Goal: Task Accomplishment & Management: Complete application form

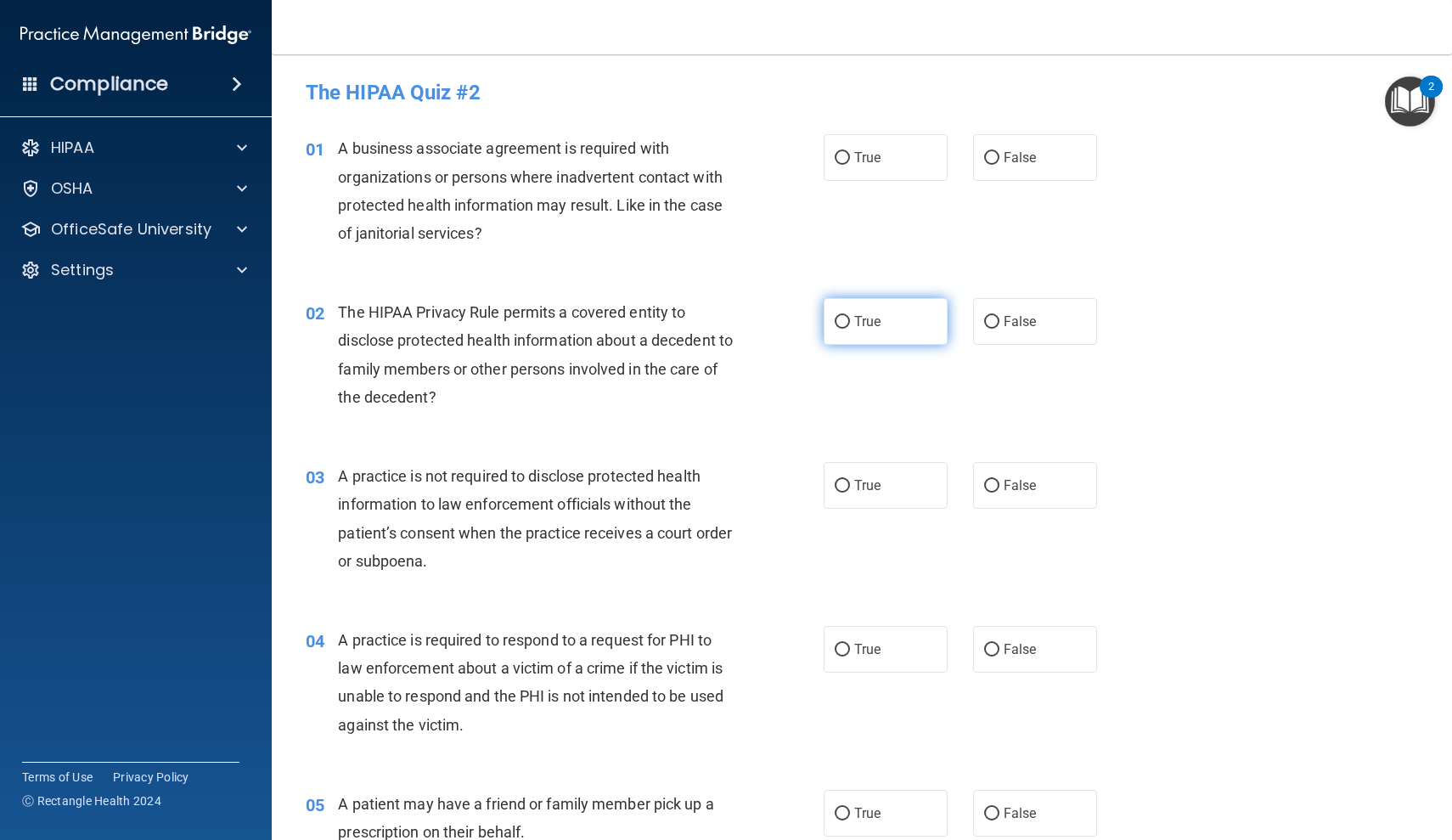
click at [920, 333] on label "True" at bounding box center [886, 321] width 124 height 47
click at [850, 329] on input "True" at bounding box center [842, 322] width 15 height 13
radio input "true"
click at [856, 147] on label "True" at bounding box center [886, 158] width 124 height 47
click at [850, 152] on input "True" at bounding box center [842, 159] width 15 height 13
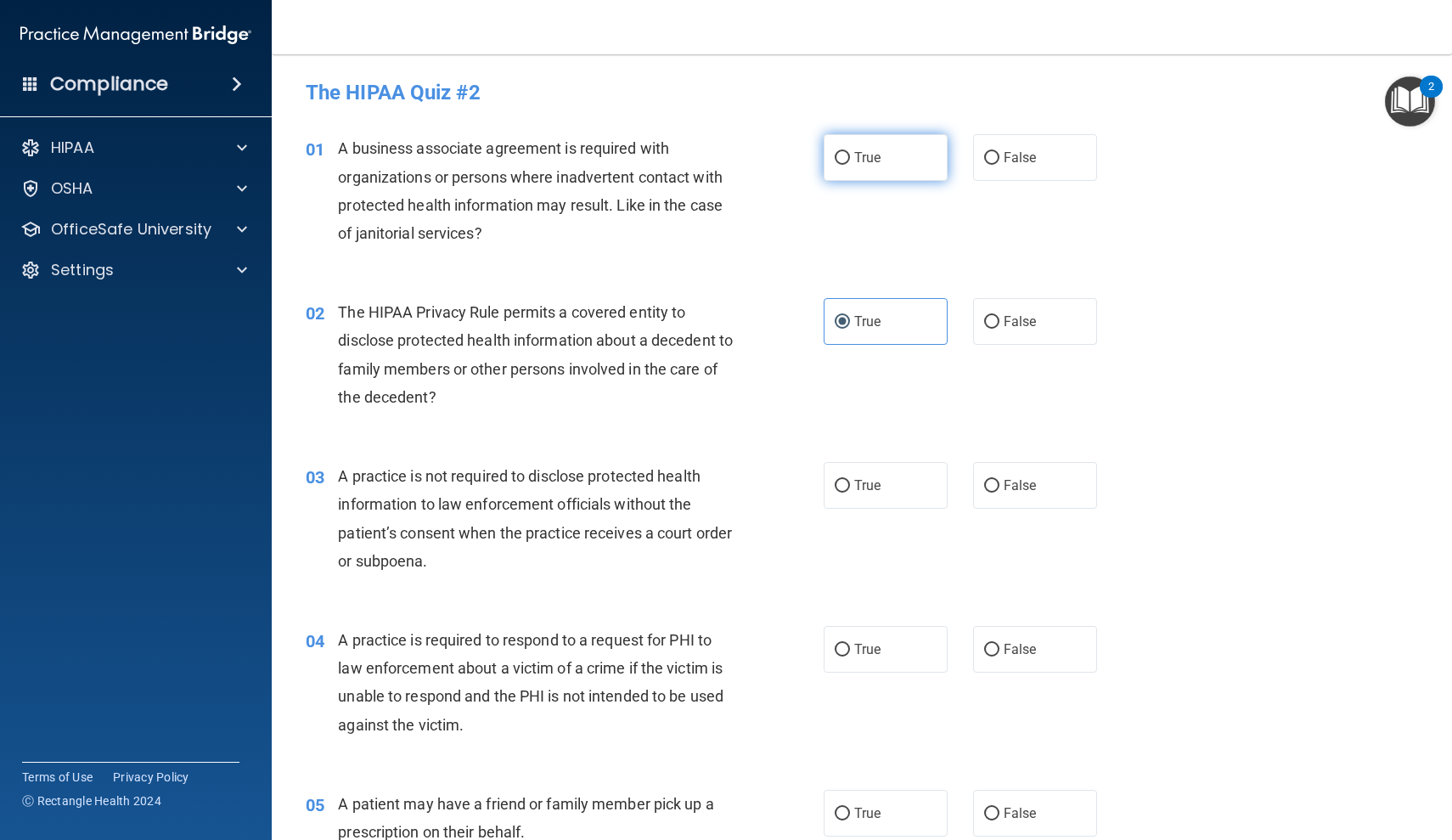
radio input "true"
click at [861, 648] on span "True" at bounding box center [867, 648] width 26 height 16
click at [850, 648] on input "True" at bounding box center [842, 650] width 15 height 13
radio input "true"
click at [1021, 498] on label "False" at bounding box center [1034, 485] width 124 height 47
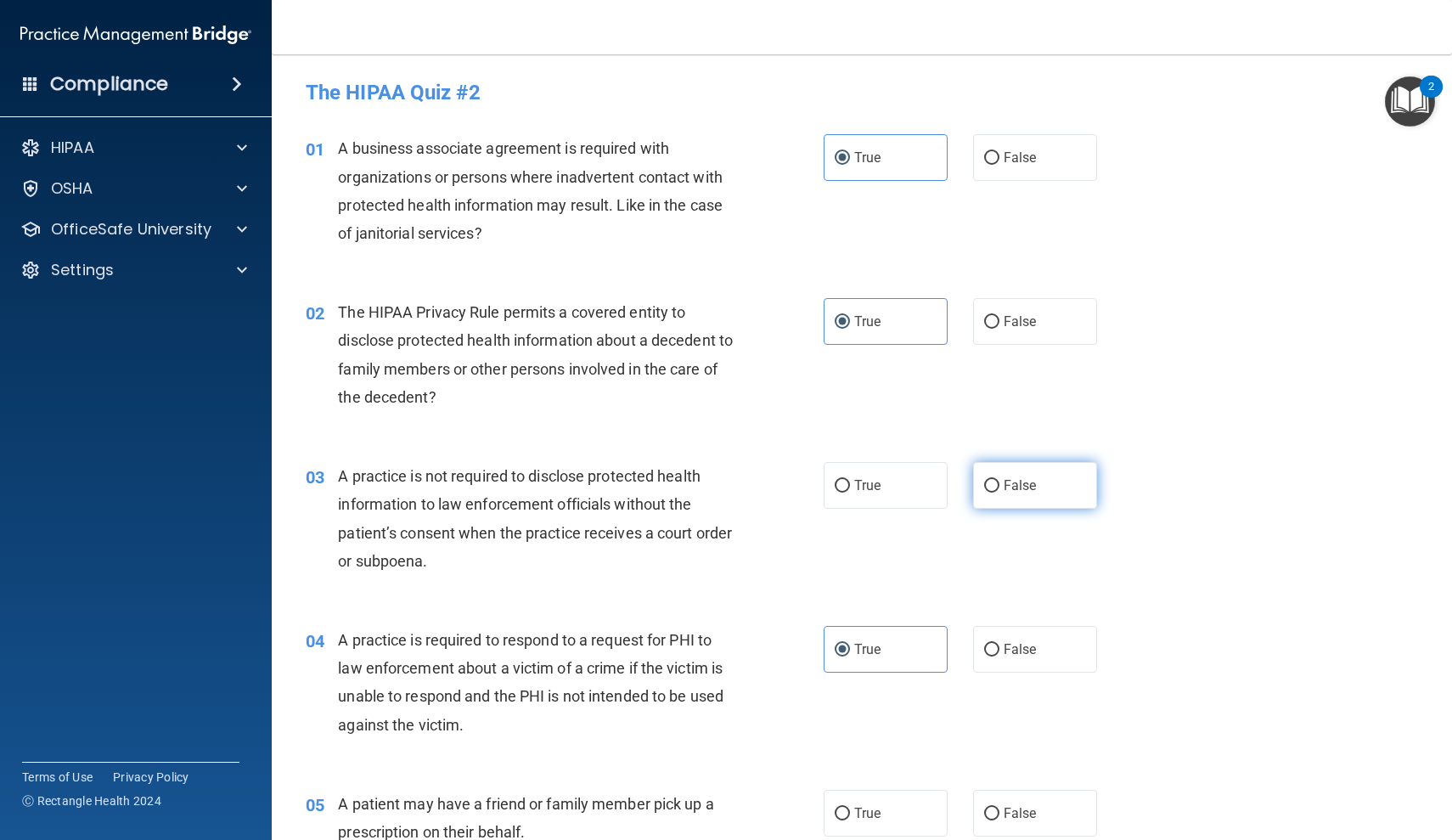
click at [1000, 492] on input "False" at bounding box center [991, 486] width 15 height 13
radio input "true"
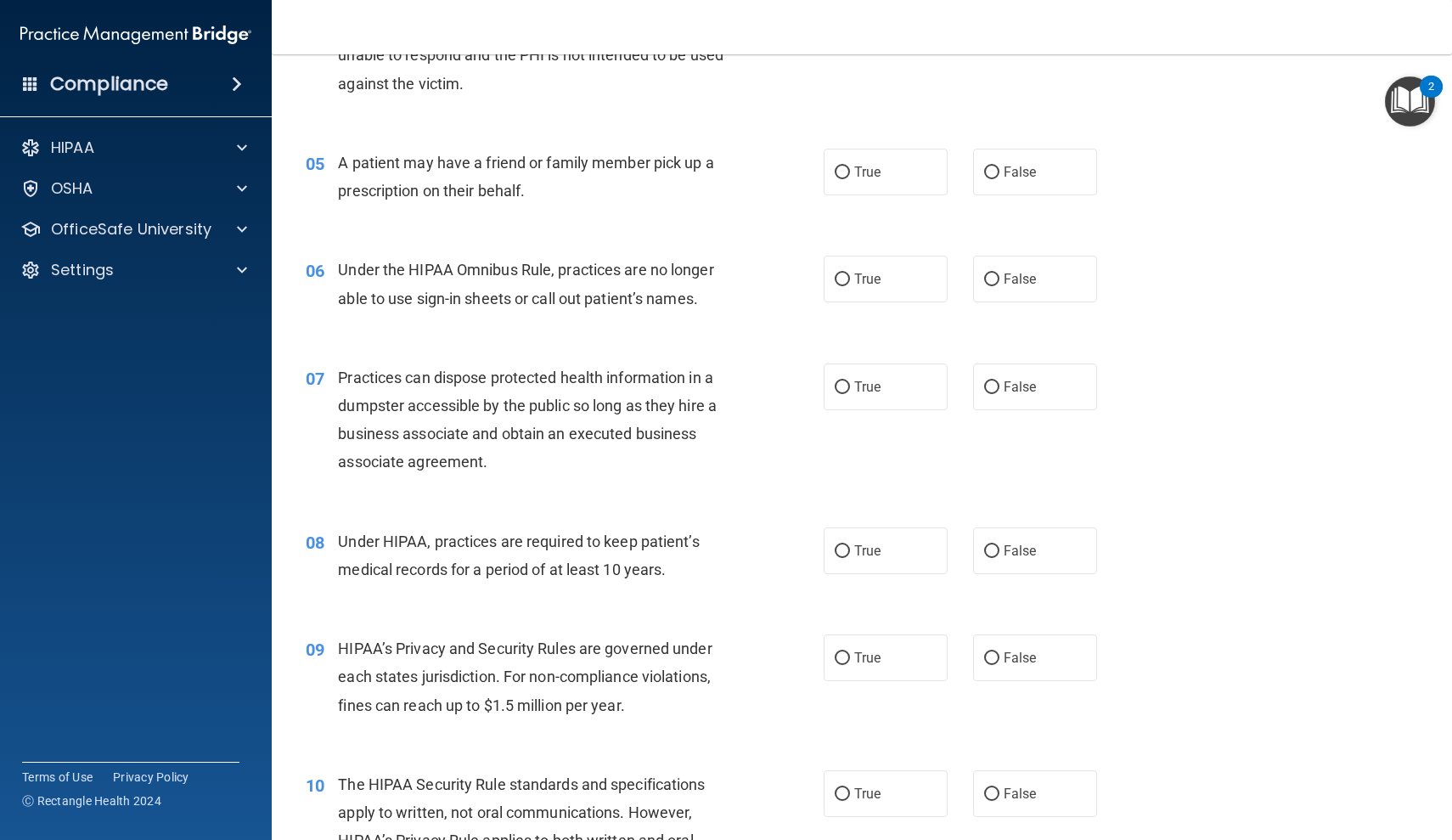
scroll to position [684, 0]
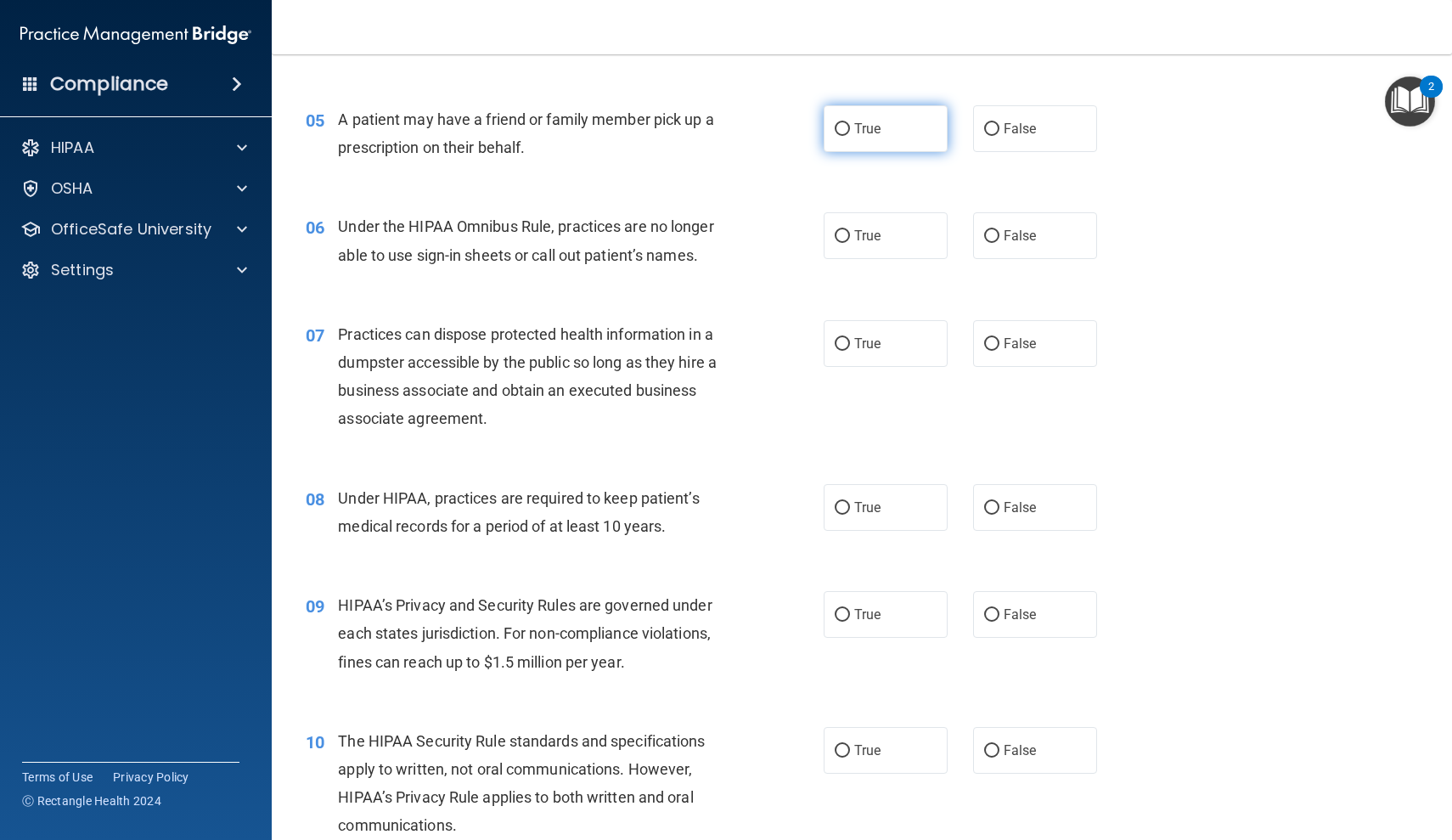
click at [859, 145] on label "True" at bounding box center [886, 129] width 124 height 47
click at [850, 135] on input "True" at bounding box center [842, 130] width 15 height 13
radio input "true"
click at [982, 237] on label "False" at bounding box center [1034, 235] width 124 height 47
click at [984, 237] on input "False" at bounding box center [991, 236] width 15 height 13
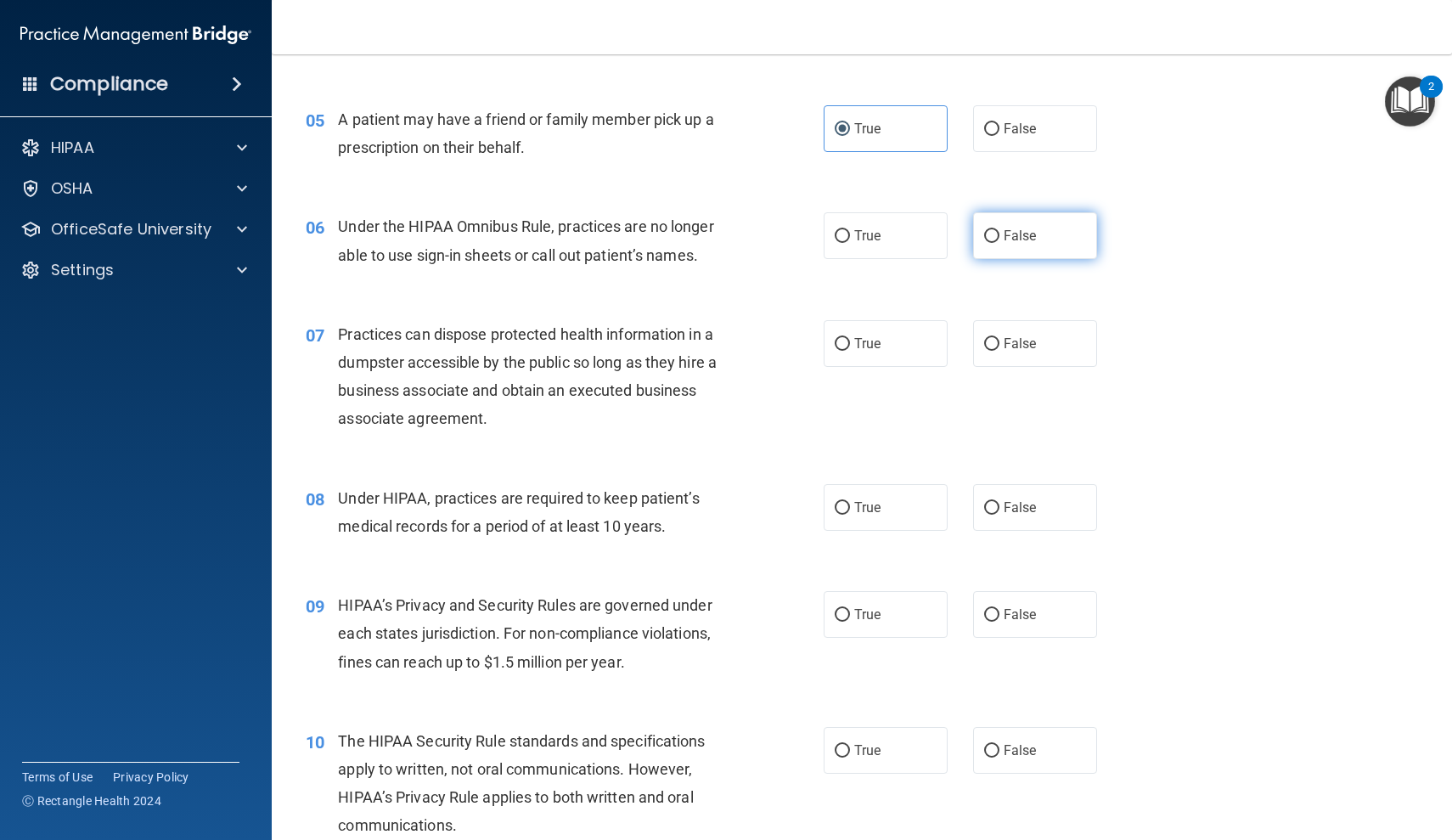
radio input "true"
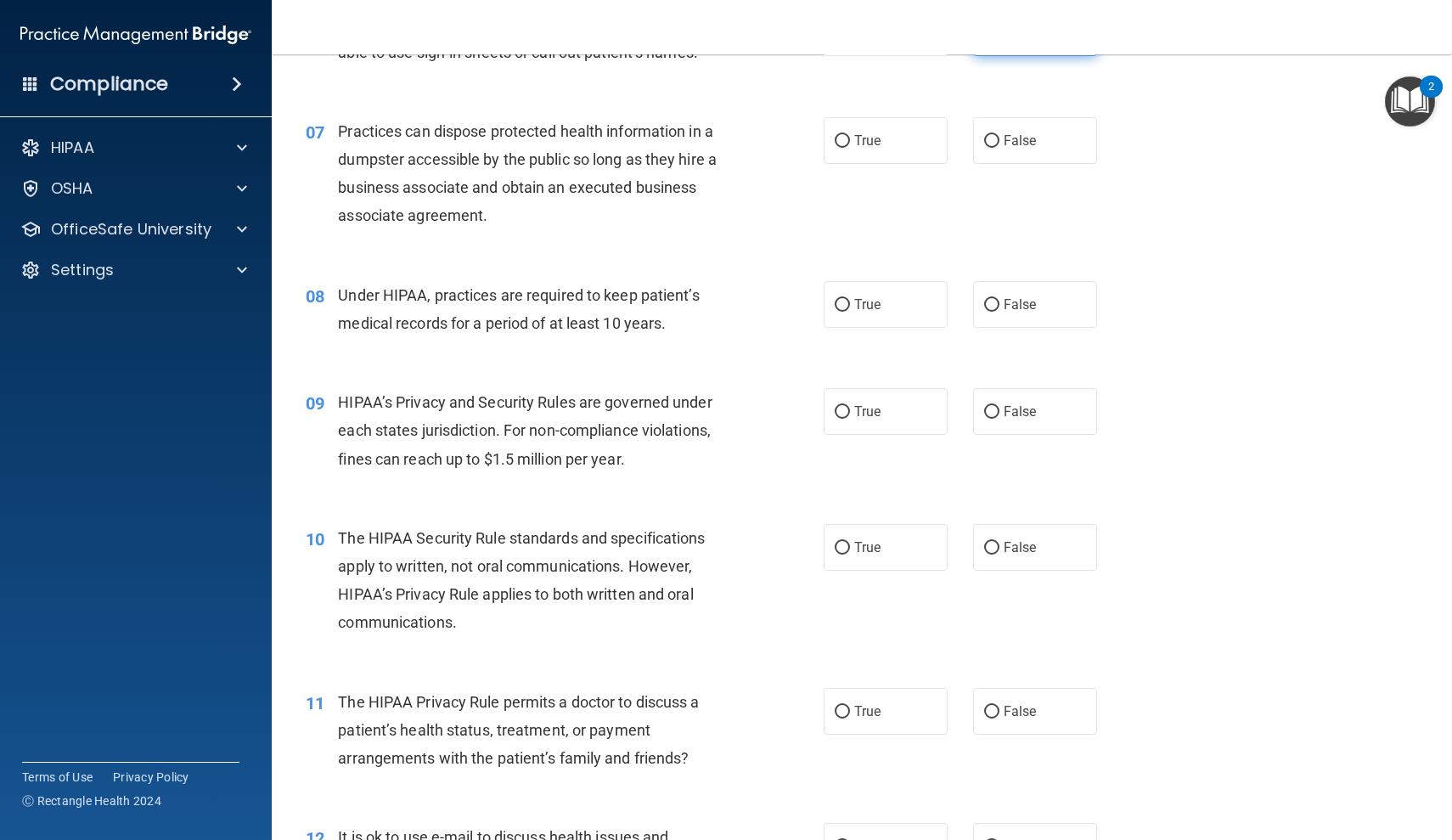
scroll to position [907, 0]
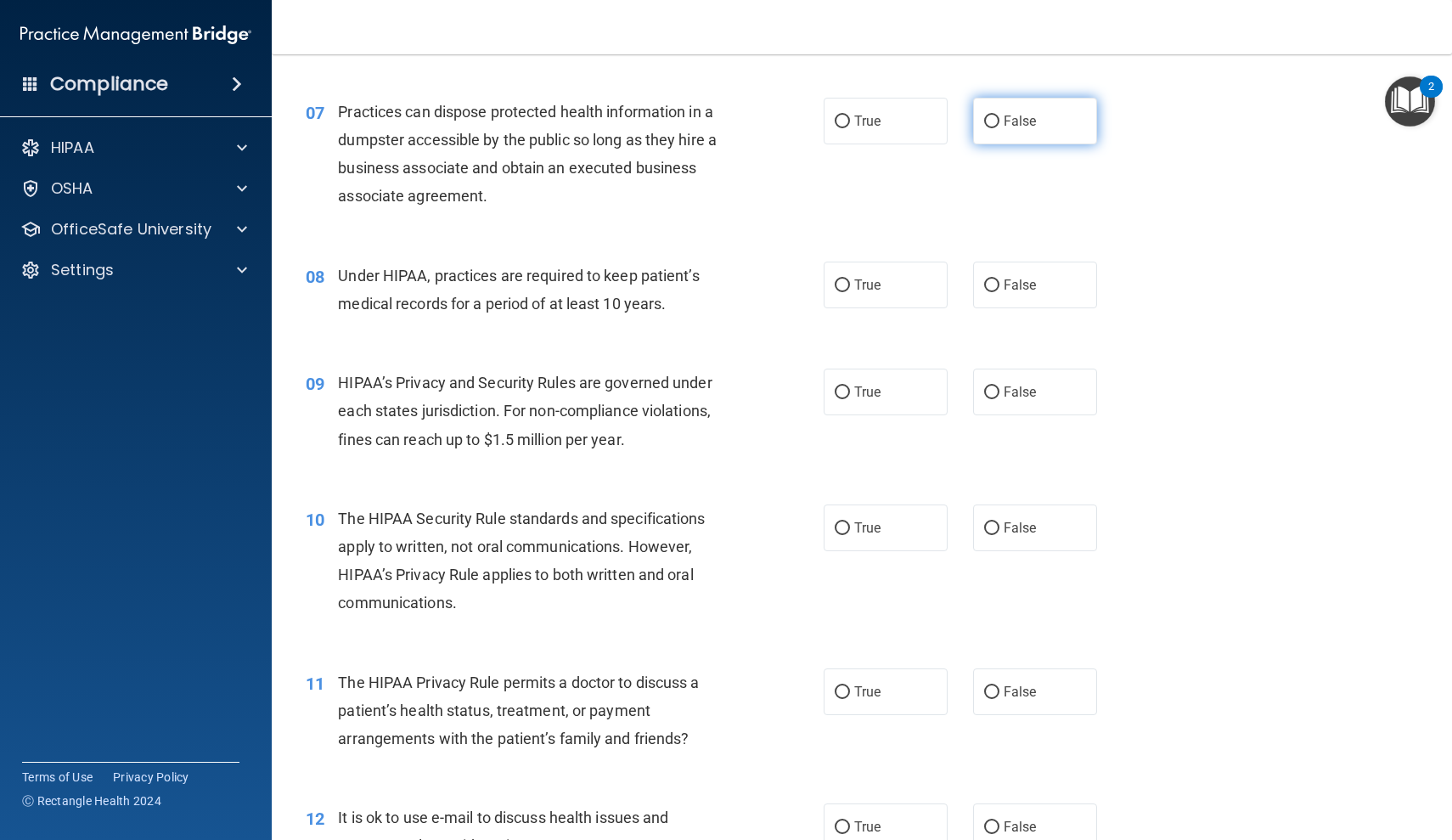
click at [991, 105] on label "False" at bounding box center [1034, 121] width 124 height 47
click at [991, 116] on input "False" at bounding box center [991, 122] width 15 height 13
radio input "true"
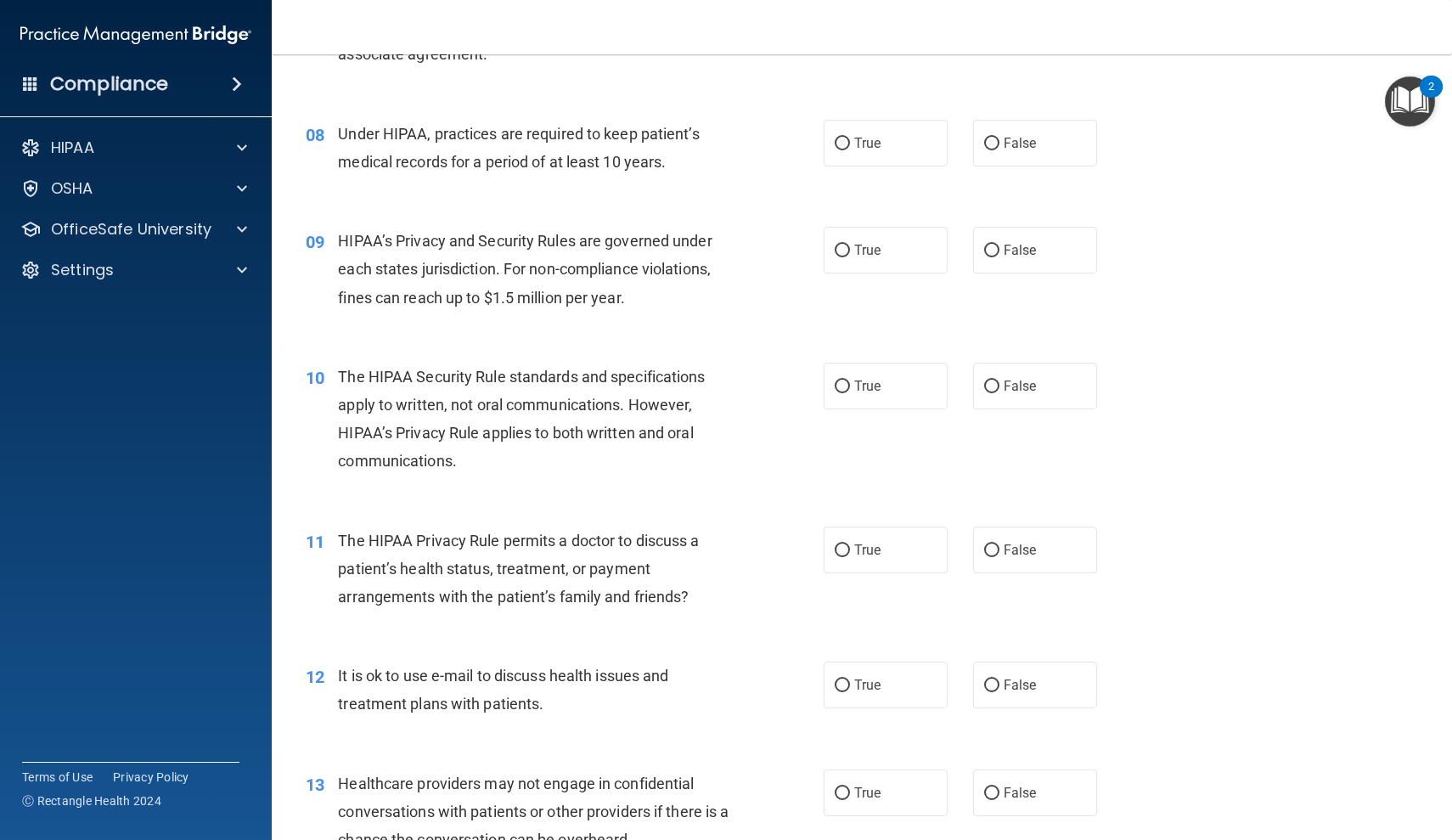
scroll to position [1056, 0]
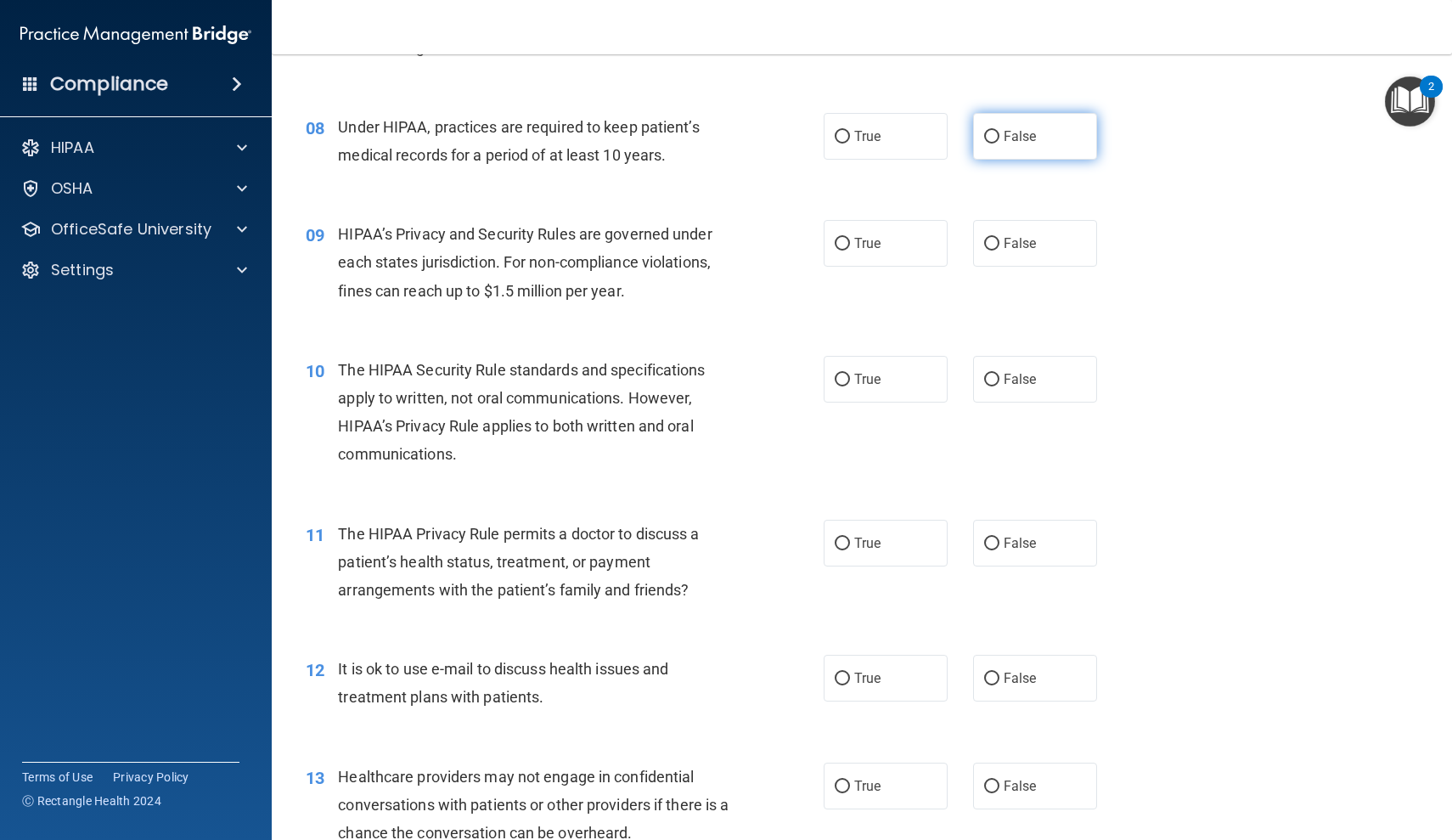
click at [991, 114] on label "False" at bounding box center [1034, 136] width 124 height 47
click at [991, 131] on input "False" at bounding box center [991, 137] width 15 height 13
radio input "true"
click at [1019, 371] on span "False" at bounding box center [1019, 378] width 33 height 16
click at [1000, 374] on input "False" at bounding box center [991, 380] width 15 height 13
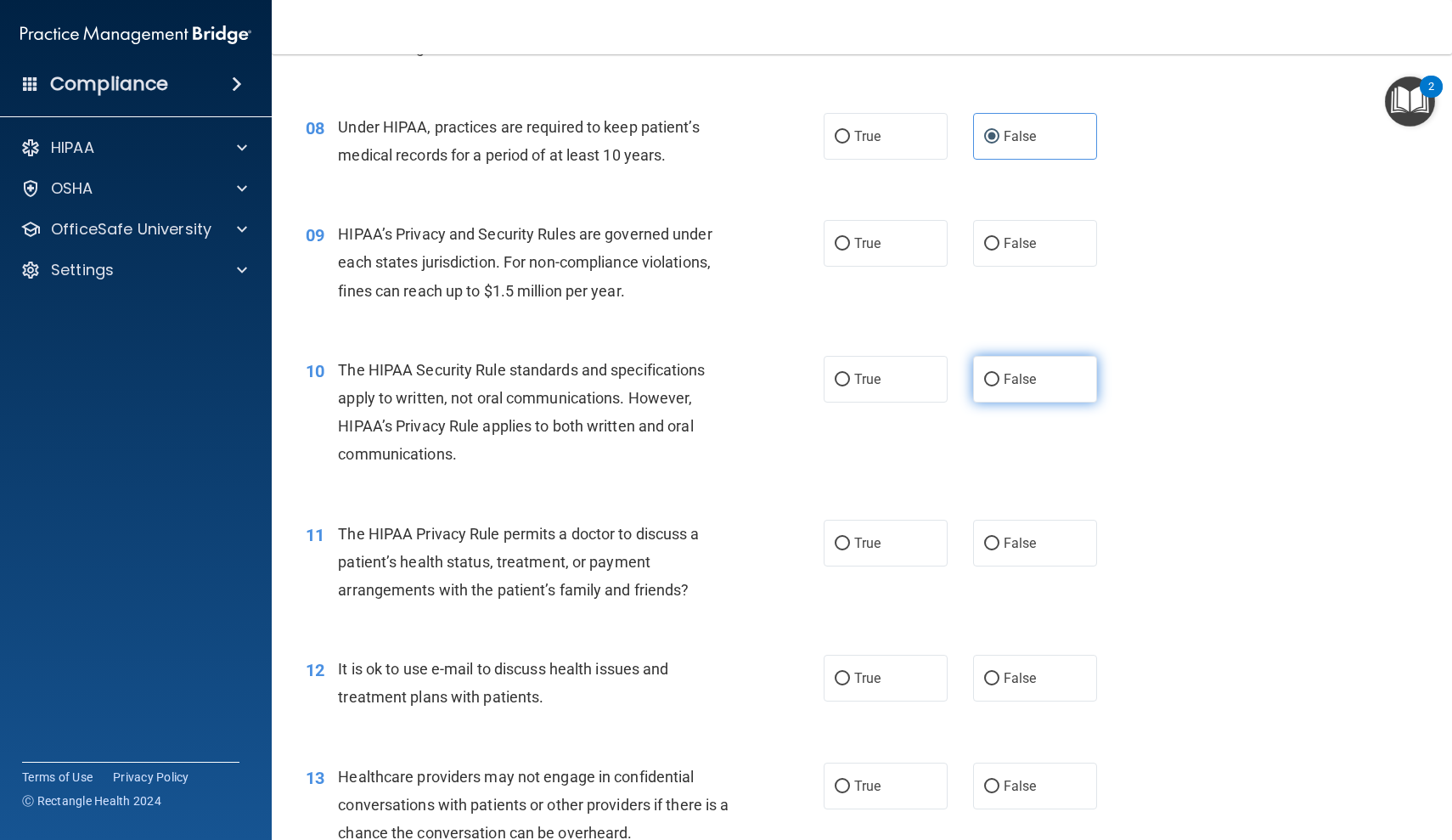
radio input "true"
click at [999, 222] on label "False" at bounding box center [1034, 243] width 124 height 47
click at [999, 237] on input "False" at bounding box center [991, 244] width 15 height 13
radio input "true"
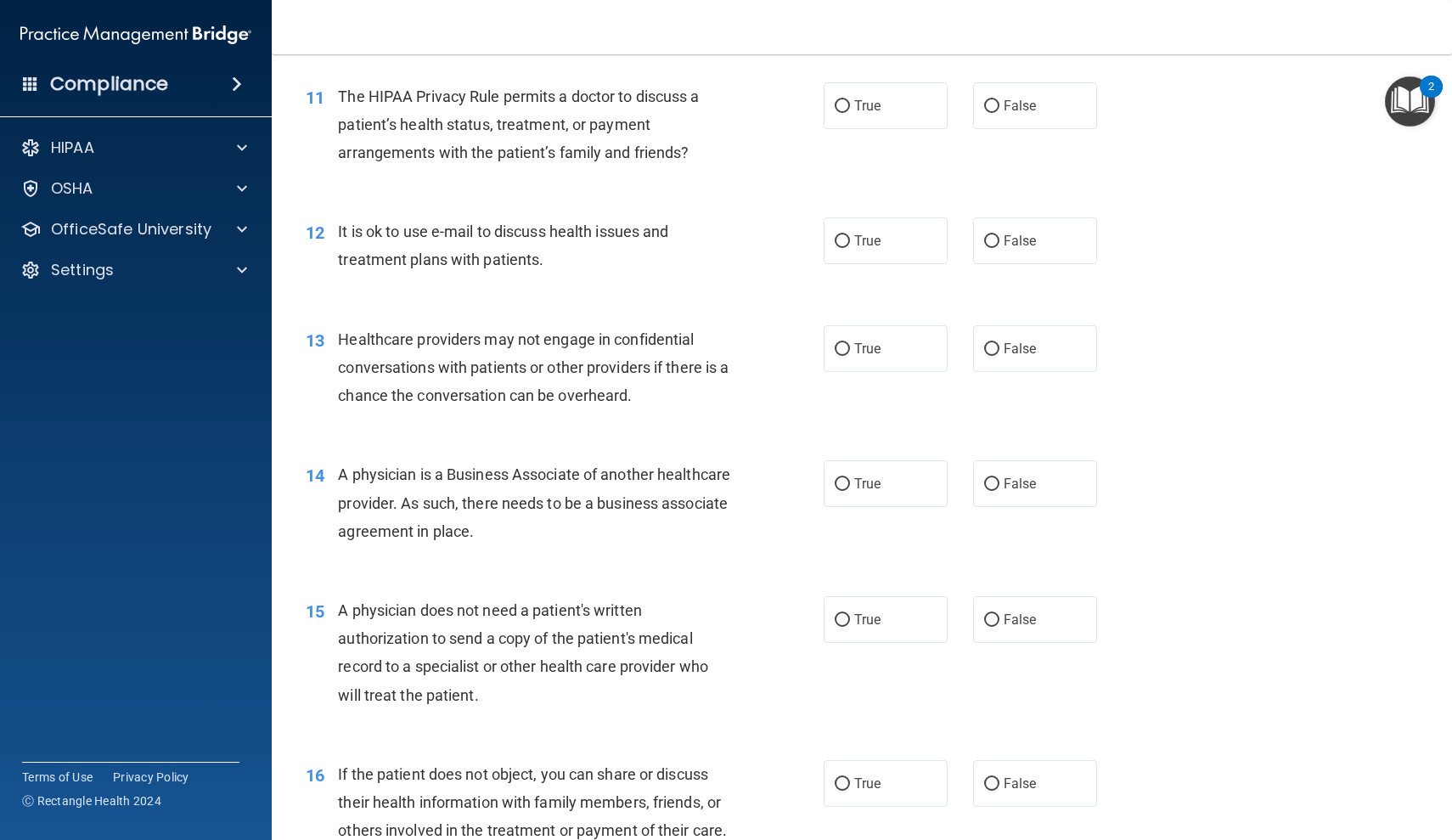
scroll to position [1496, 0]
click at [904, 120] on div "11 The HIPAA Privacy Rule permits a doctor to discuss a patient’s health status…" at bounding box center [862, 125] width 1138 height 135
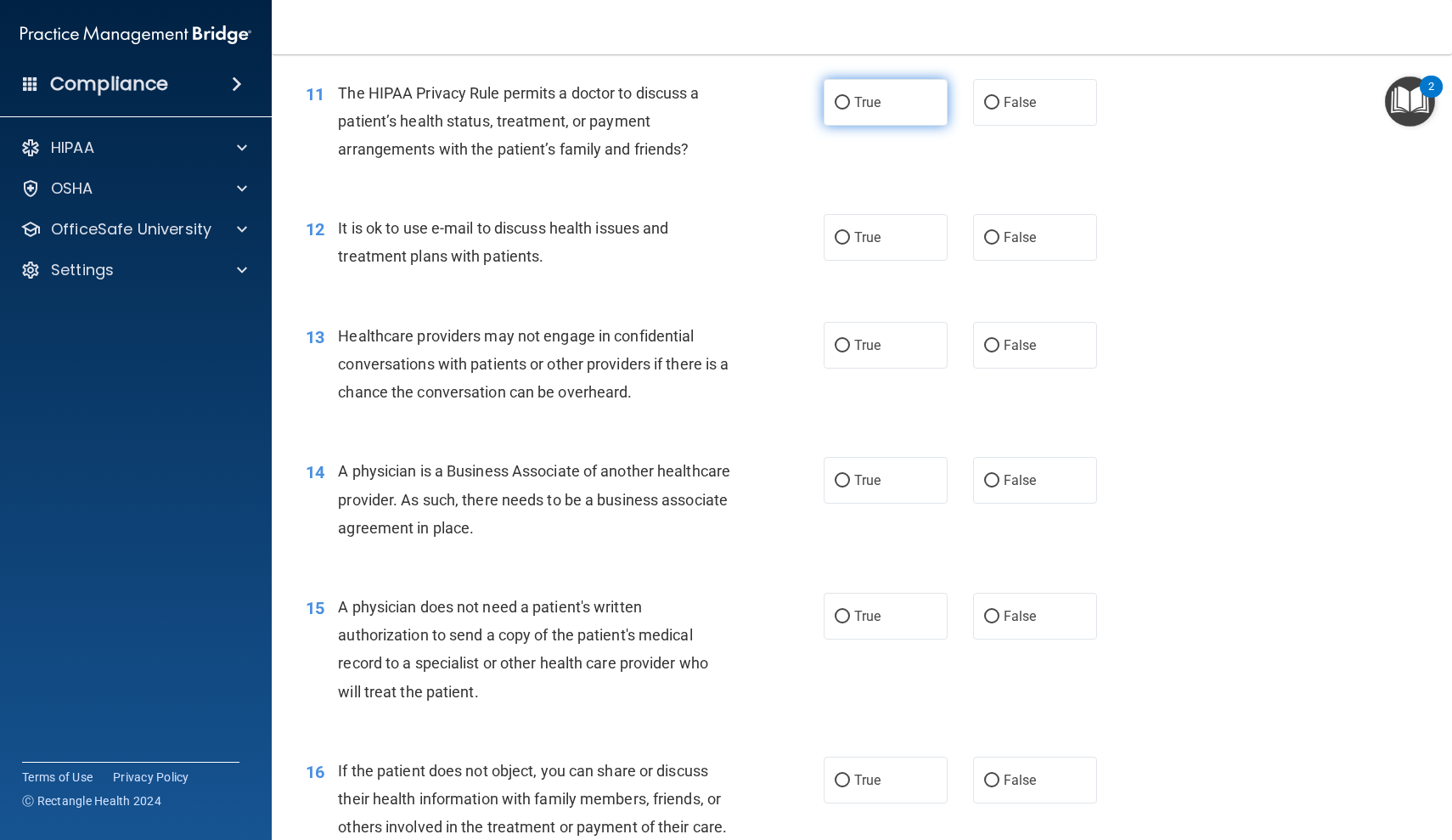
click at [917, 100] on label "True" at bounding box center [886, 103] width 124 height 47
click at [850, 100] on input "True" at bounding box center [842, 104] width 15 height 13
radio input "true"
click at [1089, 195] on div "12 It is ok to use e-mail to discuss health issues and treatment plans with pat…" at bounding box center [862, 246] width 1138 height 107
click at [1061, 228] on label "False" at bounding box center [1034, 237] width 124 height 47
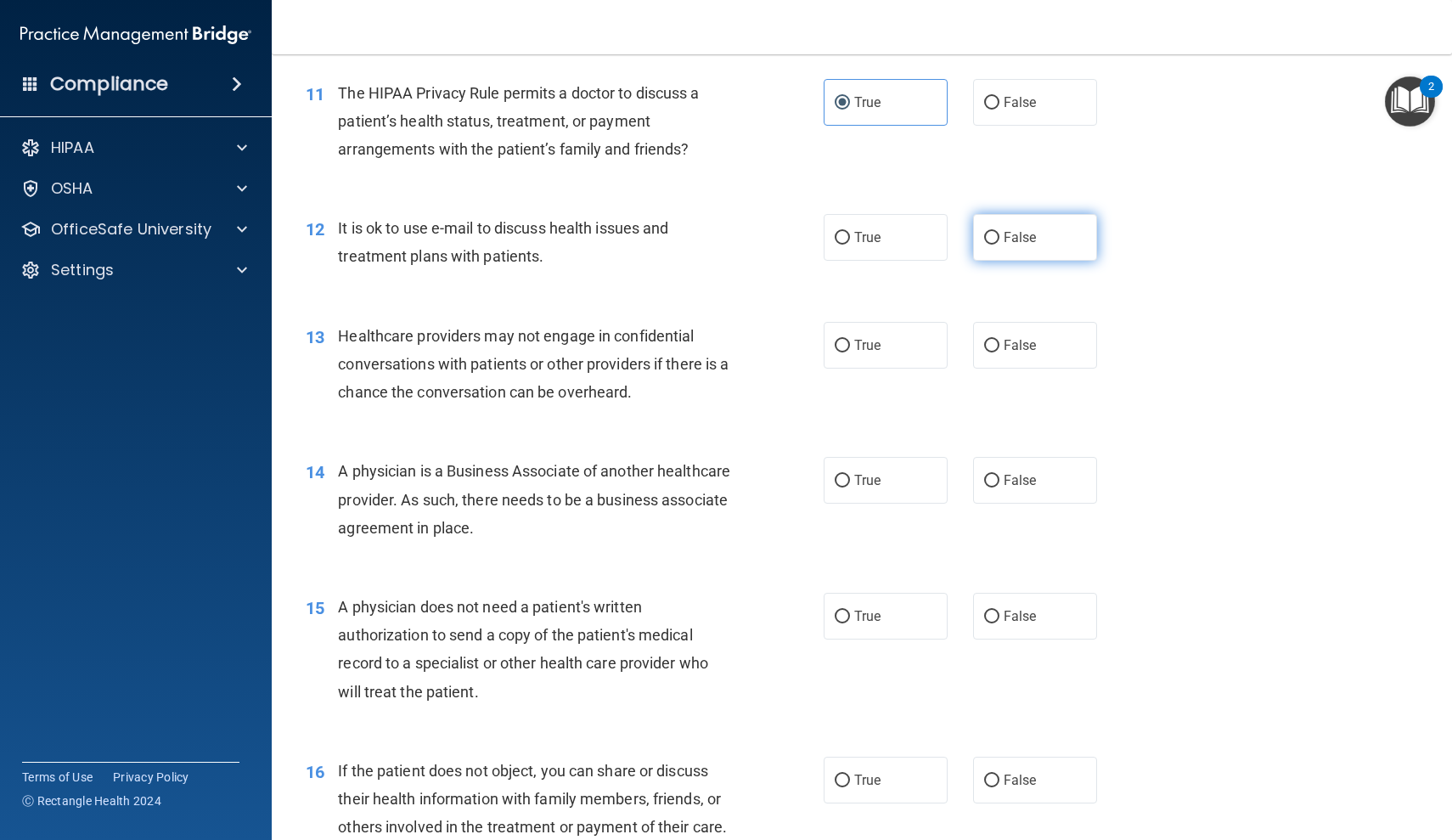
click at [1000, 232] on input "False" at bounding box center [991, 238] width 15 height 13
radio input "true"
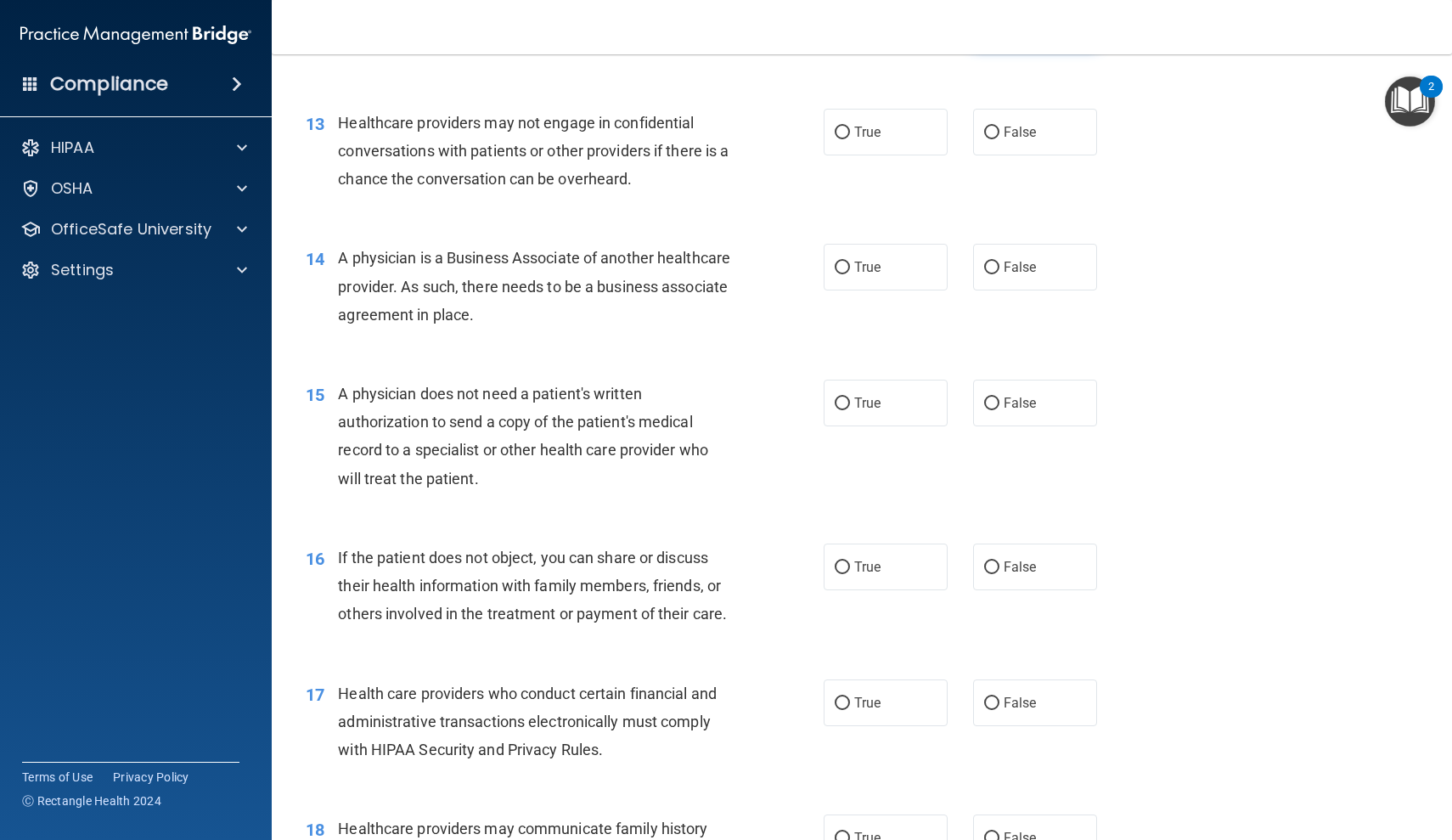
scroll to position [1712, 0]
click at [880, 125] on span "True" at bounding box center [867, 129] width 26 height 16
click at [850, 125] on input "True" at bounding box center [842, 131] width 15 height 13
radio input "true"
click at [875, 241] on label "True" at bounding box center [886, 264] width 124 height 47
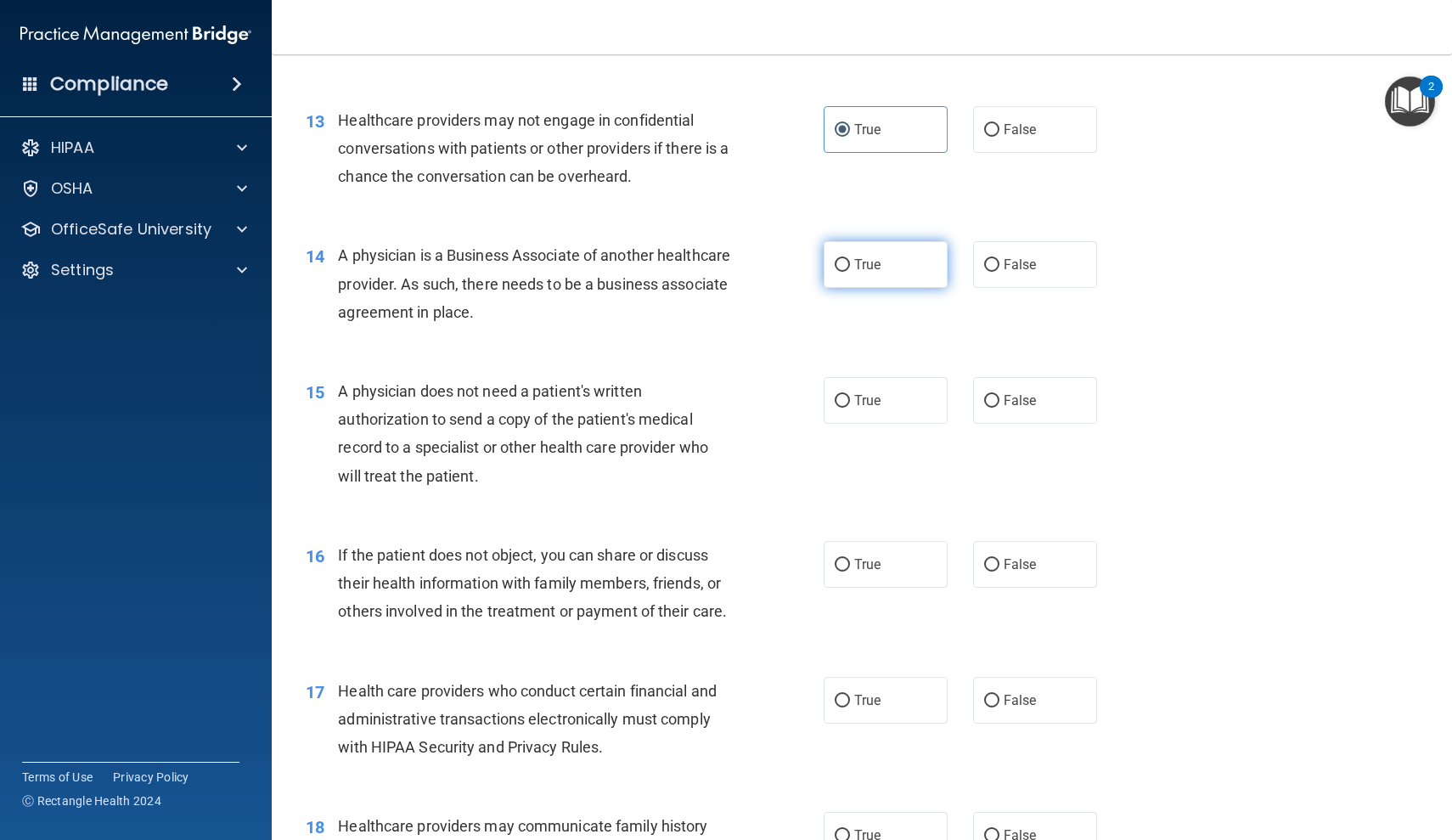
click at [850, 259] on input "True" at bounding box center [842, 265] width 15 height 13
radio input "true"
click at [978, 391] on label "False" at bounding box center [1034, 401] width 124 height 47
click at [984, 395] on input "False" at bounding box center [991, 402] width 15 height 13
radio input "true"
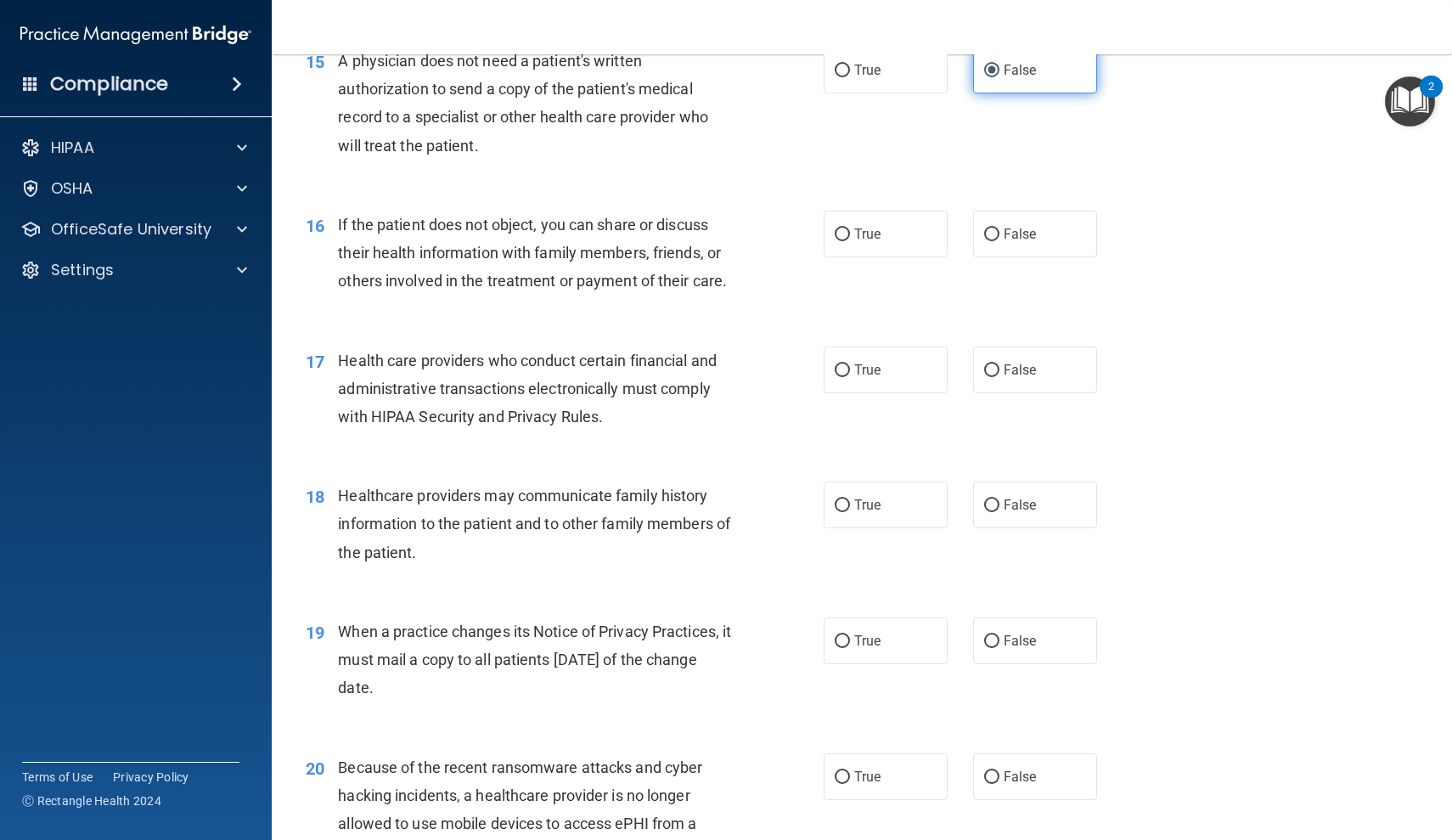
scroll to position [2045, 0]
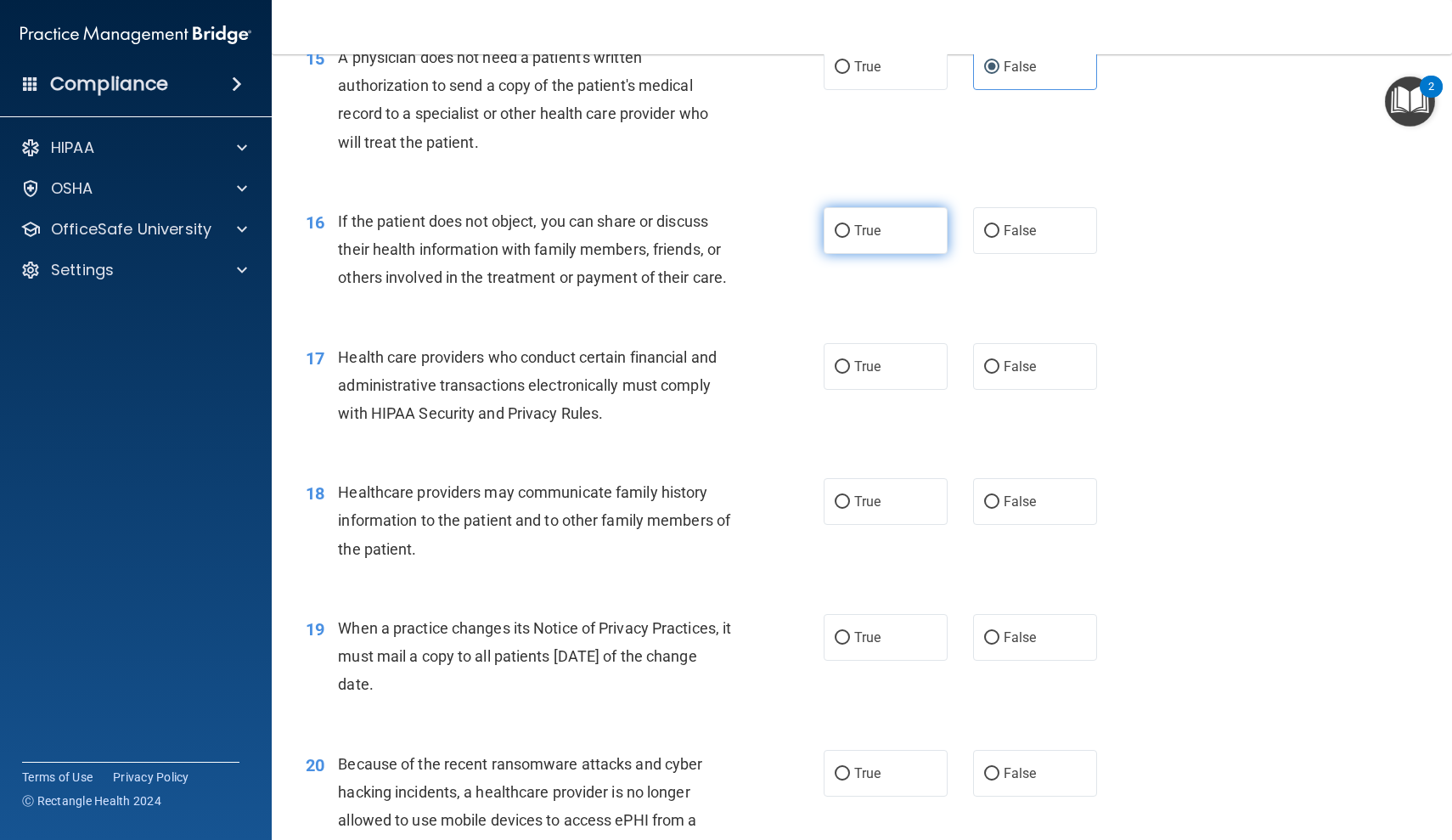
click at [861, 233] on label "True" at bounding box center [886, 231] width 124 height 47
click at [850, 233] on input "True" at bounding box center [842, 232] width 15 height 13
radio input "true"
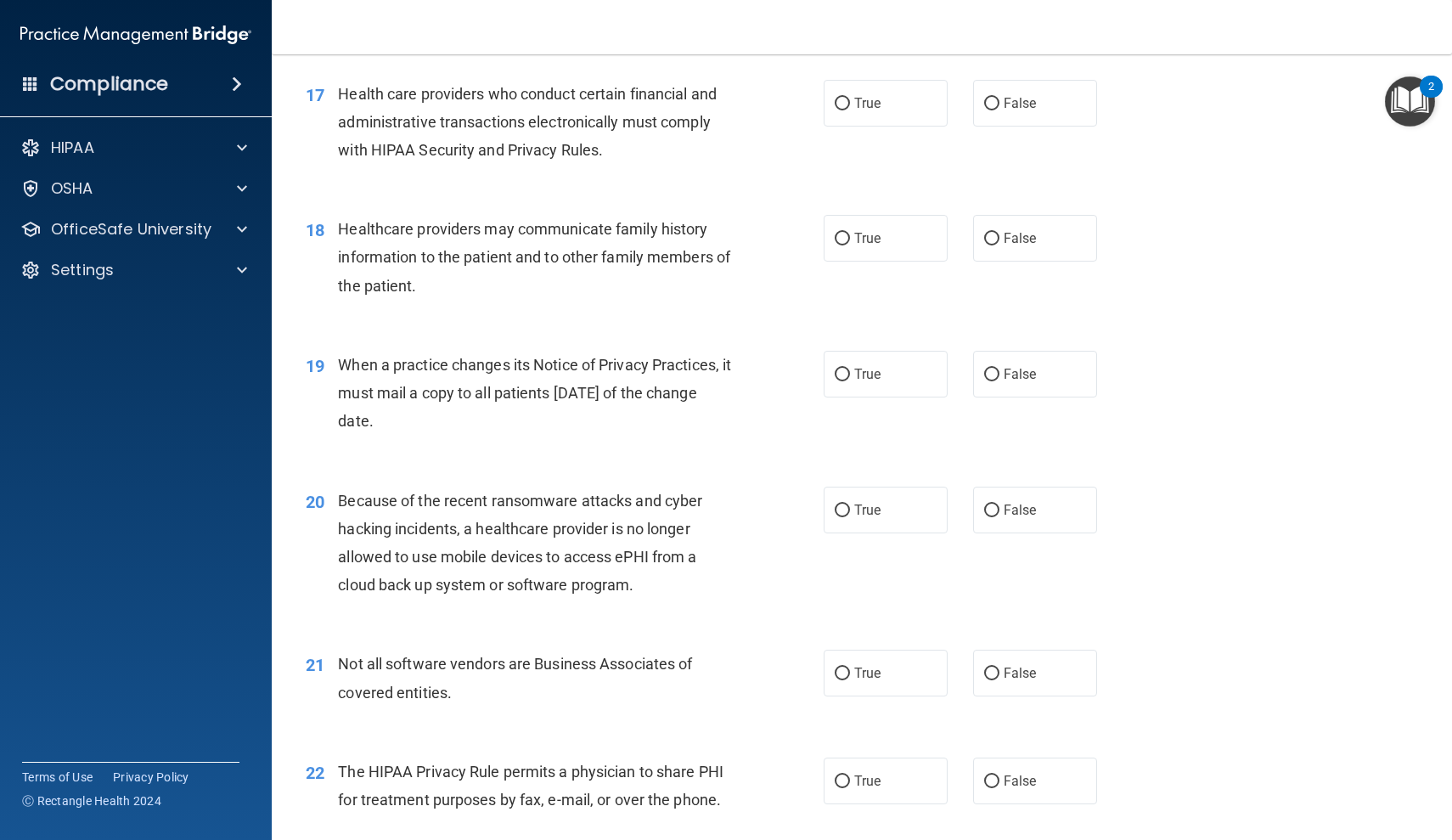
scroll to position [2305, 0]
click at [862, 98] on span "True" at bounding box center [867, 106] width 26 height 16
click at [850, 101] on input "True" at bounding box center [842, 107] width 15 height 13
radio input "true"
click at [1004, 236] on span "False" at bounding box center [1019, 241] width 33 height 16
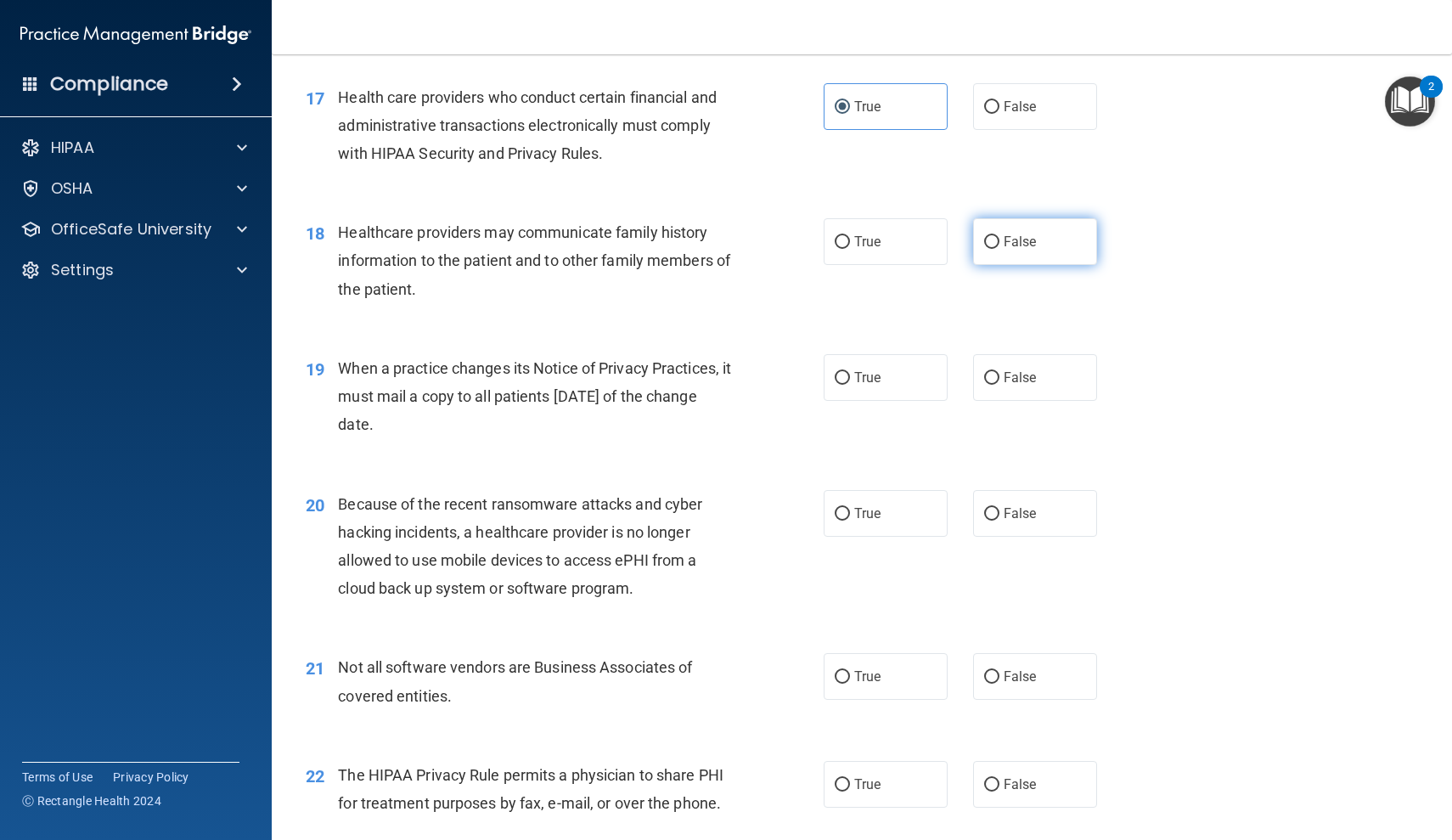
click at [1000, 236] on input "False" at bounding box center [991, 243] width 15 height 13
radio input "true"
click at [996, 374] on label "False" at bounding box center [1034, 377] width 124 height 47
click at [996, 374] on input "False" at bounding box center [991, 378] width 15 height 13
radio input "true"
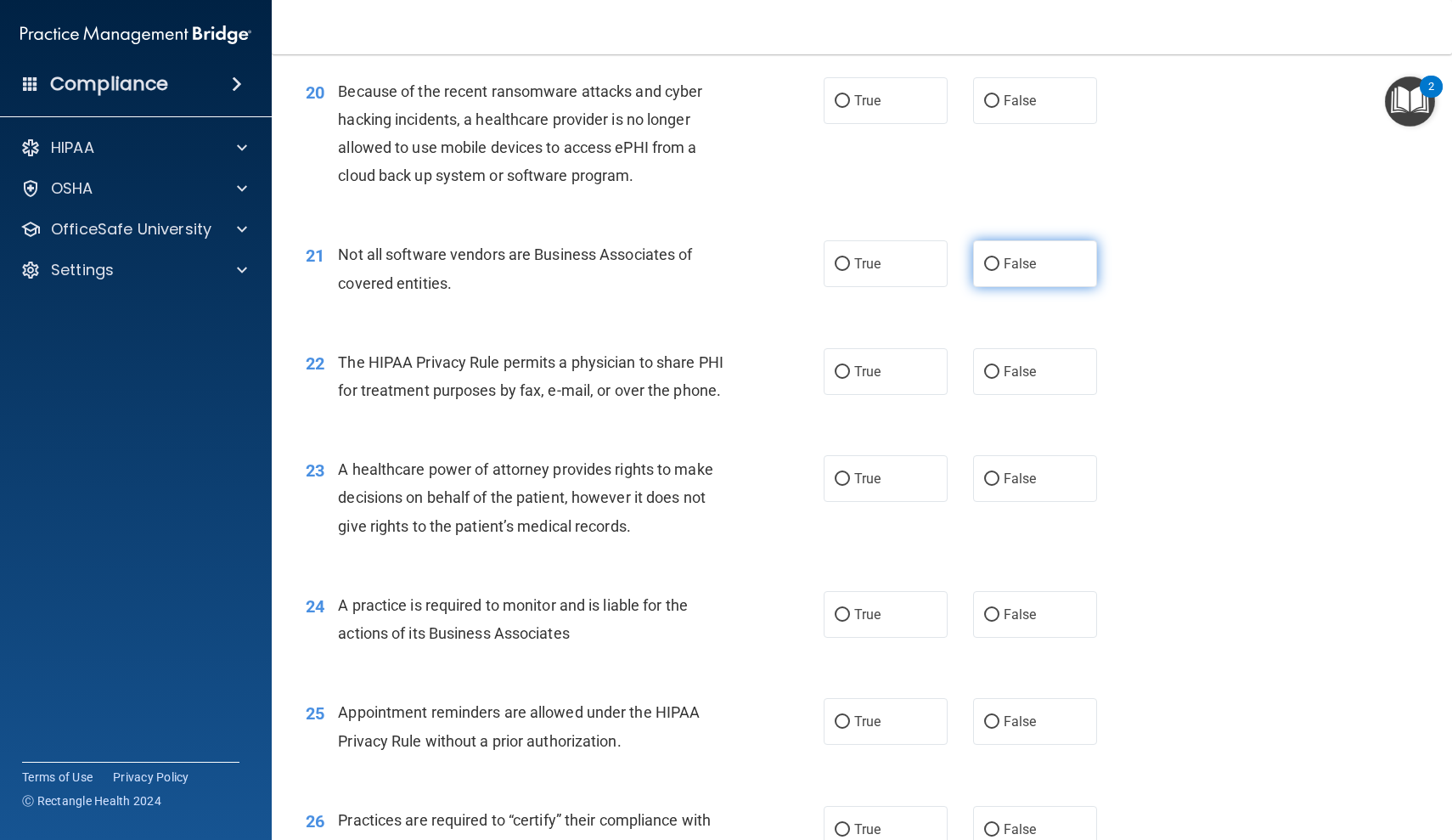
scroll to position [2714, 0]
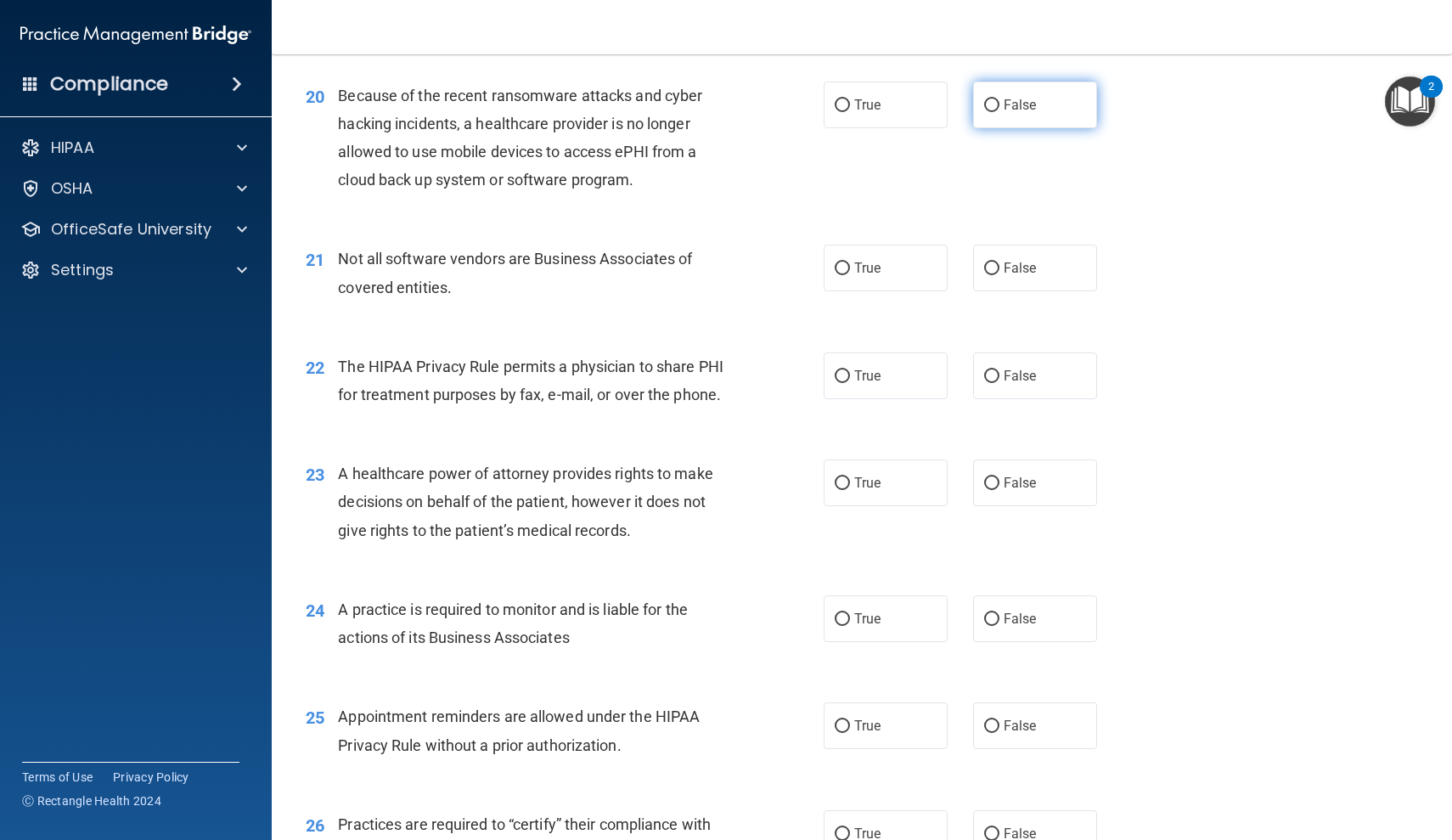
click at [995, 113] on label "False" at bounding box center [1034, 105] width 124 height 47
click at [995, 112] on input "False" at bounding box center [991, 106] width 15 height 13
radio input "true"
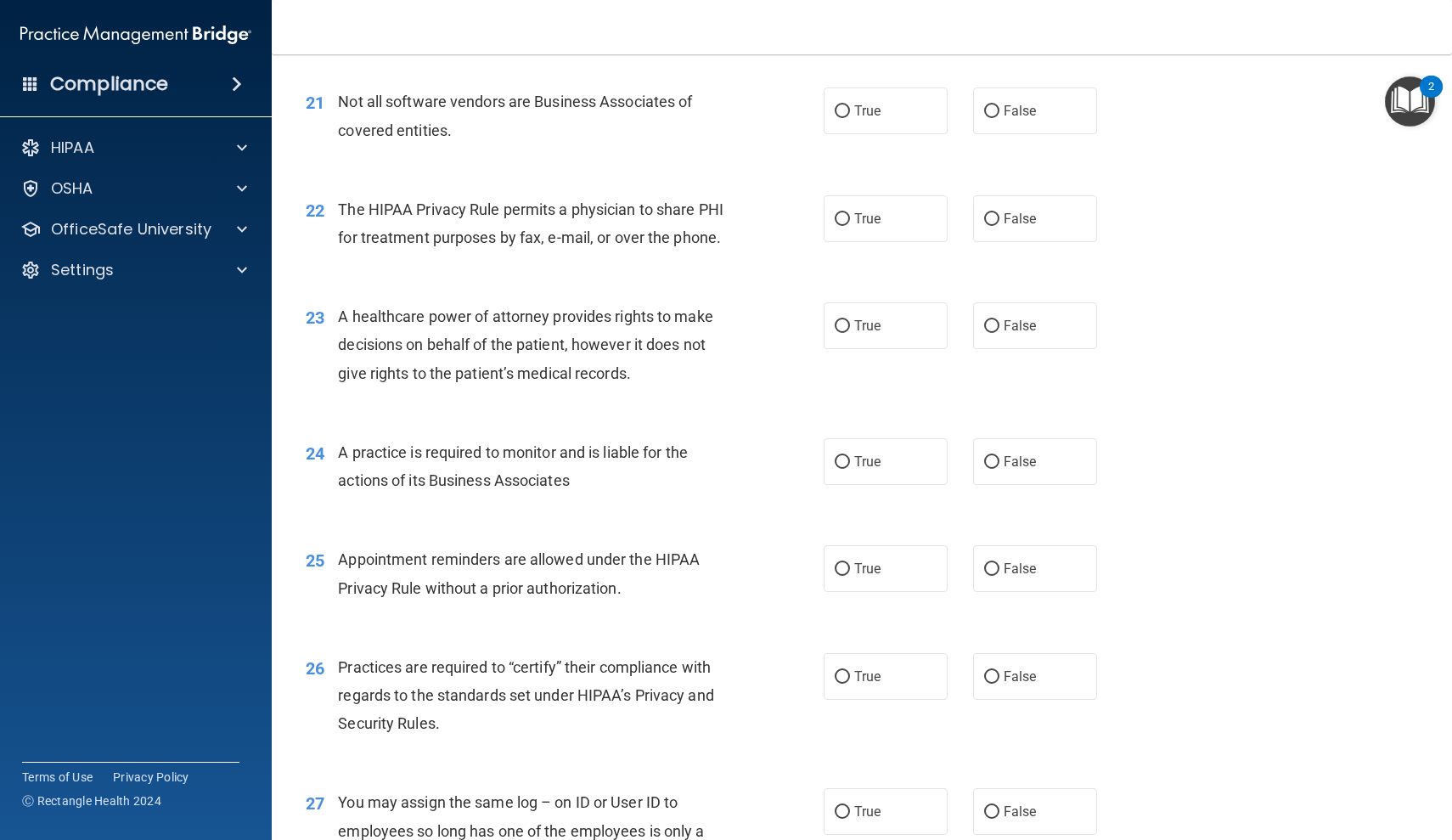
scroll to position [2869, 0]
click at [997, 113] on label "False" at bounding box center [1034, 113] width 124 height 47
click at [997, 113] on input "False" at bounding box center [991, 114] width 15 height 13
radio input "true"
click at [894, 198] on label "True" at bounding box center [886, 221] width 124 height 47
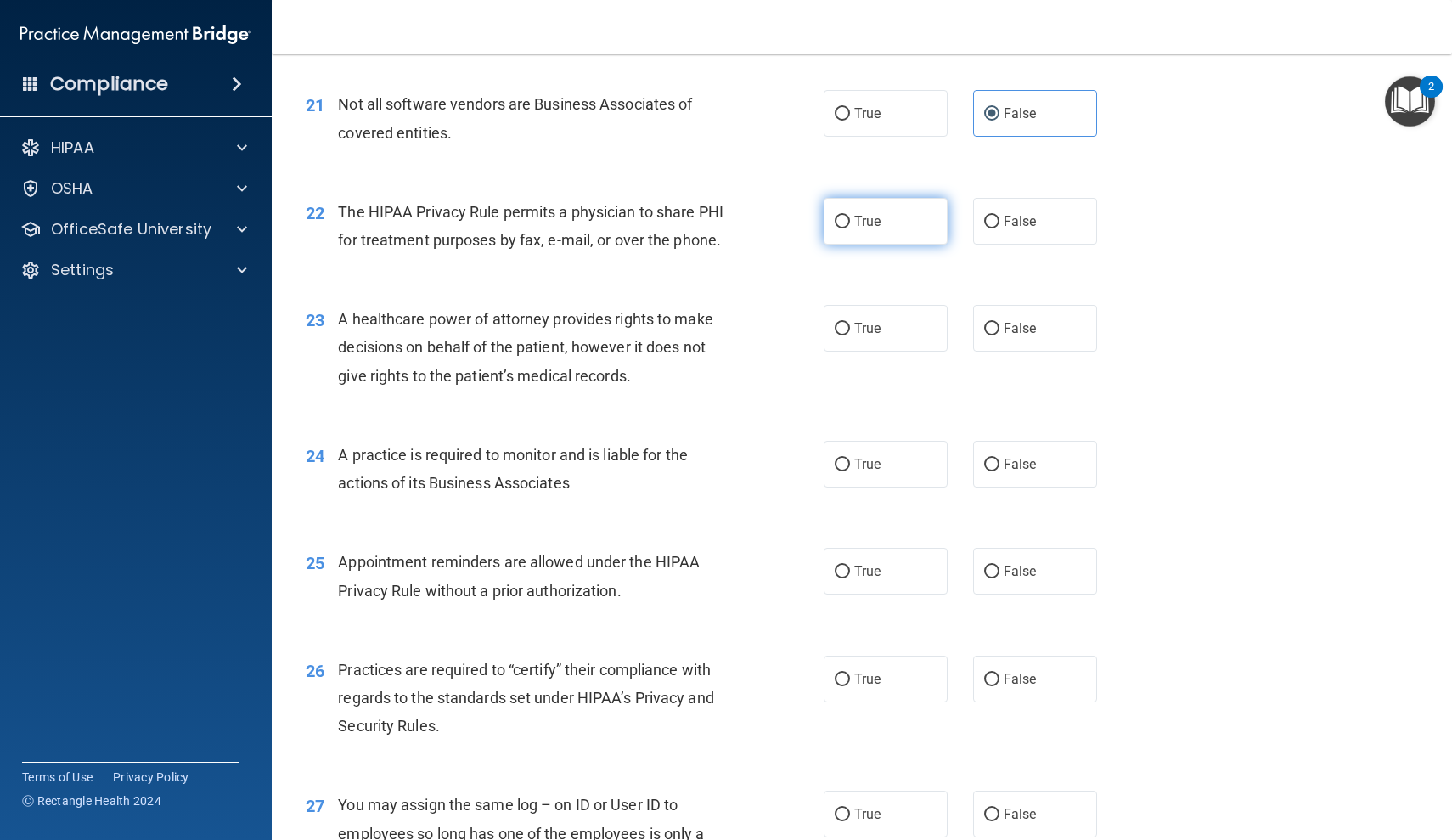
click at [850, 216] on input "True" at bounding box center [842, 222] width 15 height 13
radio input "true"
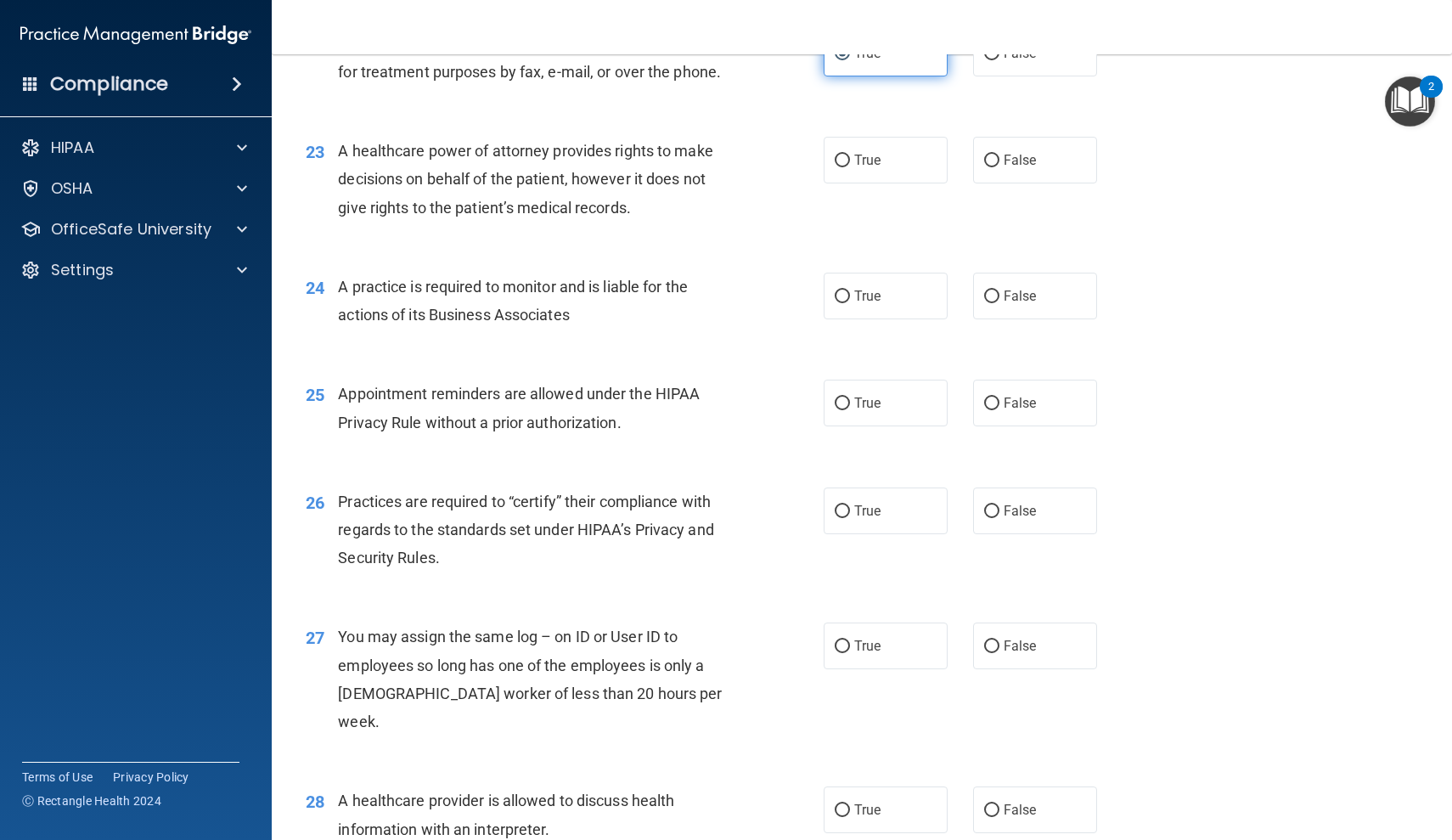
scroll to position [3049, 0]
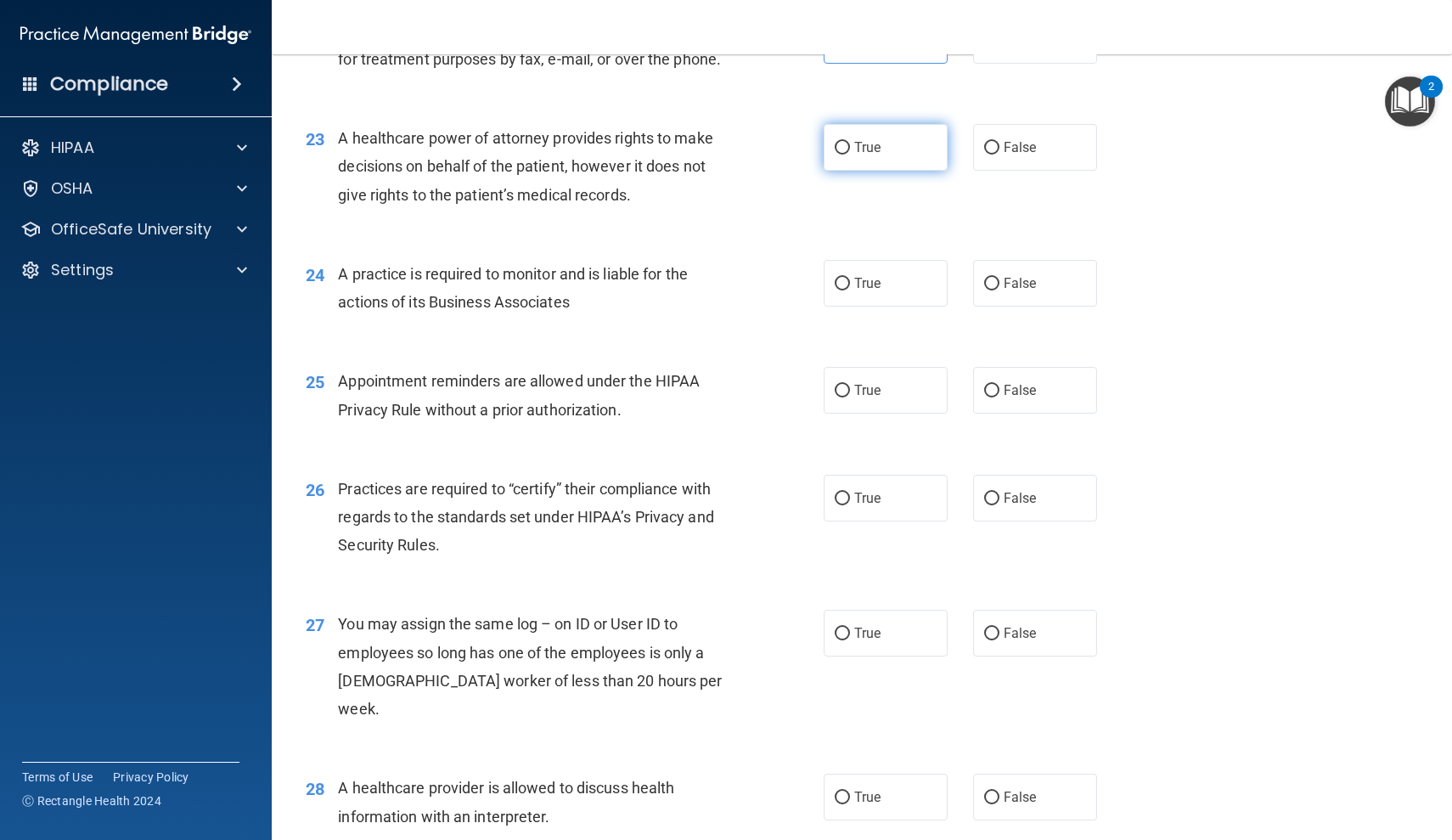
click at [886, 135] on label "True" at bounding box center [886, 148] width 124 height 47
click at [850, 142] on input "True" at bounding box center [842, 149] width 15 height 13
radio input "true"
click at [863, 283] on label "True" at bounding box center [886, 283] width 124 height 47
click at [850, 283] on input "True" at bounding box center [842, 284] width 15 height 13
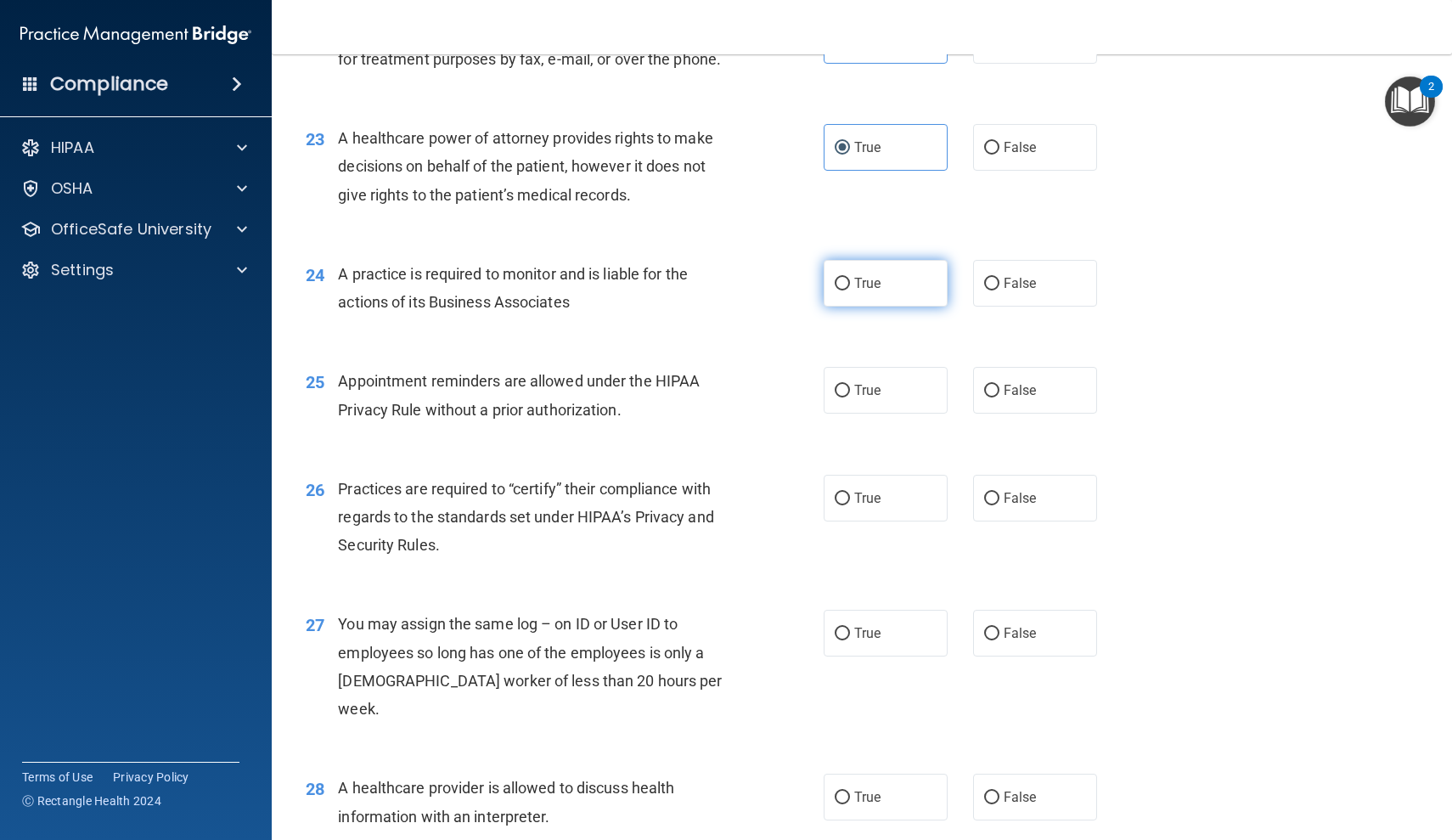
radio input "true"
click at [876, 367] on label "True" at bounding box center [886, 391] width 124 height 47
click at [850, 385] on input "True" at bounding box center [842, 392] width 15 height 13
radio input "true"
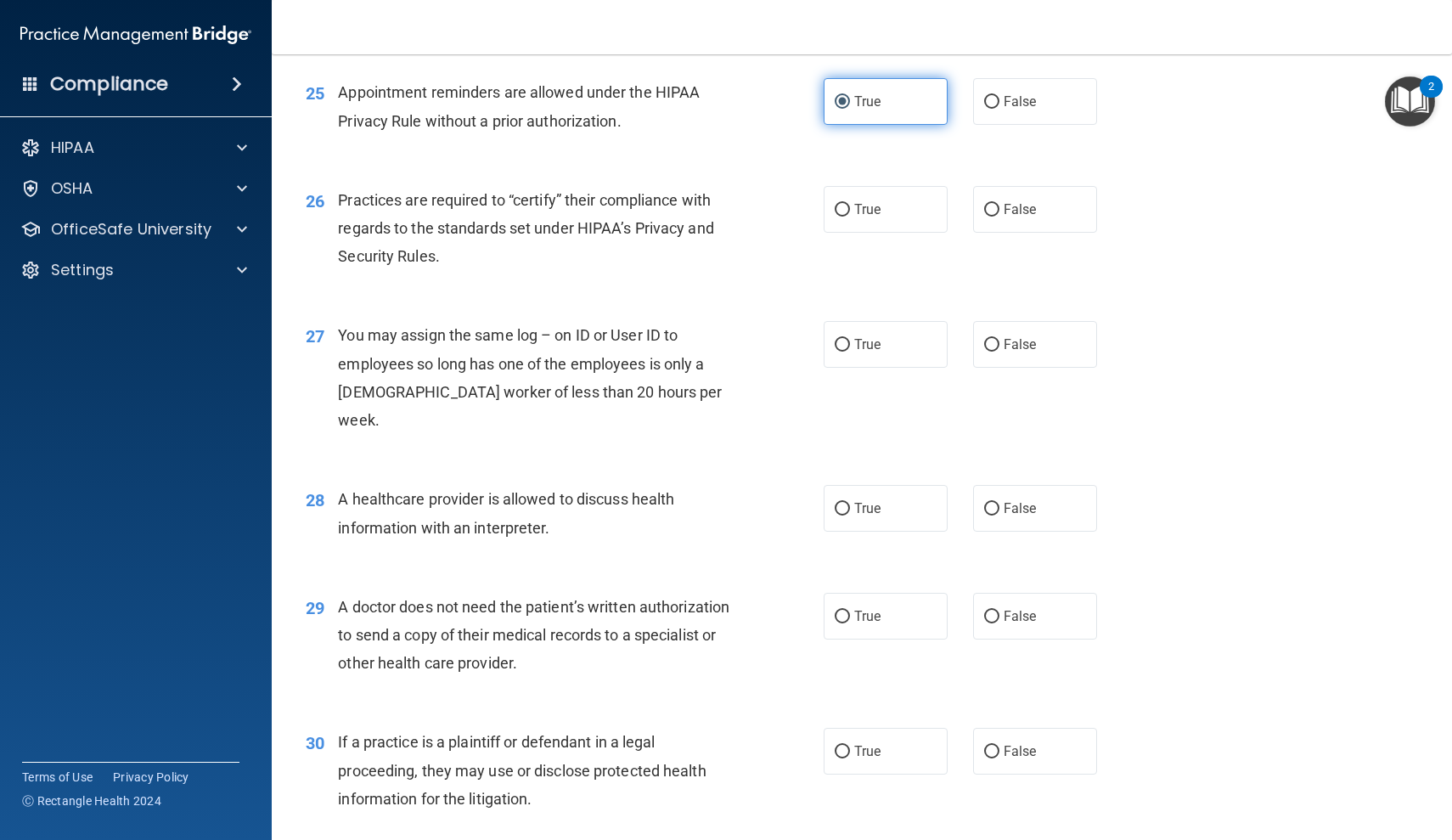
scroll to position [3341, 0]
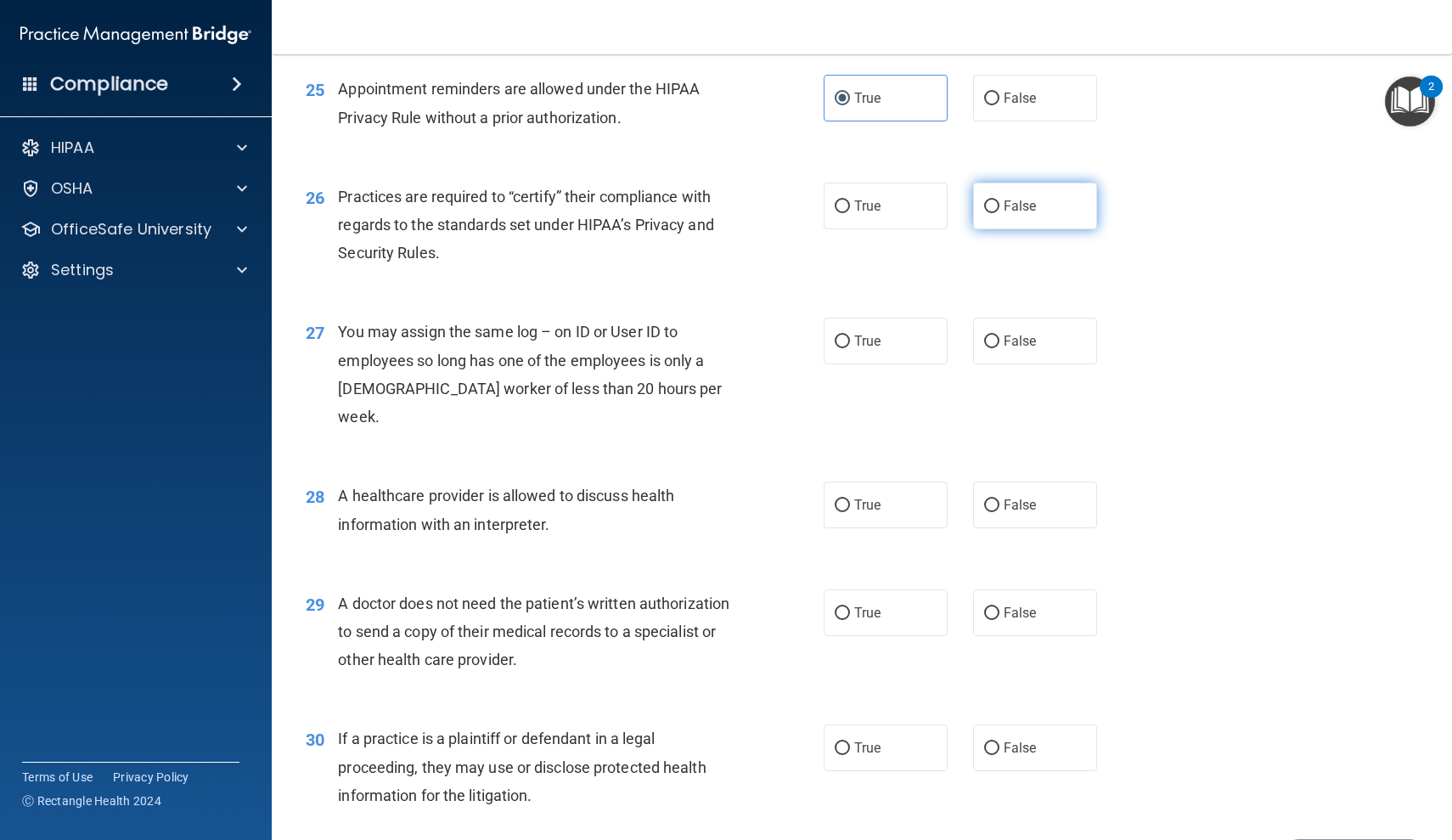
click at [1010, 198] on span "False" at bounding box center [1019, 206] width 33 height 16
click at [1000, 200] on input "False" at bounding box center [991, 206] width 15 height 13
radio input "true"
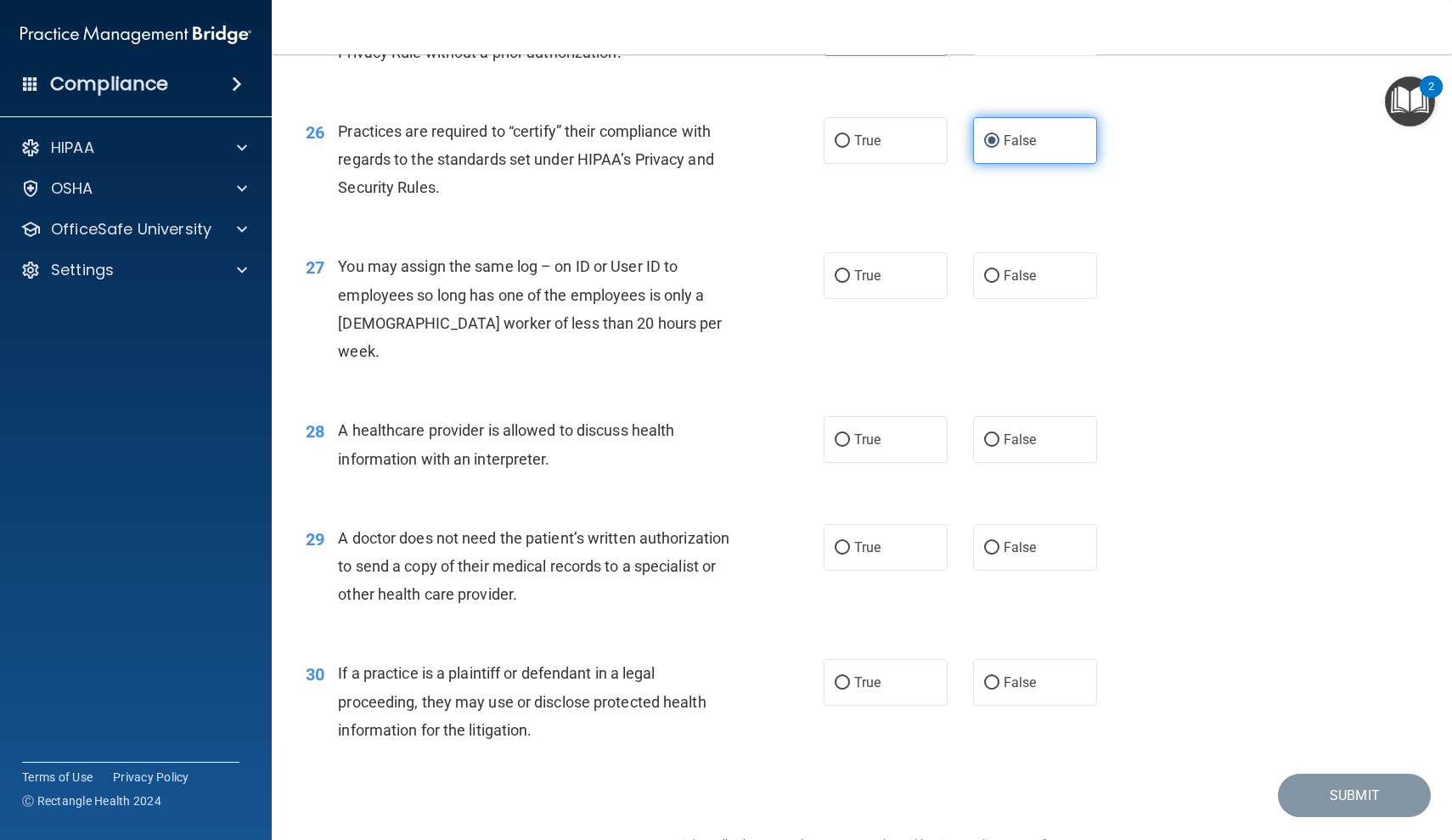
scroll to position [3406, 0]
click at [1018, 268] on span "False" at bounding box center [1019, 276] width 33 height 16
click at [1000, 271] on input "False" at bounding box center [991, 278] width 15 height 13
radio input "true"
click at [899, 417] on label "True" at bounding box center [886, 440] width 124 height 47
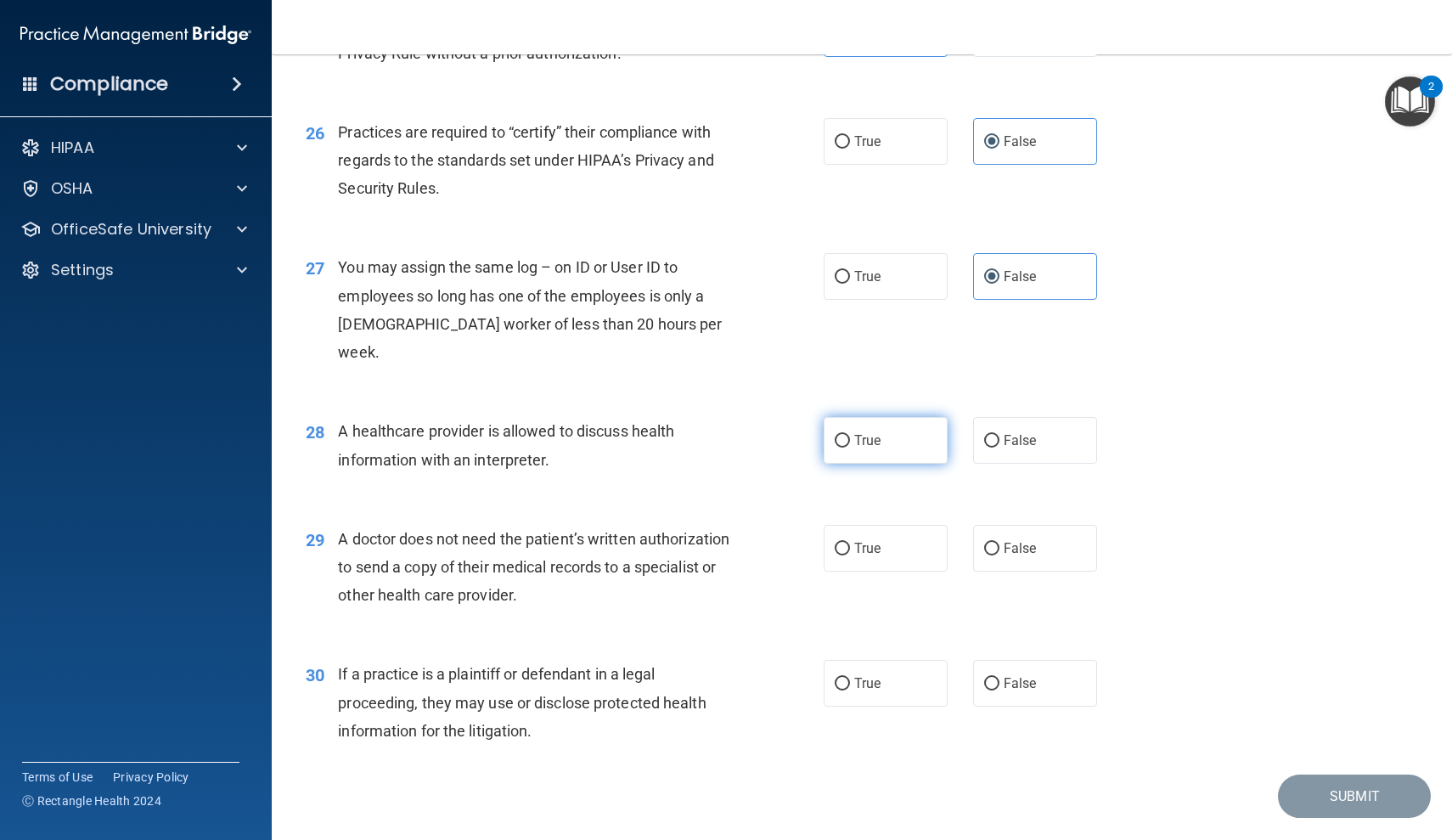
click at [850, 434] on input "True" at bounding box center [842, 441] width 15 height 13
radio input "true"
click at [917, 525] on label "True" at bounding box center [886, 548] width 124 height 47
click at [850, 543] on input "True" at bounding box center [842, 549] width 15 height 13
radio input "true"
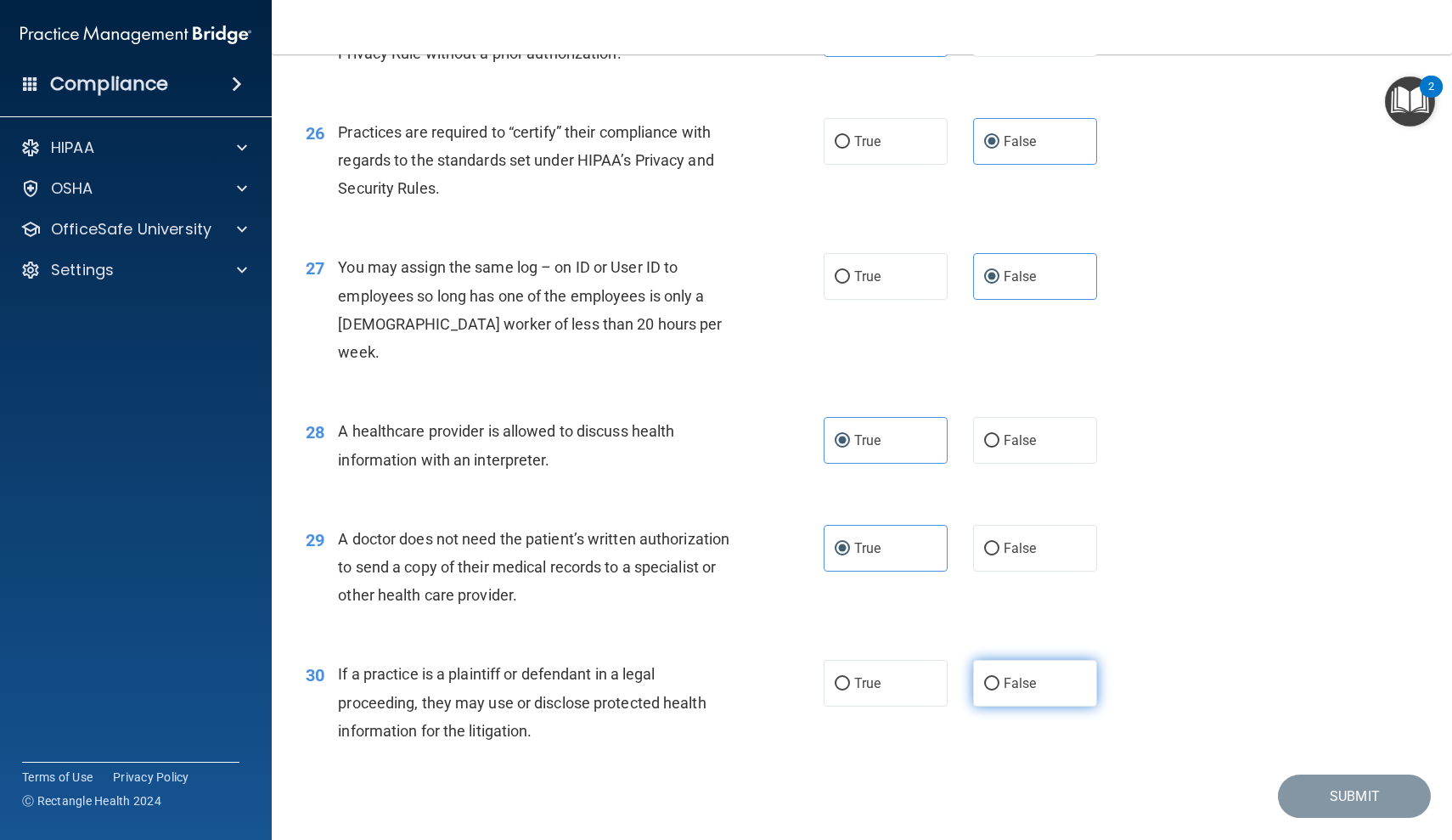
click at [992, 660] on label "False" at bounding box center [1034, 683] width 124 height 47
click at [992, 677] on input "False" at bounding box center [991, 684] width 15 height 13
radio input "true"
click at [1374, 775] on button "Submit" at bounding box center [1355, 796] width 153 height 43
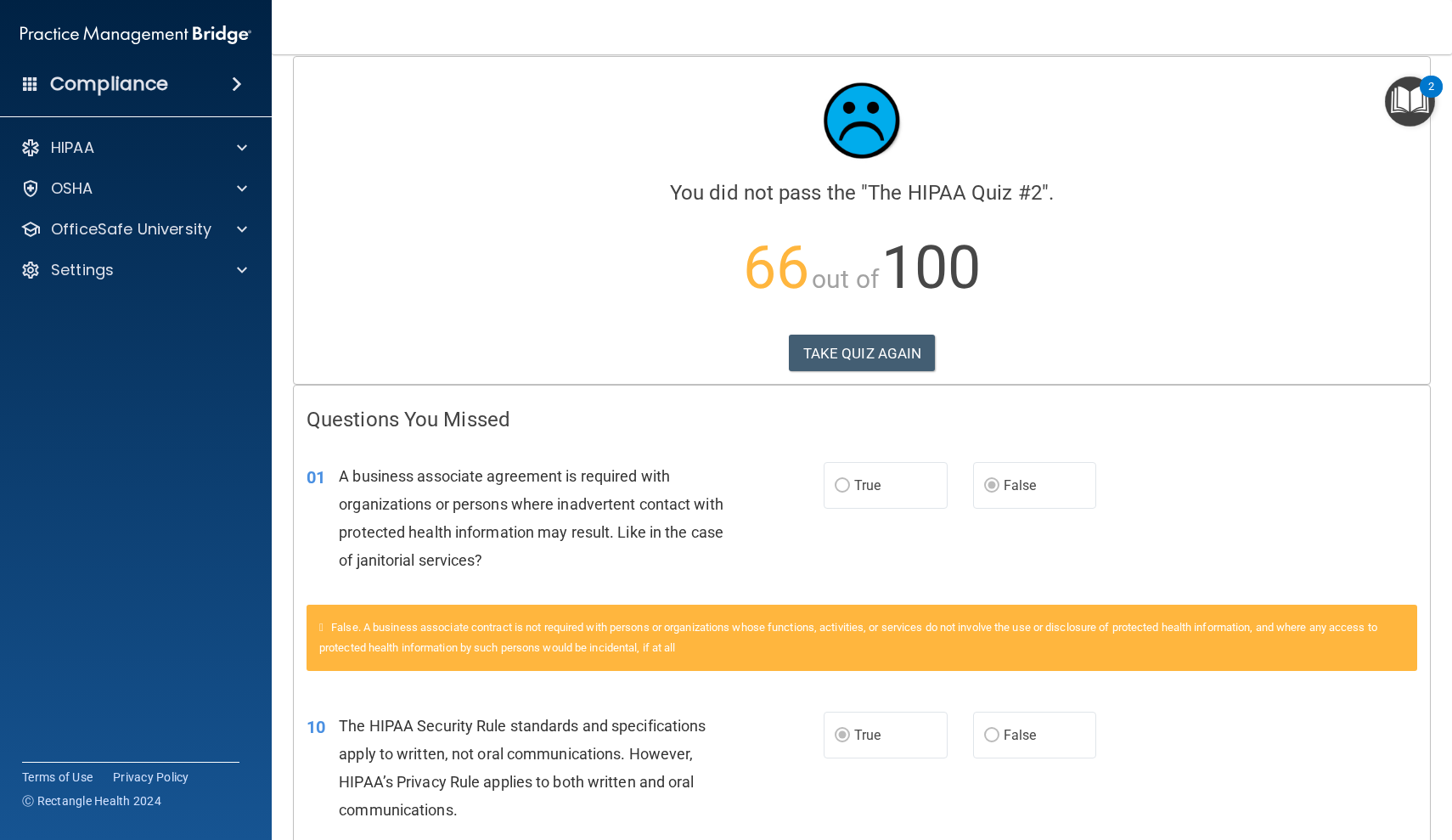
click at [751, 193] on h4 "You did not pass the " The HIPAA Quiz #2 "." at bounding box center [861, 192] width 1111 height 22
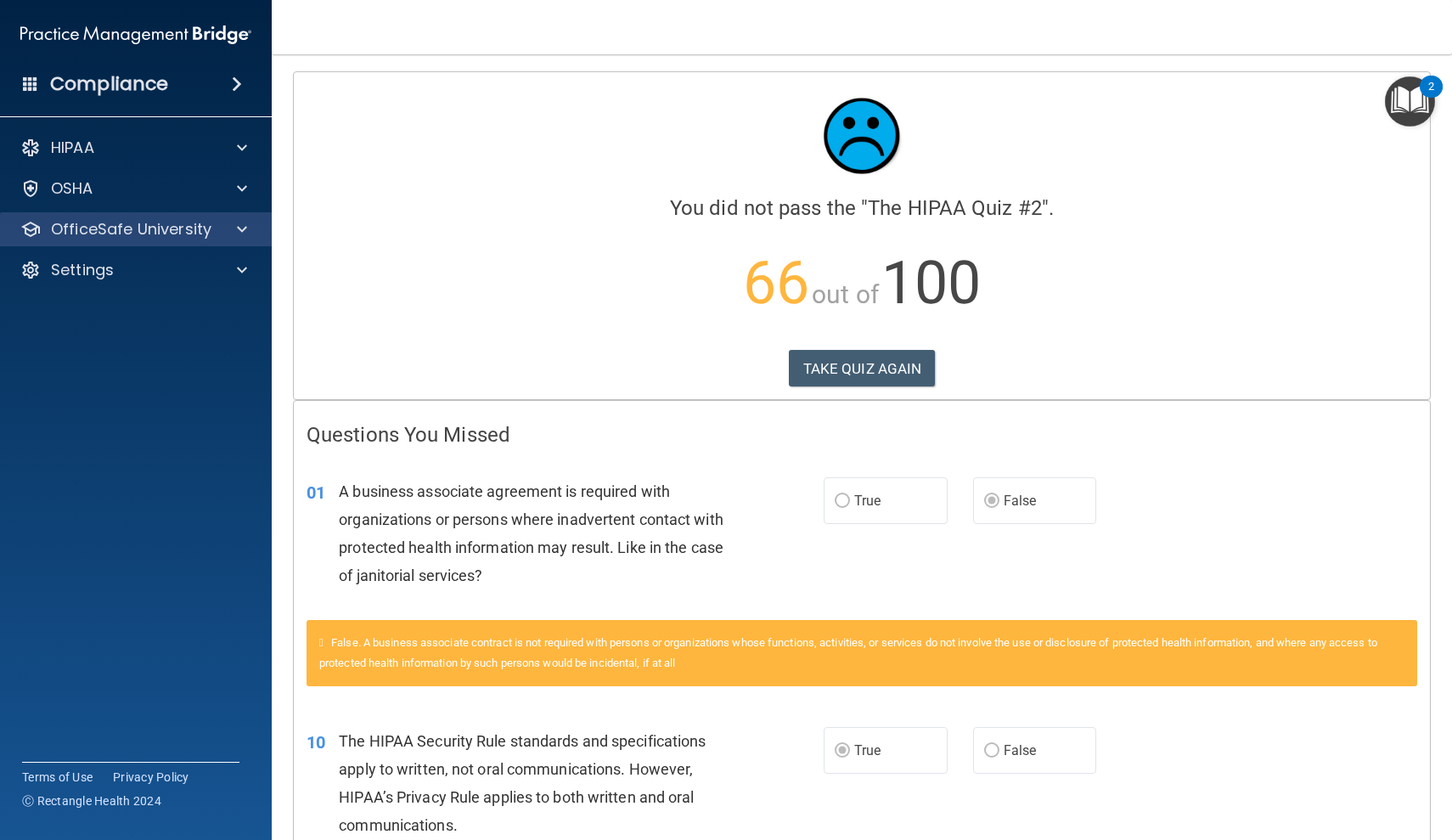
click at [227, 242] on div "OfficeSafe University" at bounding box center [136, 229] width 273 height 34
click at [241, 238] on span at bounding box center [242, 229] width 10 height 21
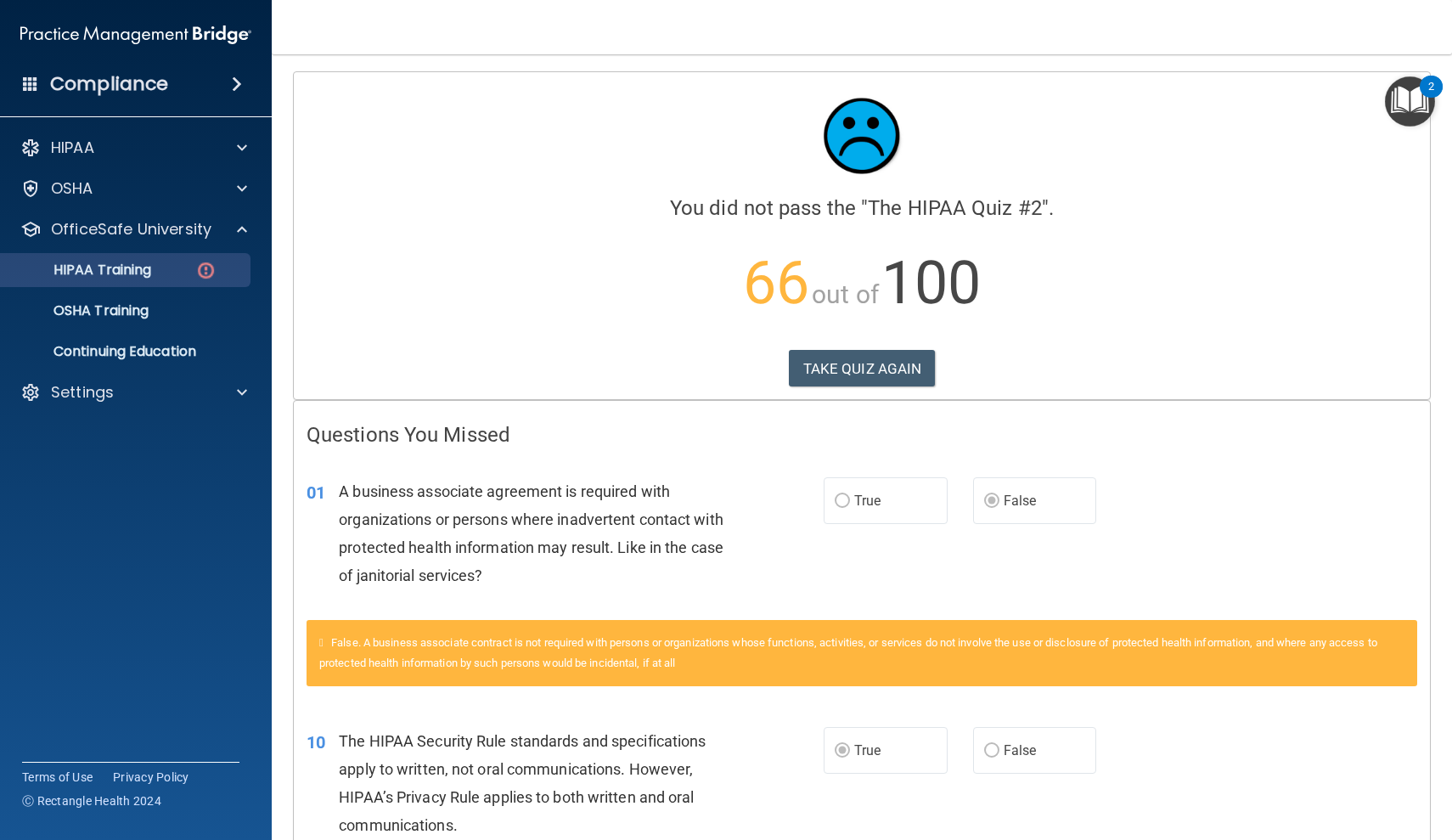
click at [230, 276] on div "HIPAA Training" at bounding box center [127, 270] width 232 height 17
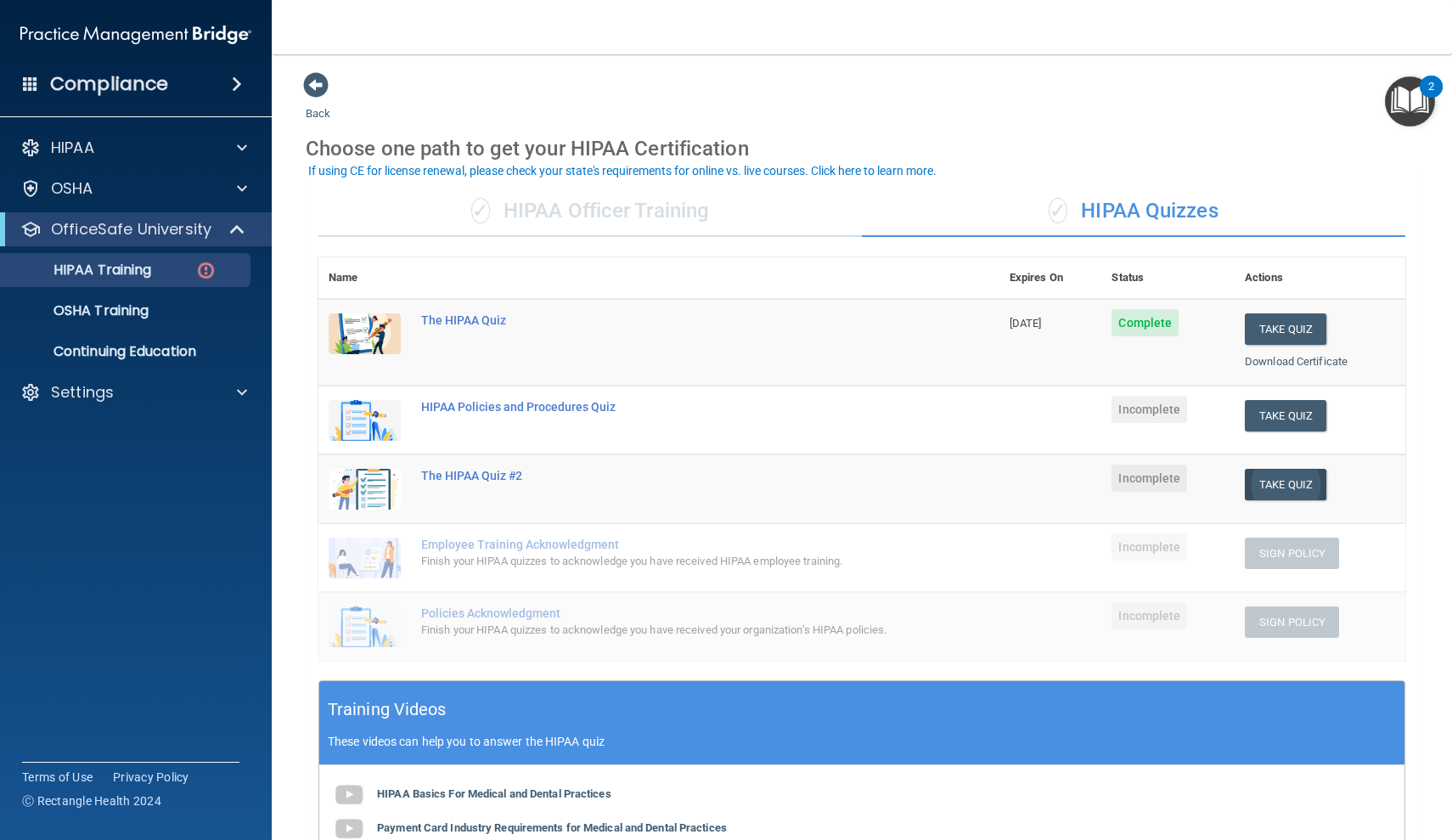
click at [1293, 469] on button "Take Quiz" at bounding box center [1285, 485] width 81 height 32
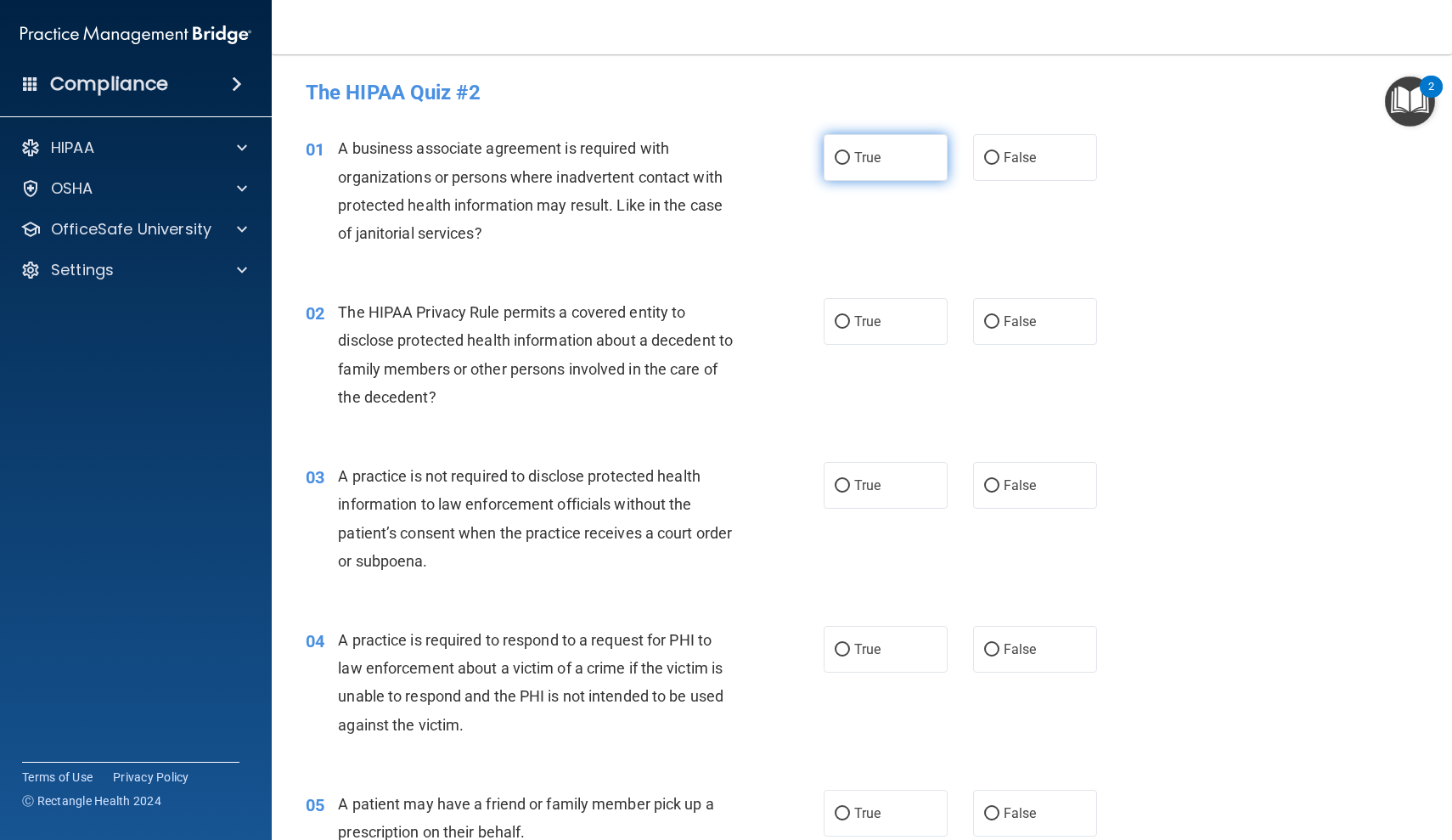
click at [871, 158] on span "True" at bounding box center [867, 157] width 26 height 16
click at [850, 158] on input "True" at bounding box center [842, 159] width 15 height 13
radio input "true"
click at [918, 343] on label "True" at bounding box center [886, 321] width 124 height 47
click at [850, 329] on input "True" at bounding box center [842, 322] width 15 height 13
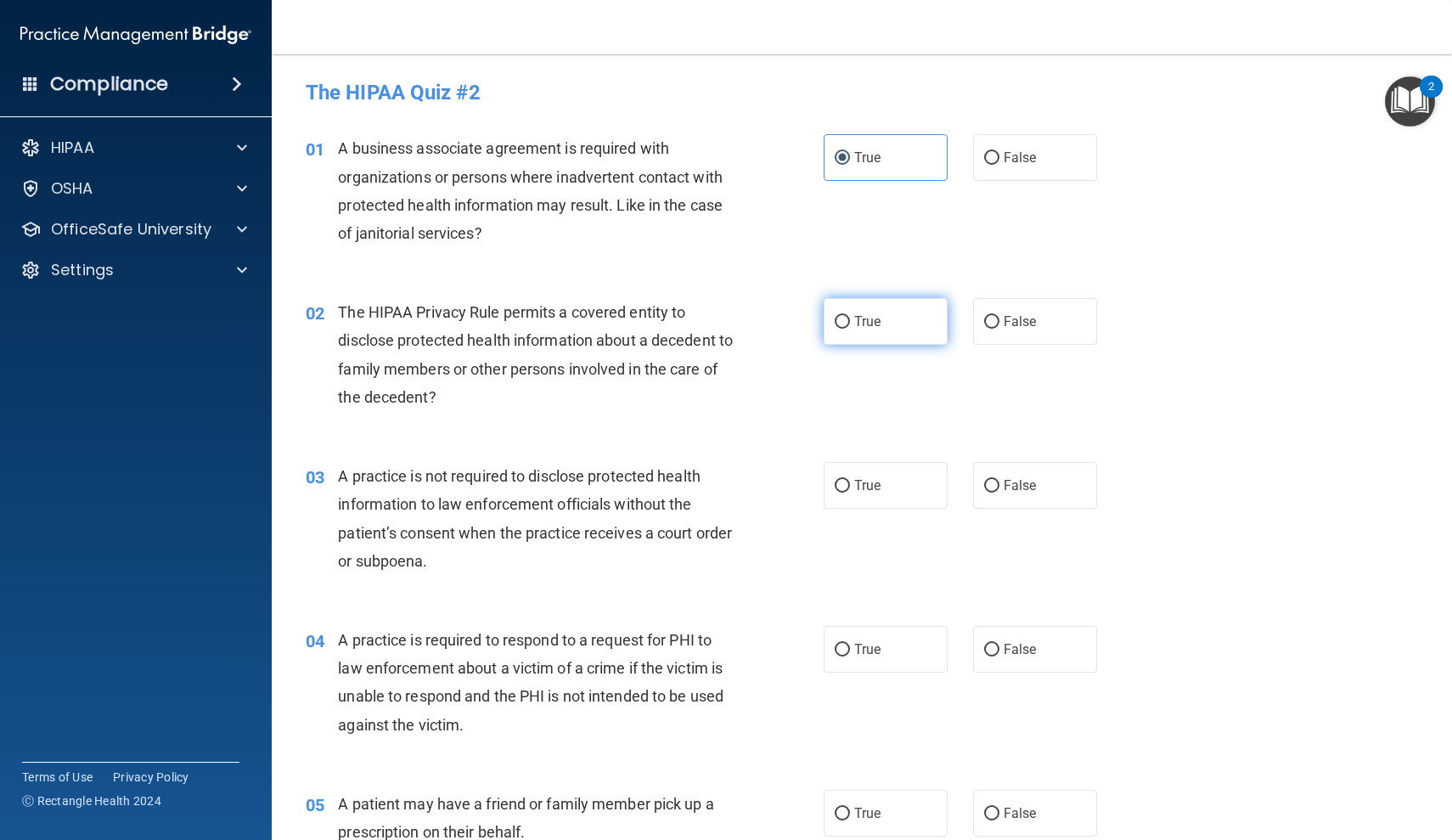
radio input "true"
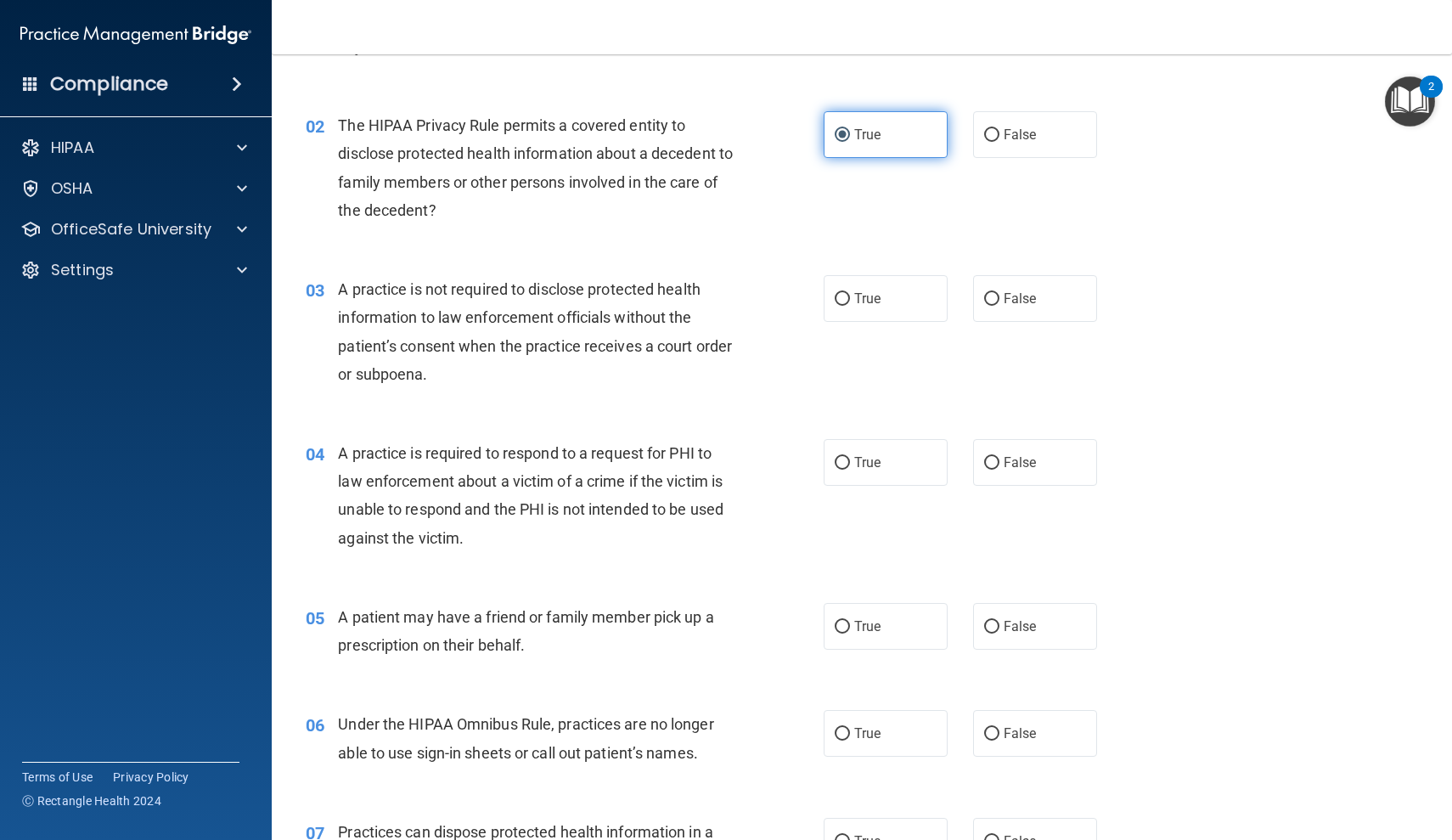
scroll to position [189, 0]
click at [993, 292] on input "False" at bounding box center [991, 298] width 15 height 13
radio input "true"
click at [874, 461] on span "True" at bounding box center [867, 460] width 26 height 16
click at [850, 461] on input "True" at bounding box center [842, 462] width 15 height 13
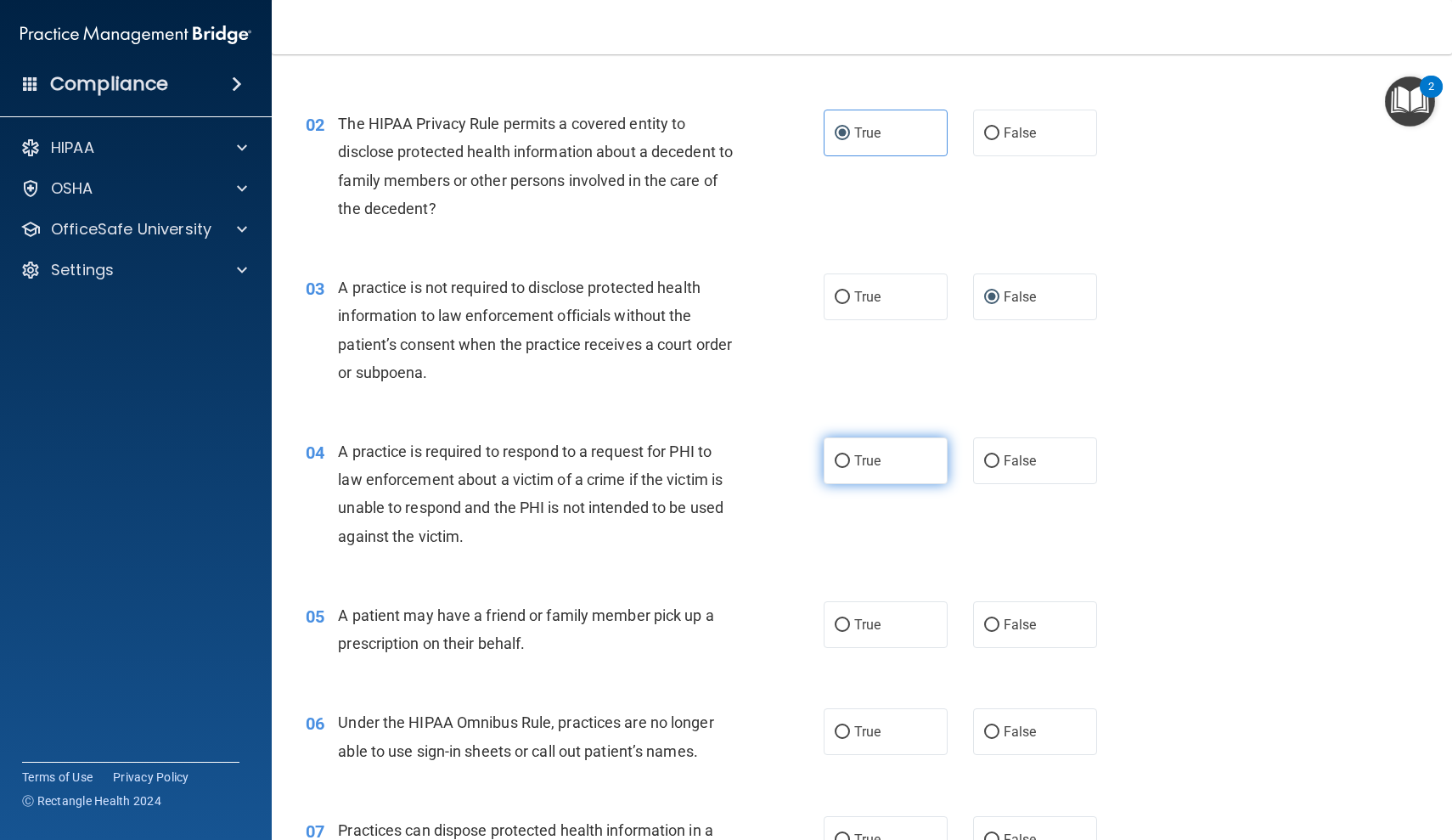
radio input "true"
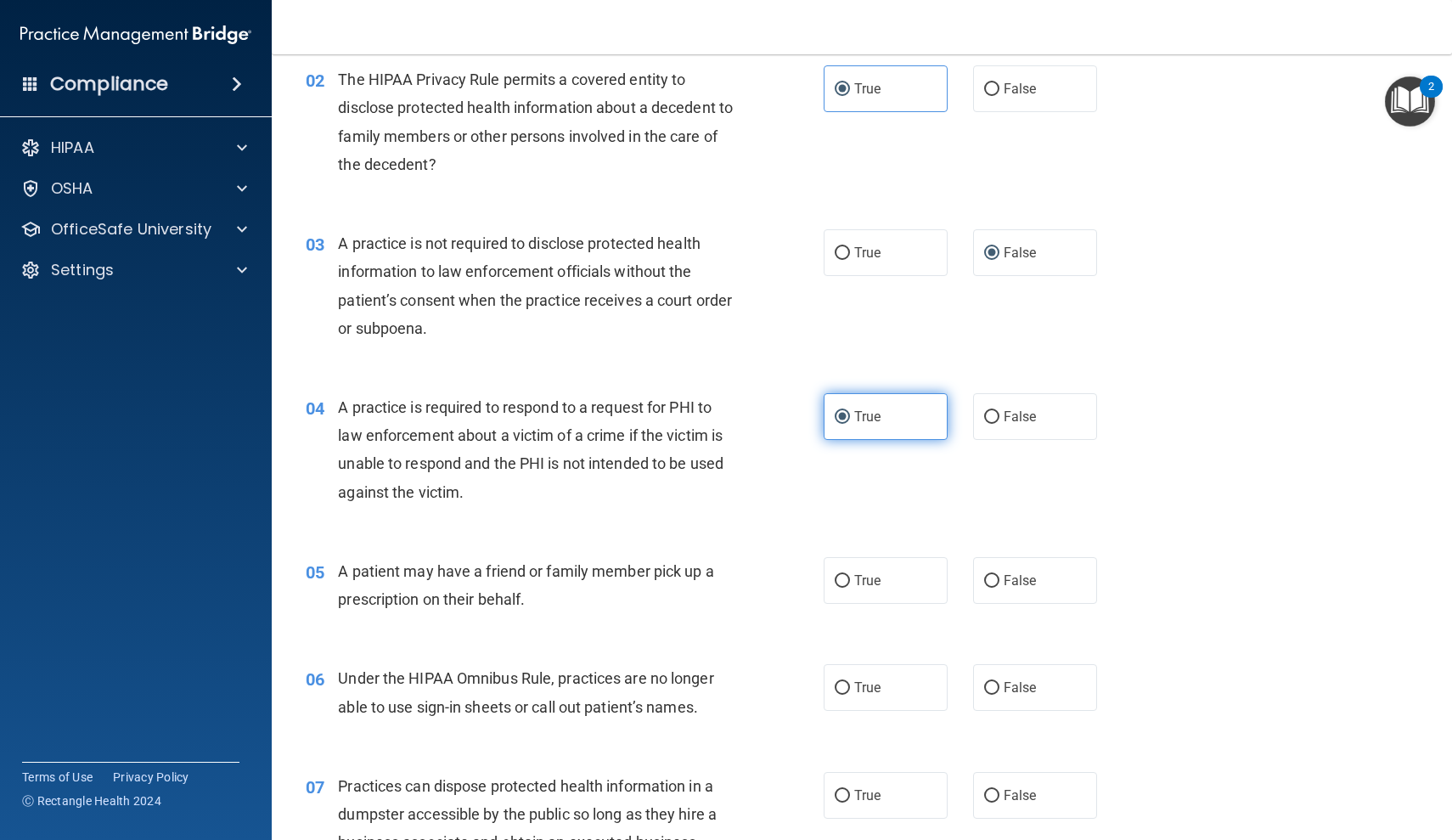
scroll to position [239, 0]
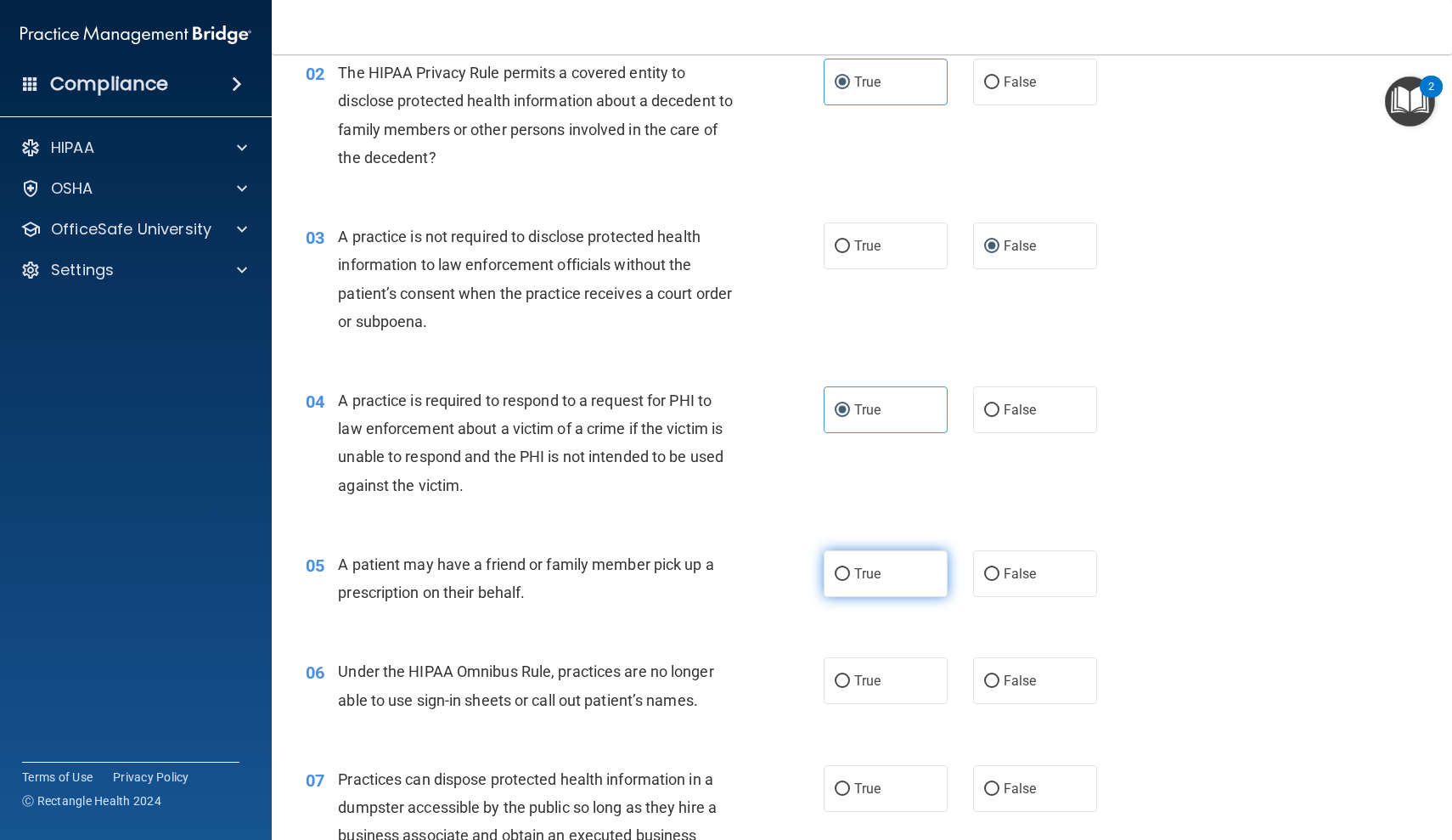
click at [877, 565] on span "True" at bounding box center [867, 573] width 26 height 16
click at [850, 568] on input "True" at bounding box center [842, 575] width 15 height 13
radio input "true"
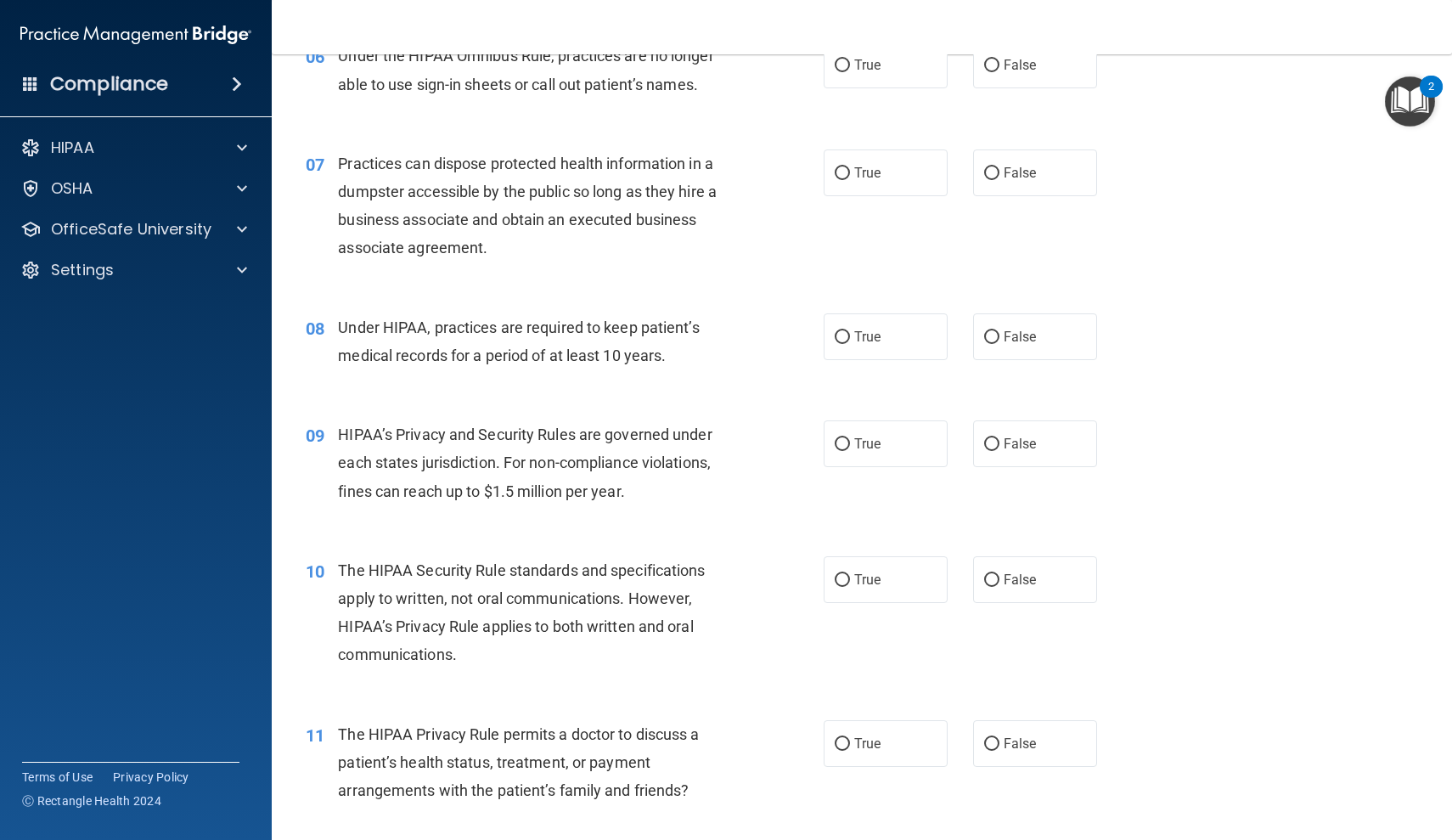
scroll to position [816, 0]
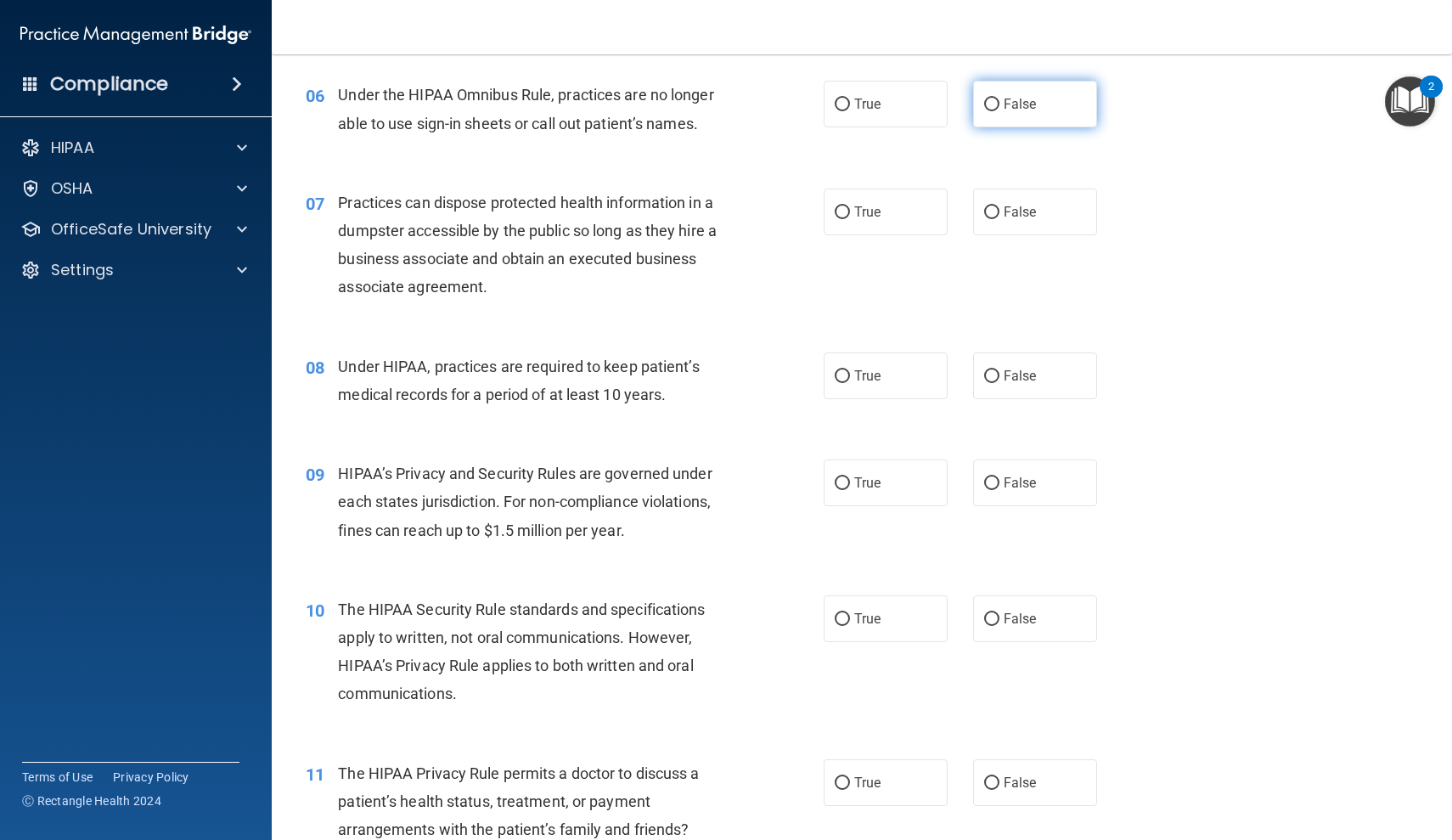
click at [1027, 107] on span "False" at bounding box center [1019, 104] width 33 height 16
click at [1000, 107] on input "False" at bounding box center [991, 105] width 15 height 13
radio input "true"
click at [1022, 213] on span "False" at bounding box center [1019, 211] width 33 height 16
click at [1000, 213] on input "False" at bounding box center [991, 213] width 15 height 13
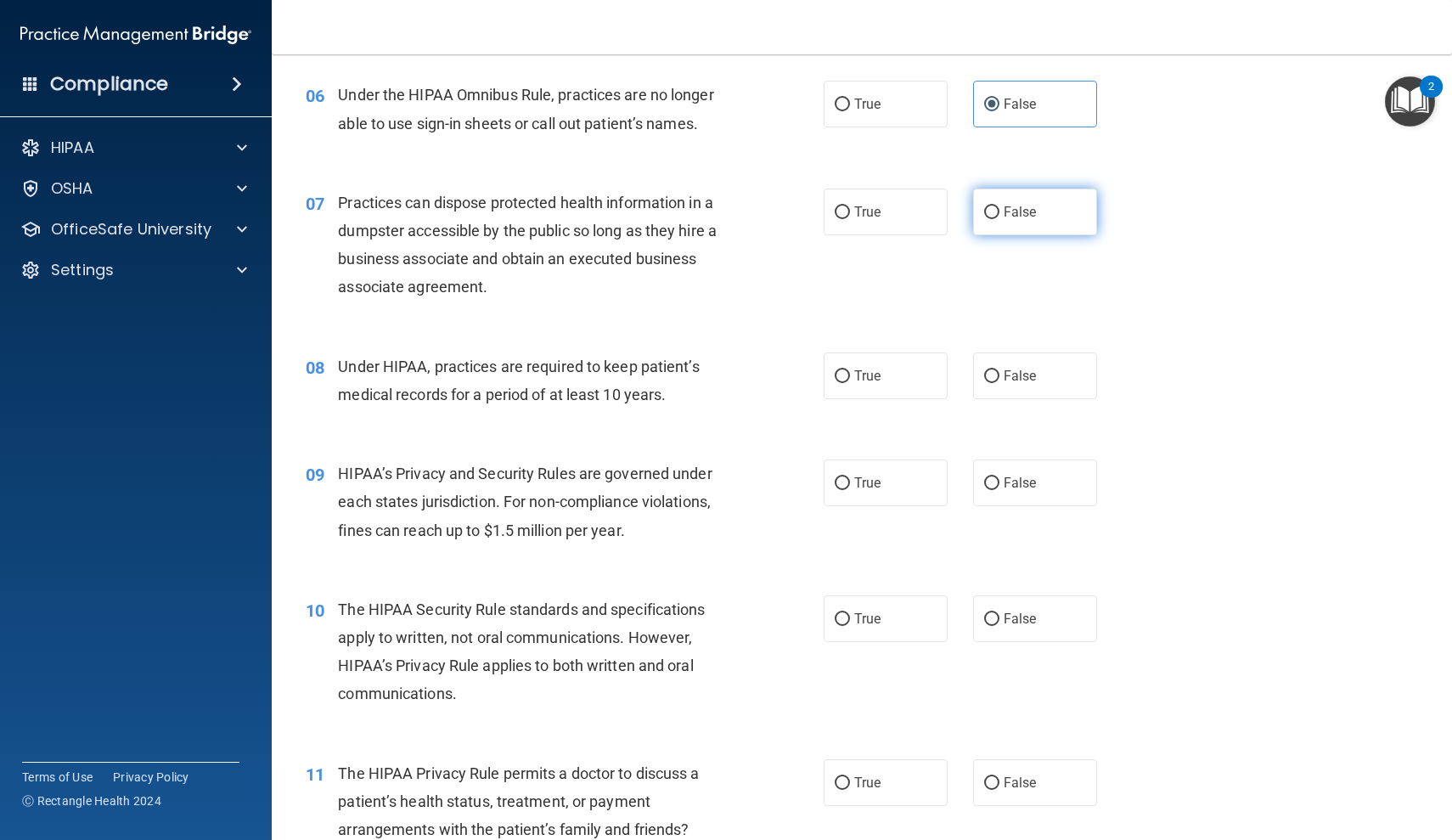
radio input "true"
click at [1006, 352] on label "False" at bounding box center [1034, 376] width 124 height 47
click at [1000, 370] on input "False" at bounding box center [991, 377] width 15 height 13
radio input "true"
click at [1012, 479] on span "False" at bounding box center [1019, 482] width 33 height 16
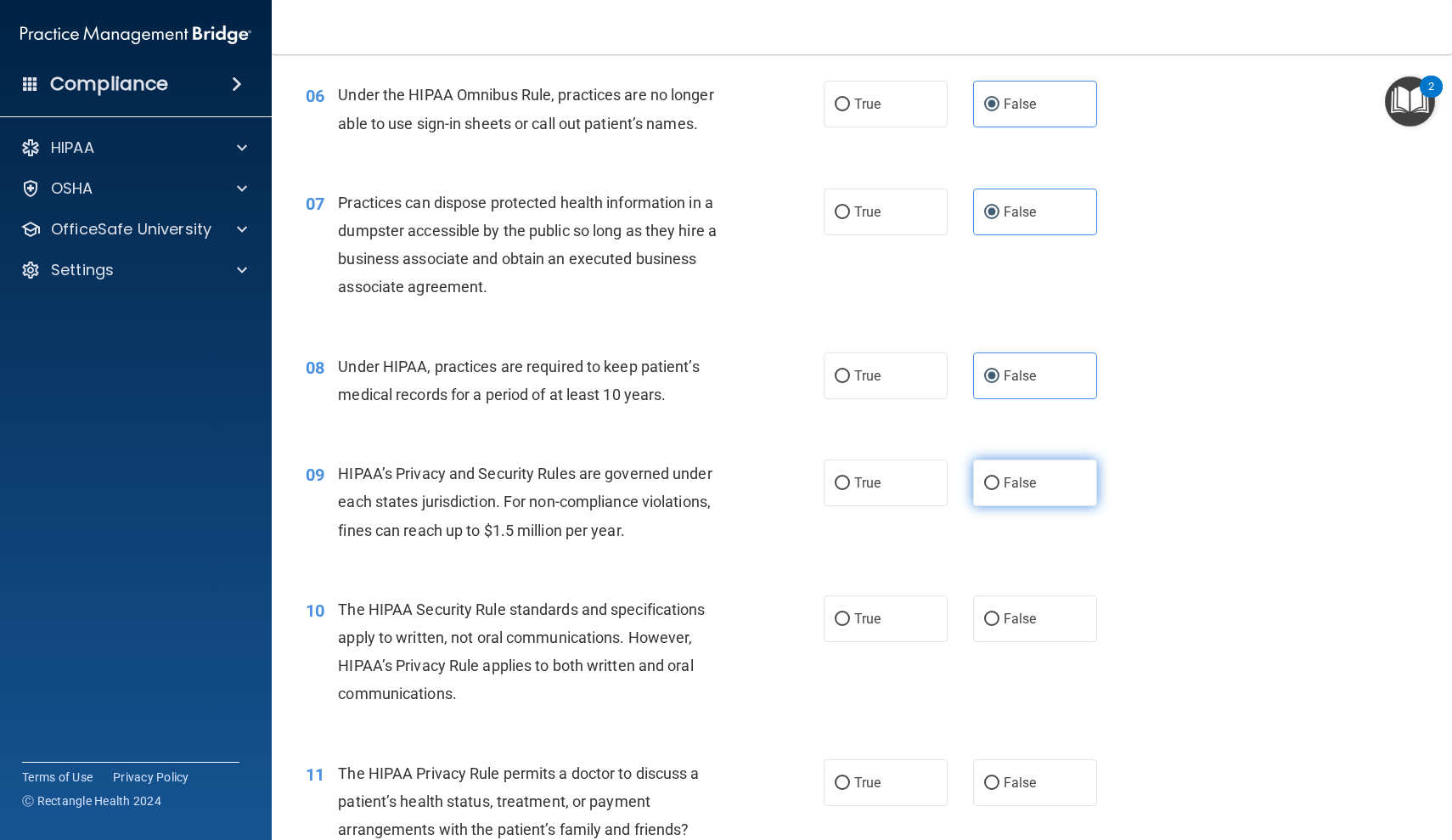
click at [1000, 479] on input "False" at bounding box center [991, 484] width 15 height 13
radio input "true"
click at [905, 595] on label "True" at bounding box center [886, 619] width 124 height 47
click at [850, 613] on input "True" at bounding box center [842, 619] width 15 height 13
radio input "true"
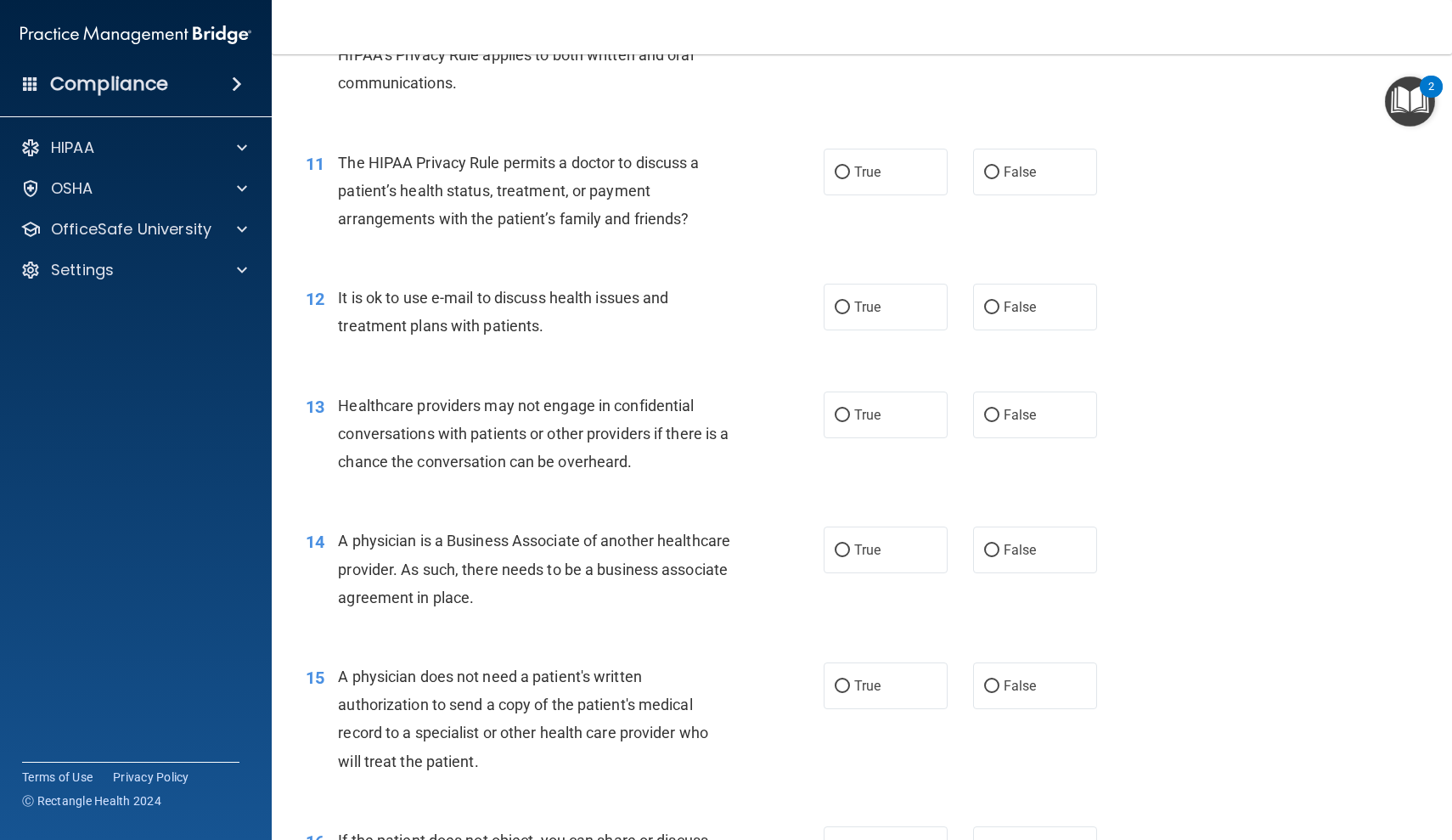
scroll to position [1429, 0]
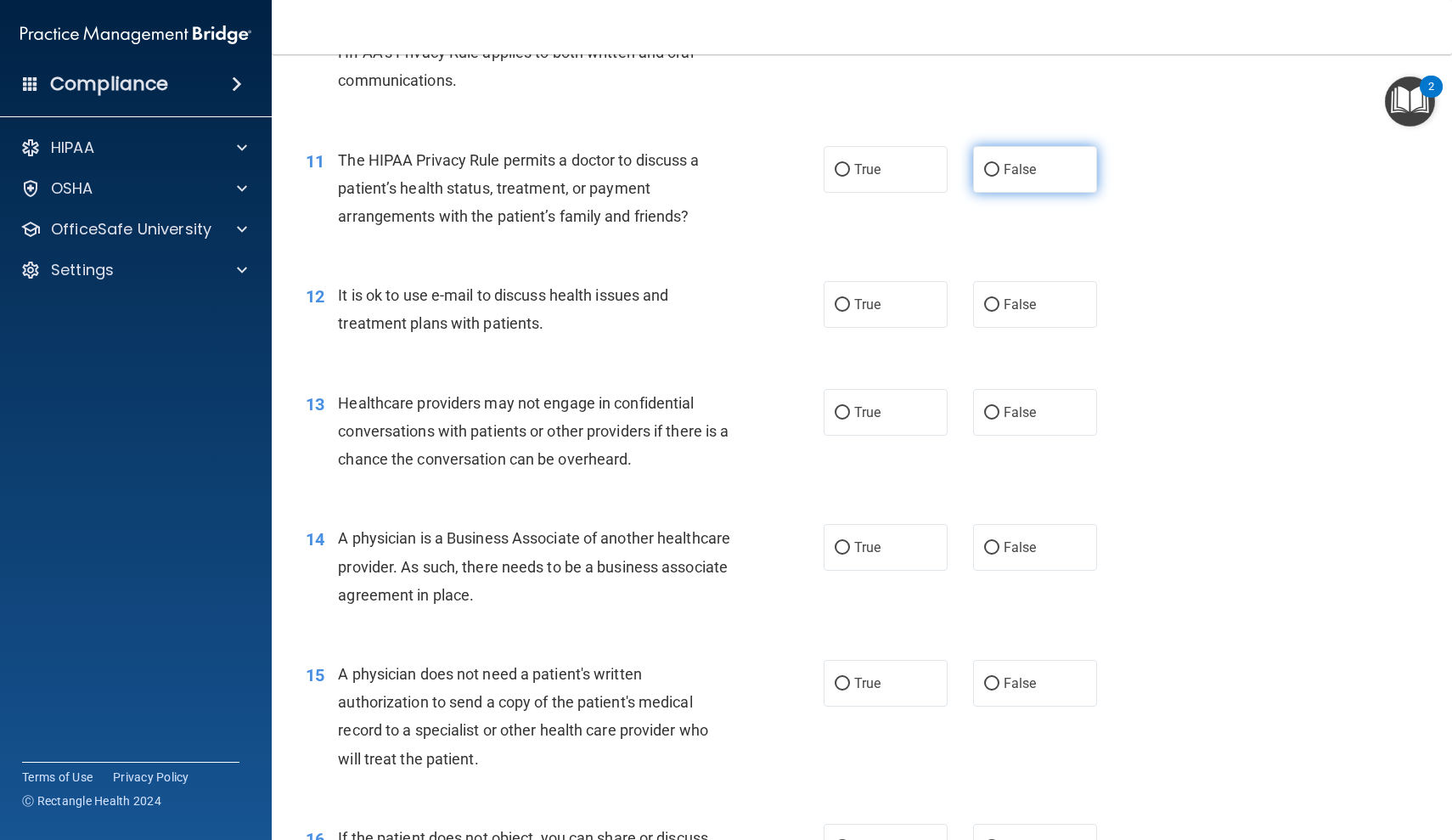
click at [1040, 162] on label "False" at bounding box center [1034, 169] width 124 height 47
click at [1000, 164] on input "False" at bounding box center [991, 170] width 15 height 13
radio input "true"
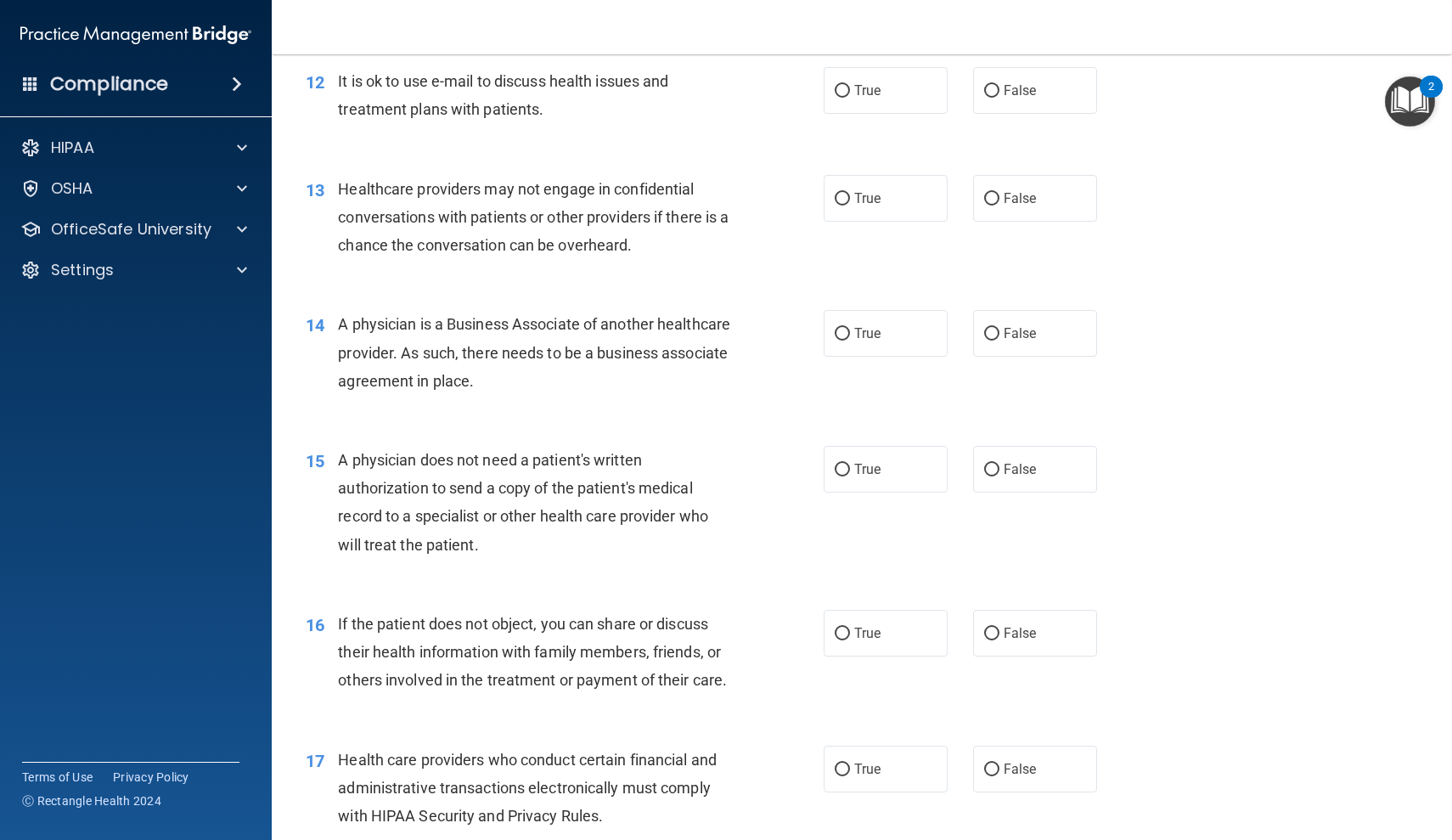
scroll to position [1644, 0]
click at [1028, 91] on label "False" at bounding box center [1034, 89] width 124 height 47
click at [1000, 91] on input "False" at bounding box center [991, 90] width 15 height 13
radio input "true"
click at [1010, 189] on span "False" at bounding box center [1019, 196] width 33 height 16
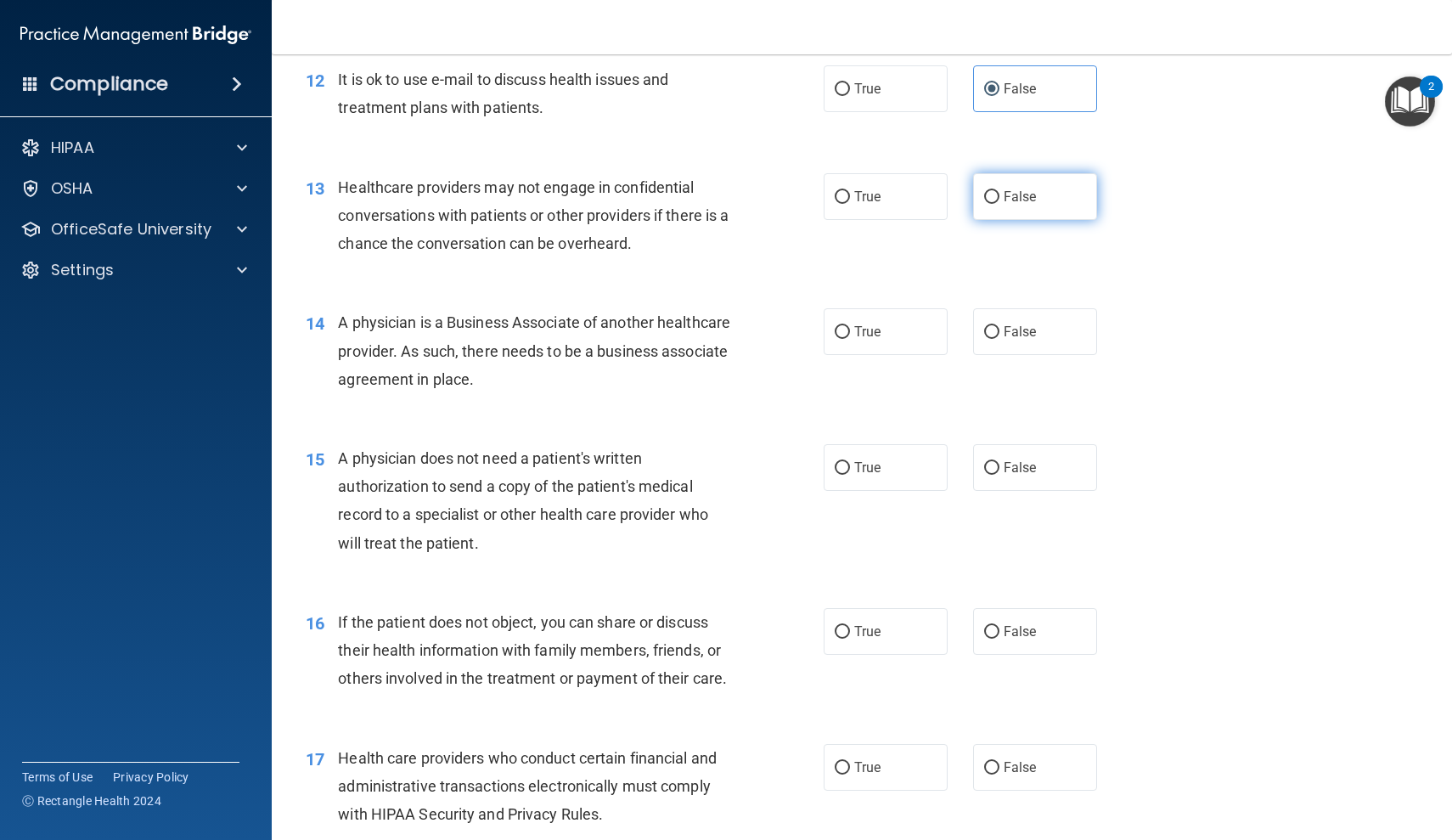
click at [1000, 191] on input "False" at bounding box center [991, 197] width 15 height 13
radio input "true"
click at [1004, 326] on span "False" at bounding box center [1019, 331] width 33 height 16
click at [1000, 326] on input "False" at bounding box center [991, 333] width 15 height 13
radio input "true"
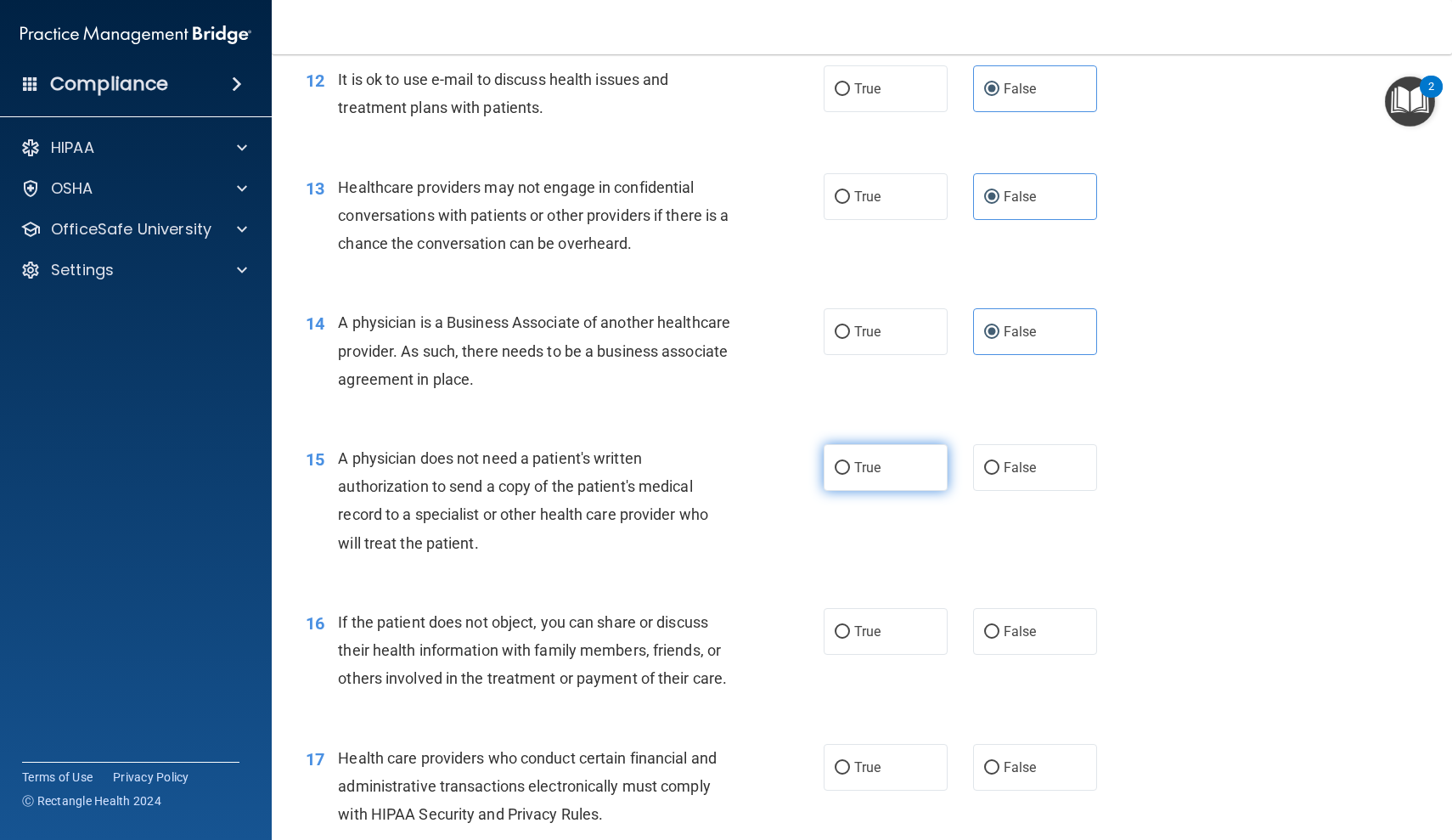
click at [882, 454] on label "True" at bounding box center [886, 467] width 124 height 47
click at [850, 462] on input "True" at bounding box center [842, 468] width 15 height 13
radio input "true"
click at [1040, 608] on label "False" at bounding box center [1034, 632] width 124 height 47
click at [1000, 626] on input "False" at bounding box center [991, 633] width 15 height 13
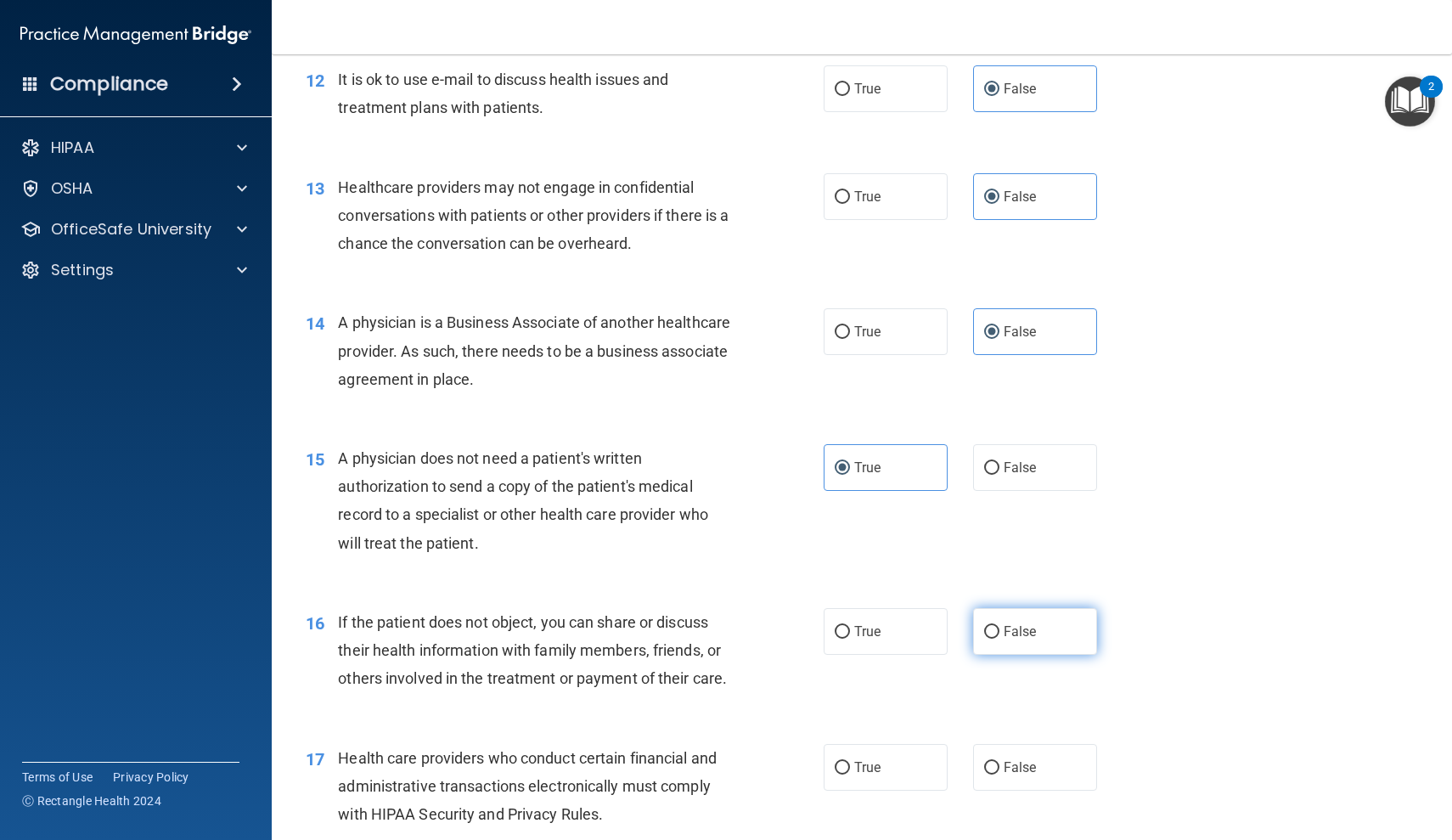
radio input "true"
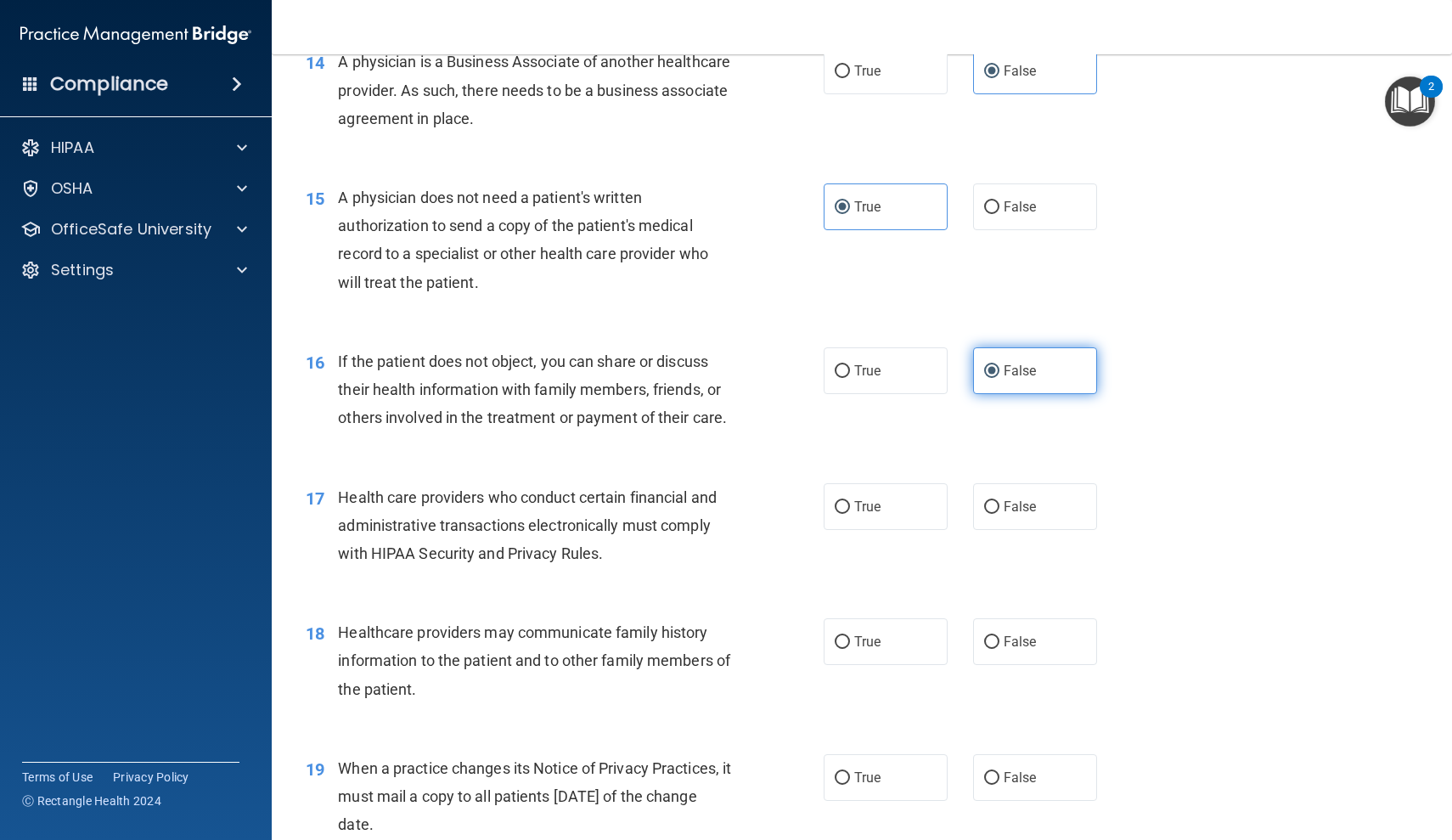
scroll to position [1908, 0]
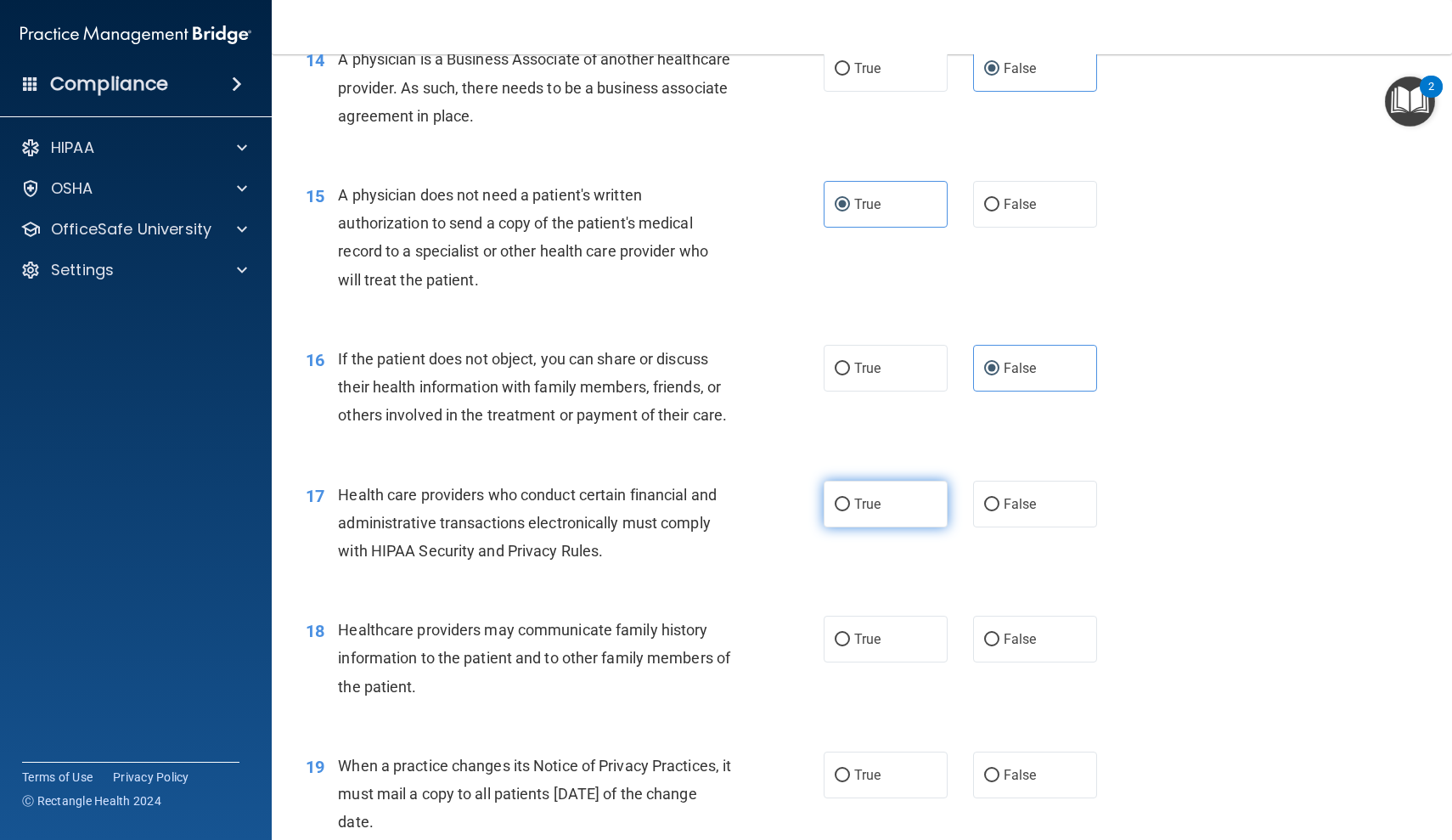
click at [884, 498] on label "True" at bounding box center [886, 504] width 124 height 47
click at [850, 498] on input "True" at bounding box center [842, 505] width 15 height 13
radio input "true"
click at [868, 631] on span "True" at bounding box center [867, 638] width 26 height 16
click at [850, 634] on input "True" at bounding box center [842, 640] width 15 height 13
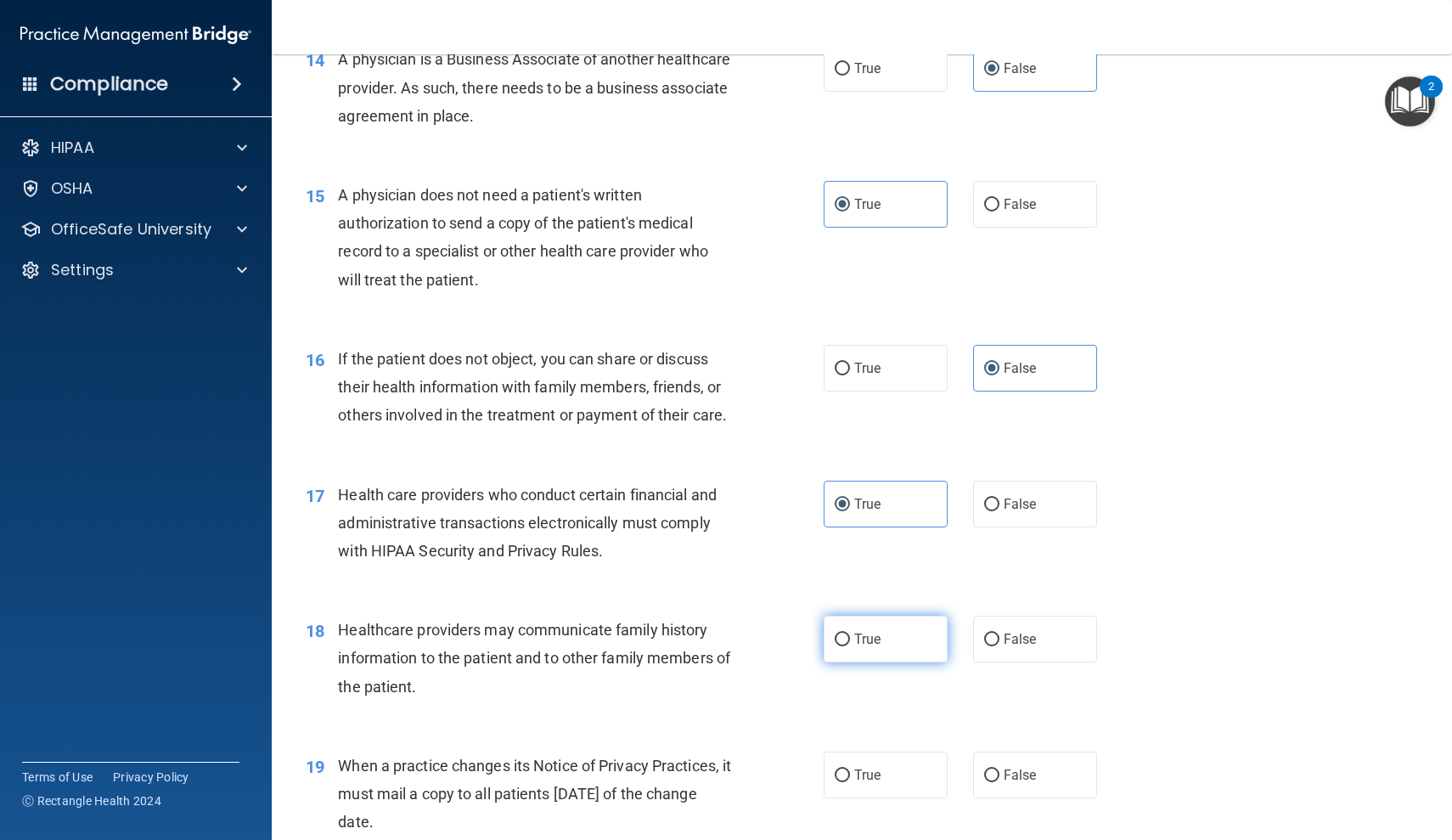
radio input "true"
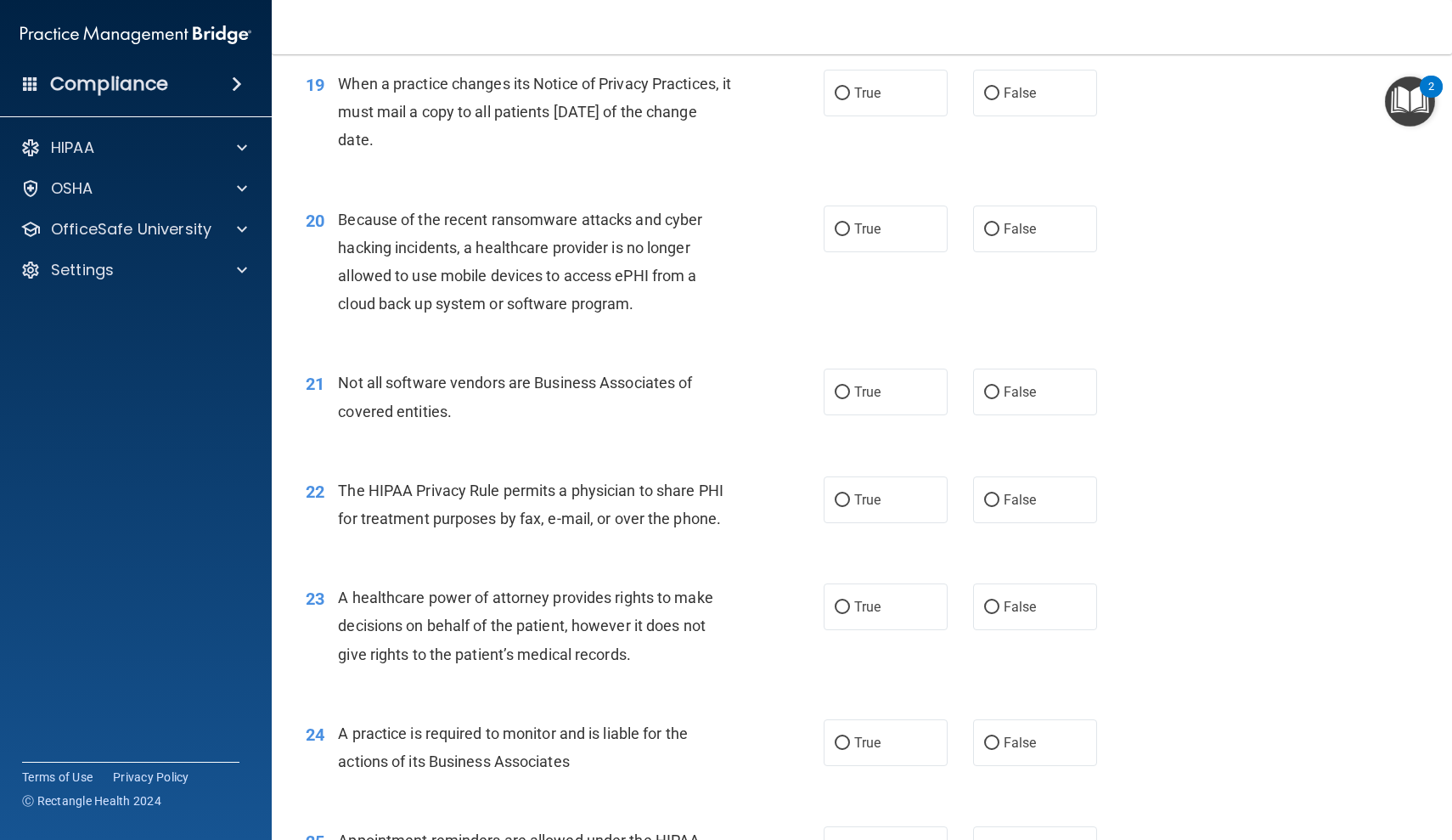
scroll to position [2586, 0]
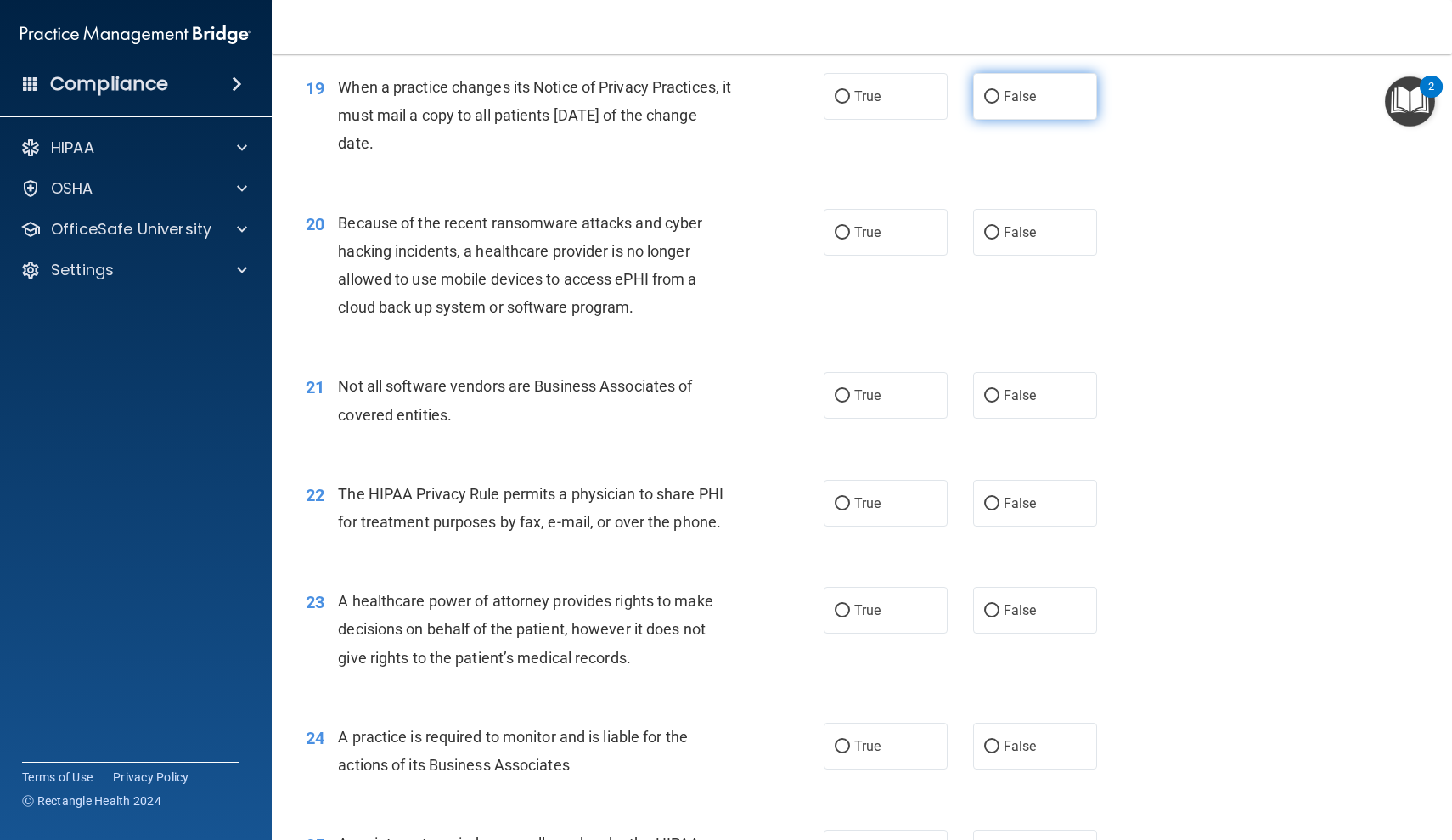
click at [1025, 89] on span "False" at bounding box center [1019, 96] width 33 height 16
click at [1000, 91] on input "False" at bounding box center [991, 97] width 15 height 13
radio input "true"
click at [1013, 226] on span "False" at bounding box center [1019, 232] width 33 height 16
click at [1000, 227] on input "False" at bounding box center [991, 234] width 15 height 13
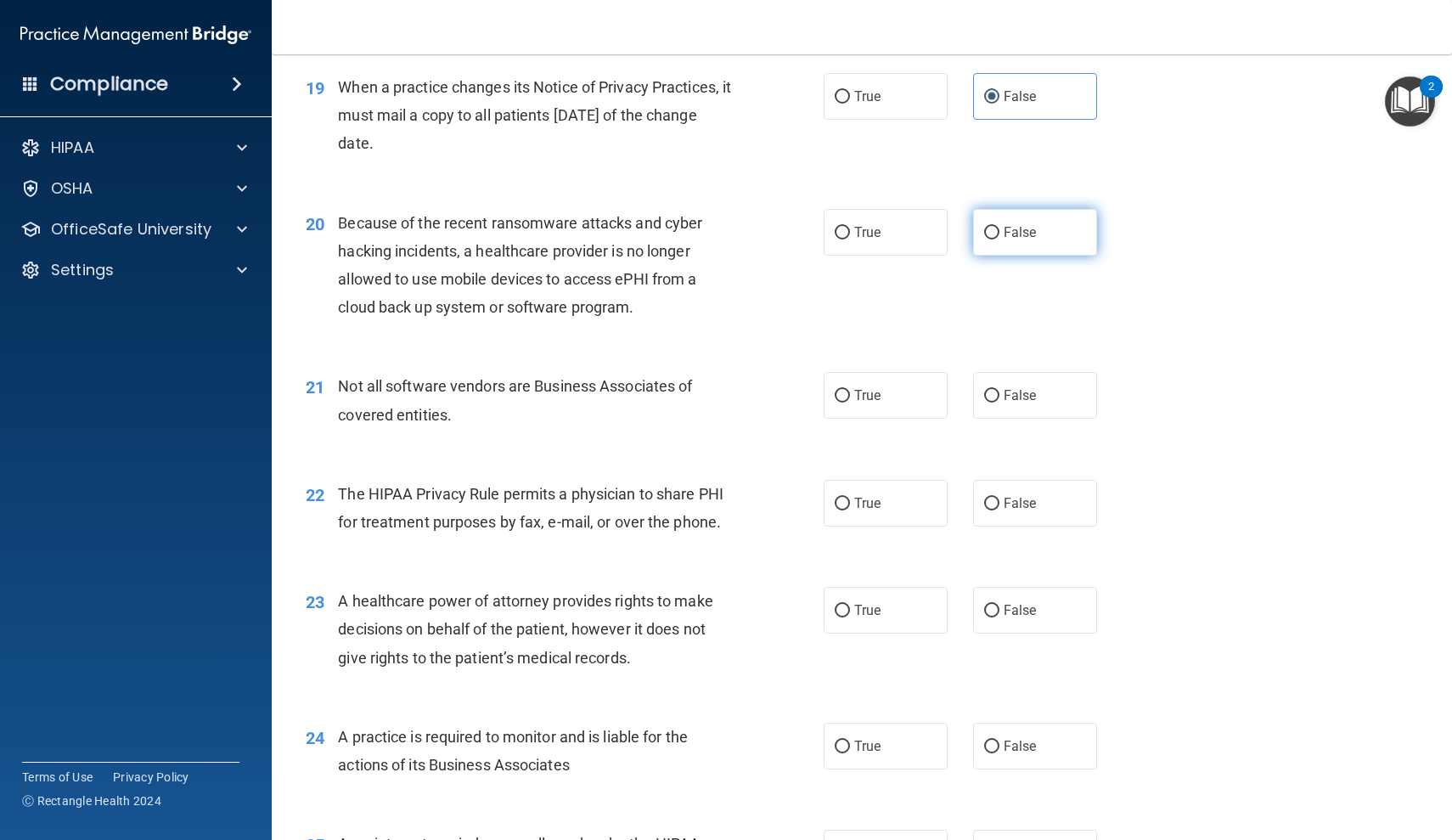
radio input "true"
click at [896, 389] on label "True" at bounding box center [886, 395] width 124 height 47
click at [850, 390] on input "True" at bounding box center [842, 396] width 15 height 13
radio input "true"
click at [881, 506] on label "True" at bounding box center [886, 503] width 124 height 47
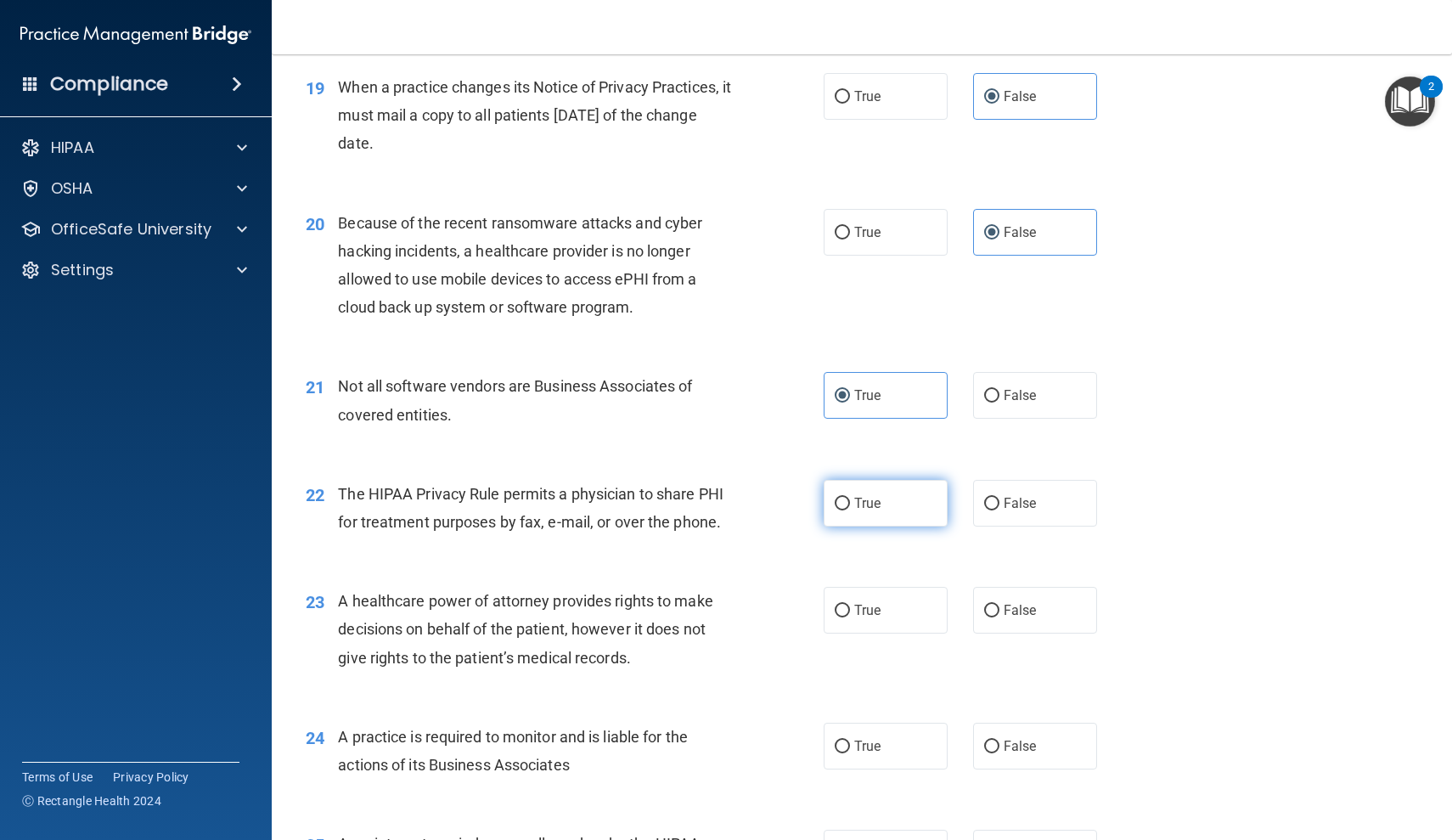
click at [850, 506] on input "True" at bounding box center [842, 505] width 15 height 13
radio input "true"
click at [1010, 602] on span "False" at bounding box center [1019, 609] width 33 height 16
click at [1000, 605] on input "False" at bounding box center [991, 611] width 15 height 13
radio input "true"
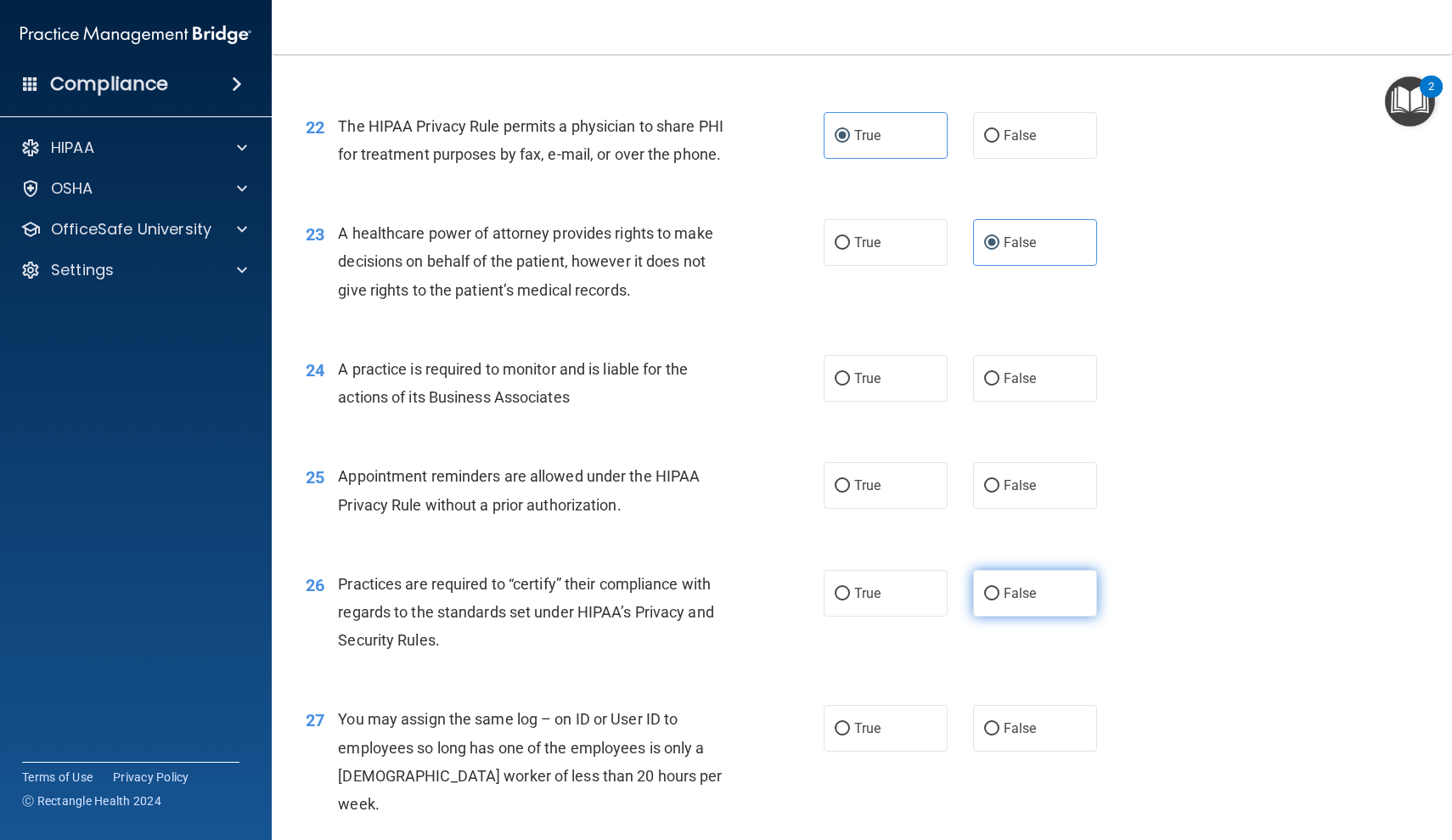
scroll to position [2955, 0]
click at [890, 377] on label "True" at bounding box center [886, 377] width 124 height 47
click at [850, 377] on input "True" at bounding box center [842, 378] width 15 height 13
radio input "true"
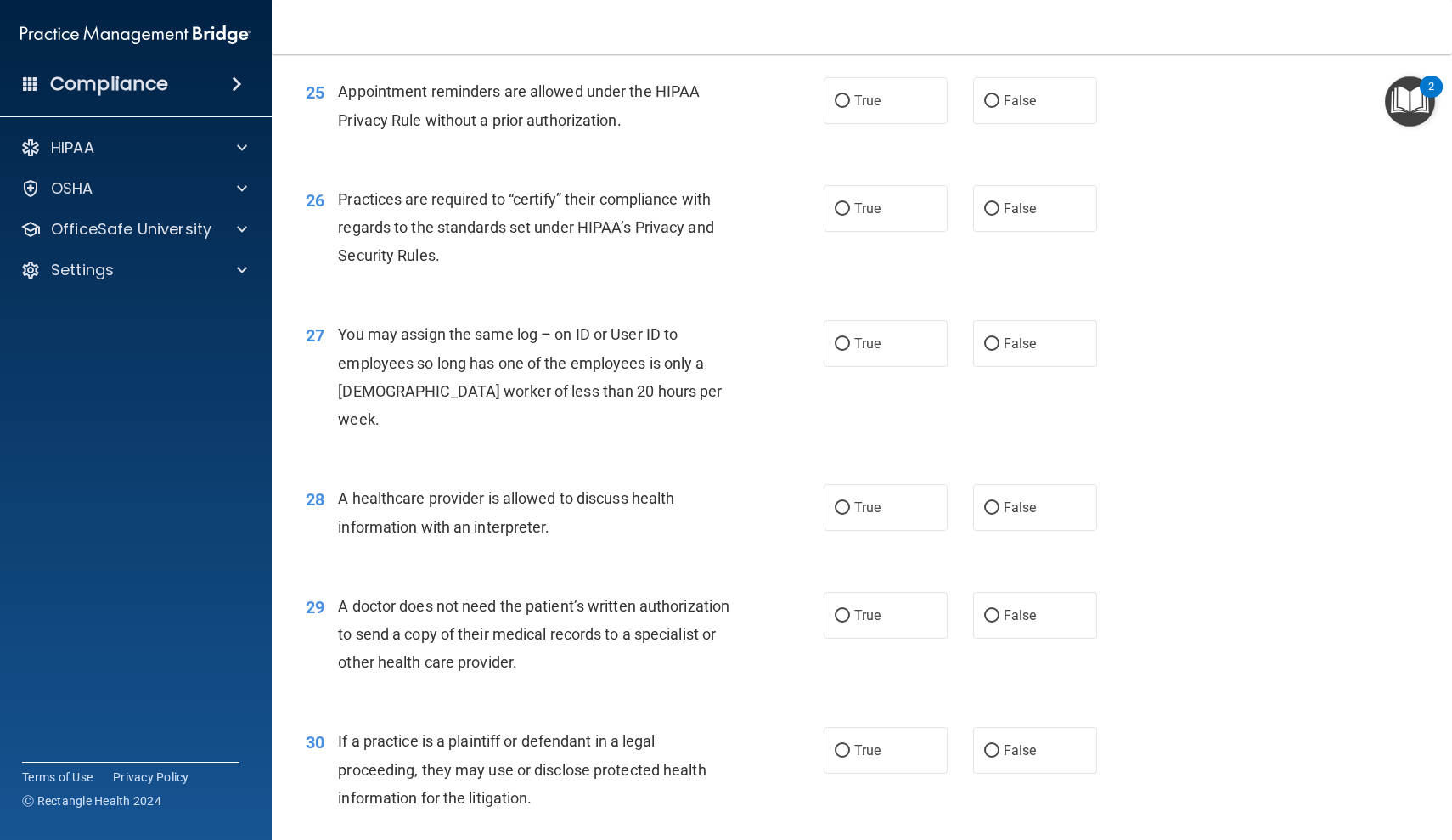
scroll to position [3338, 0]
click at [859, 94] on span "True" at bounding box center [867, 102] width 26 height 16
click at [850, 97] on input "True" at bounding box center [842, 104] width 15 height 13
radio input "true"
click at [1004, 187] on label "False" at bounding box center [1034, 210] width 124 height 47
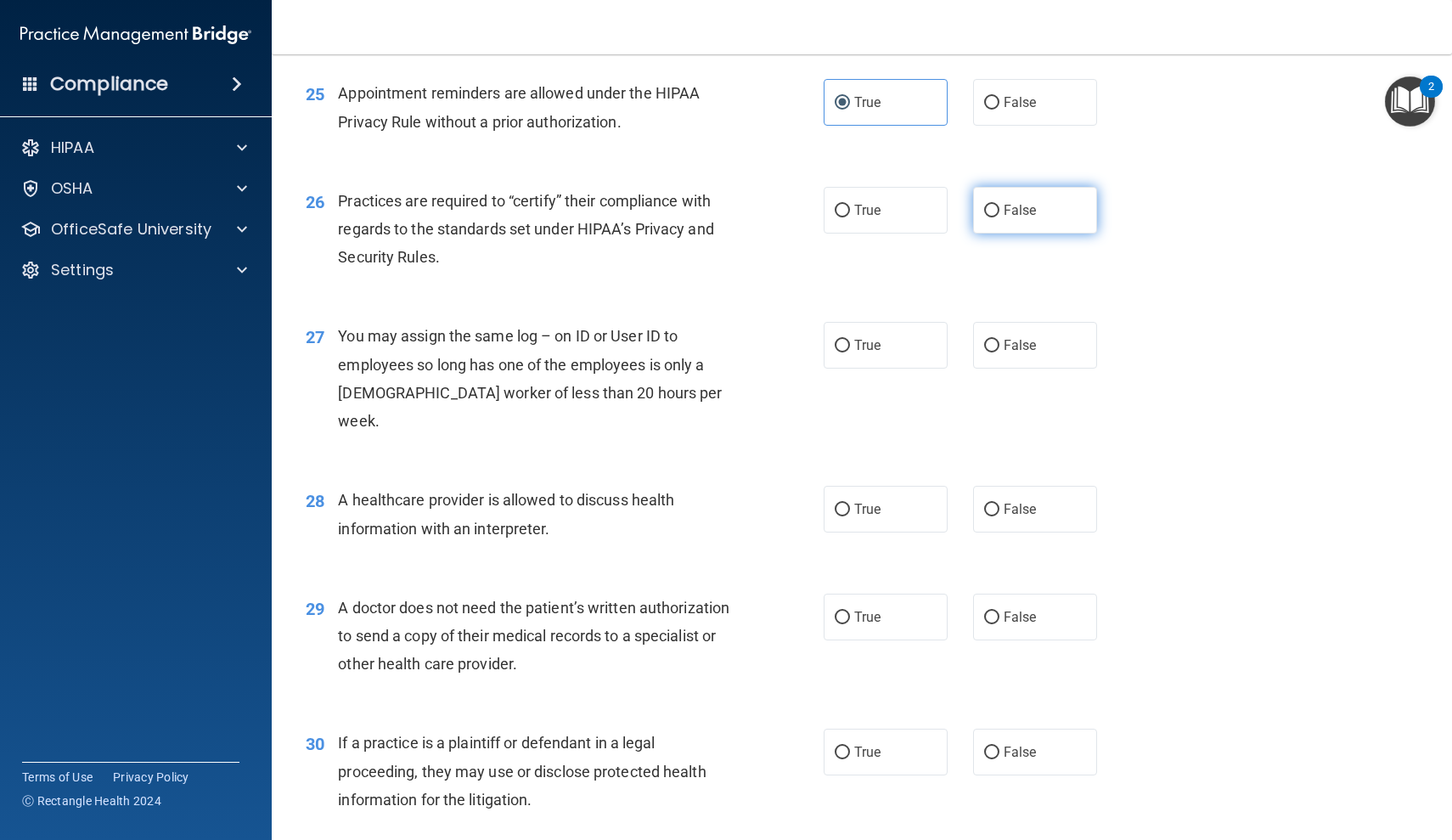
click at [1000, 205] on input "False" at bounding box center [991, 211] width 15 height 13
radio input "true"
click at [1024, 321] on label "False" at bounding box center [1034, 345] width 124 height 47
click at [1000, 340] on input "False" at bounding box center [991, 347] width 15 height 13
radio input "true"
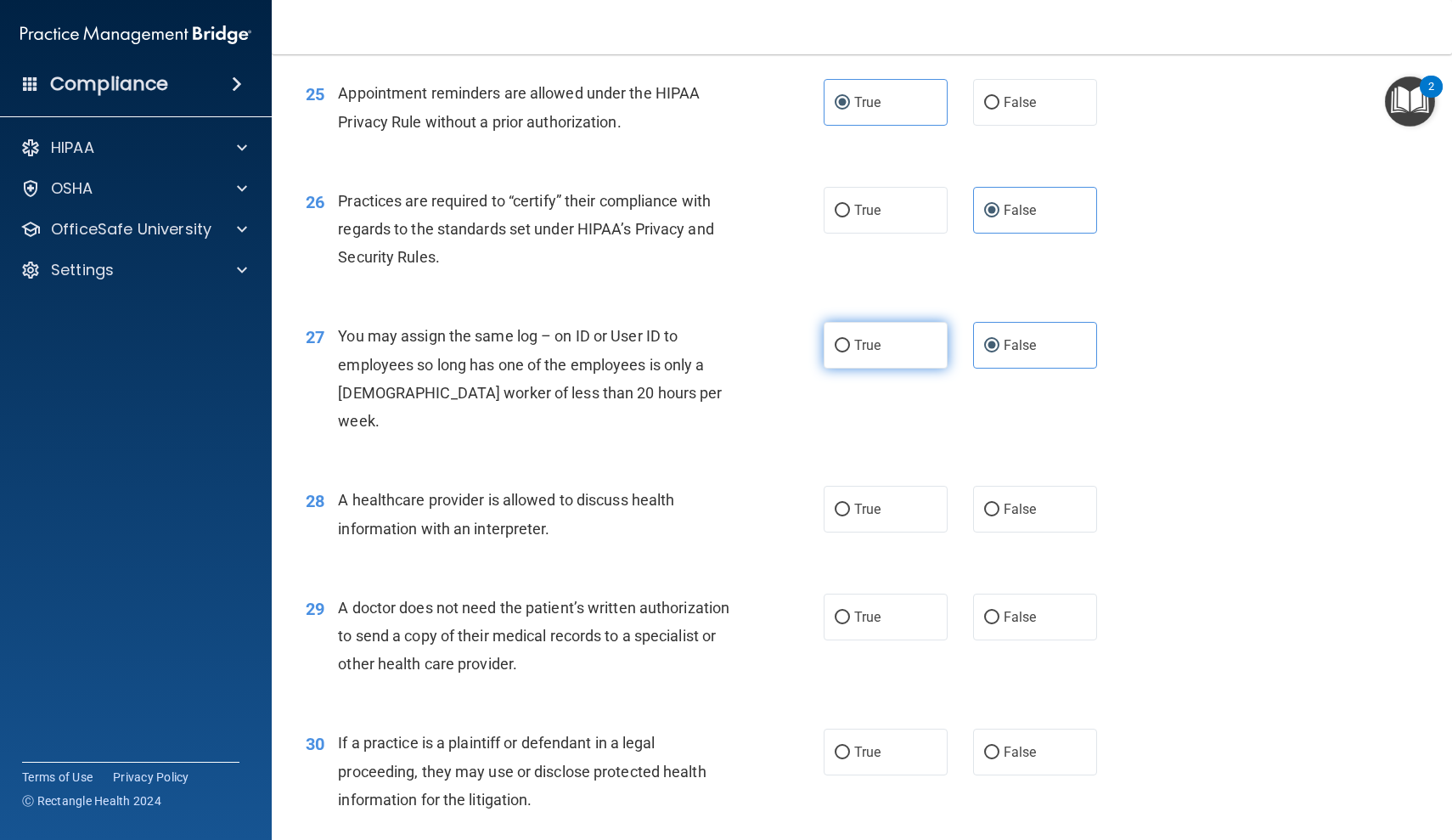
click at [890, 340] on label "True" at bounding box center [886, 345] width 124 height 47
click at [850, 340] on input "True" at bounding box center [842, 347] width 15 height 13
radio input "true"
click at [1024, 349] on label "False" at bounding box center [1034, 345] width 124 height 47
click at [1000, 349] on input "False" at bounding box center [991, 347] width 15 height 13
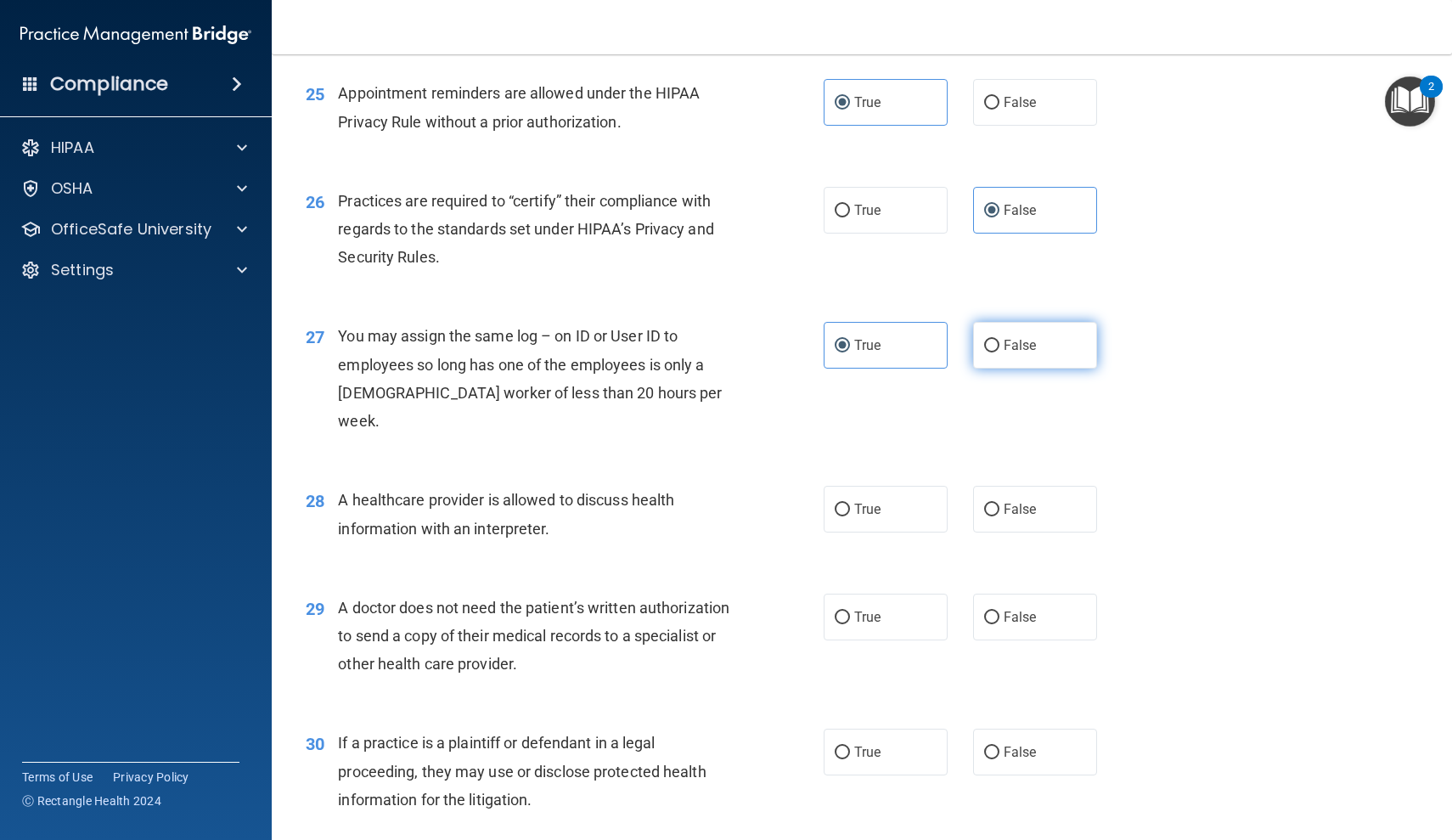
radio input "true"
radio input "false"
click at [907, 486] on label "True" at bounding box center [886, 509] width 124 height 47
click at [850, 504] on input "True" at bounding box center [842, 510] width 15 height 13
radio input "true"
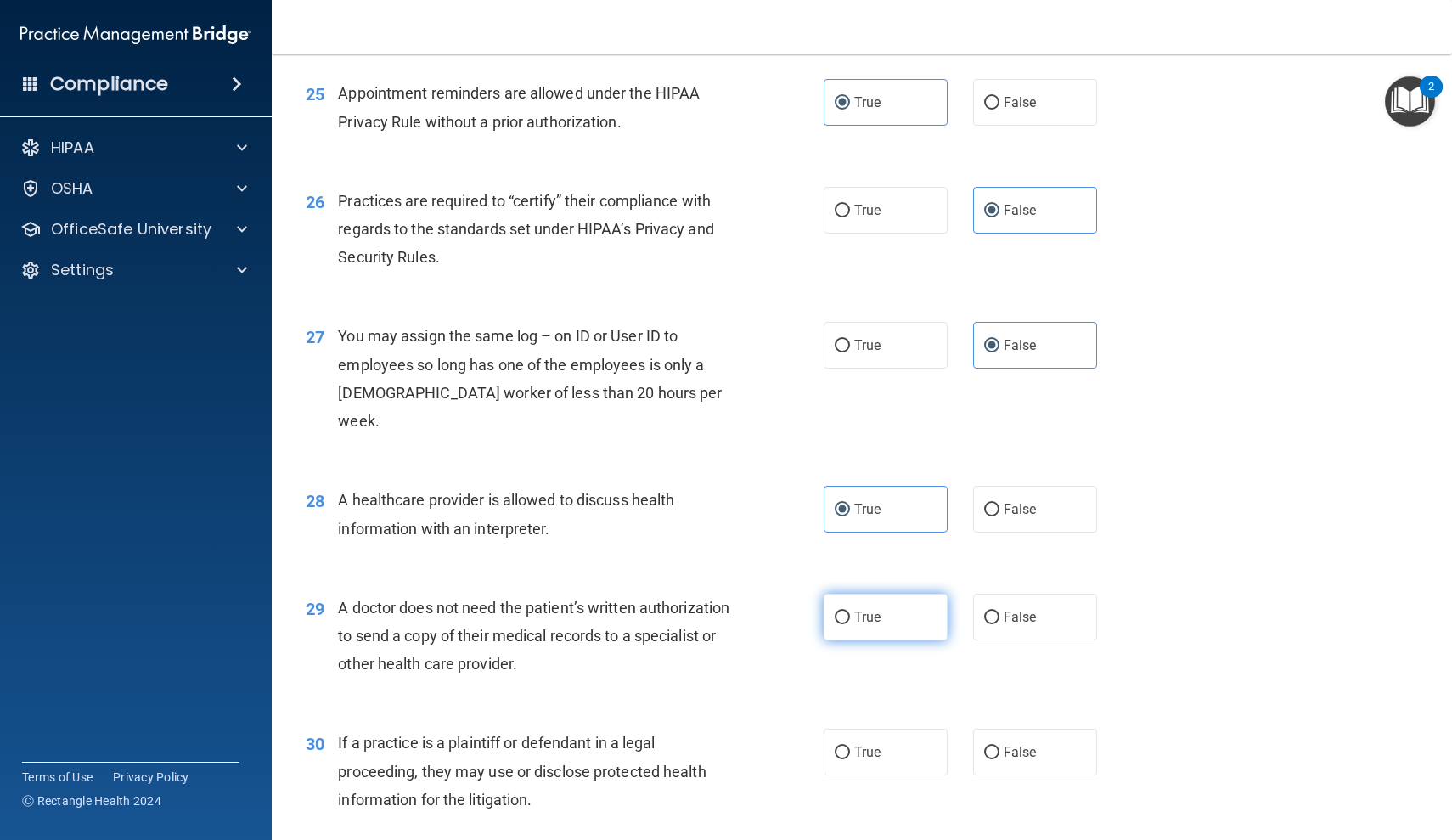
click at [890, 593] on label "True" at bounding box center [886, 617] width 124 height 47
click at [850, 611] on input "True" at bounding box center [842, 618] width 15 height 13
radio input "true"
click at [885, 729] on label "True" at bounding box center [886, 752] width 124 height 47
click at [850, 747] on input "True" at bounding box center [842, 753] width 15 height 13
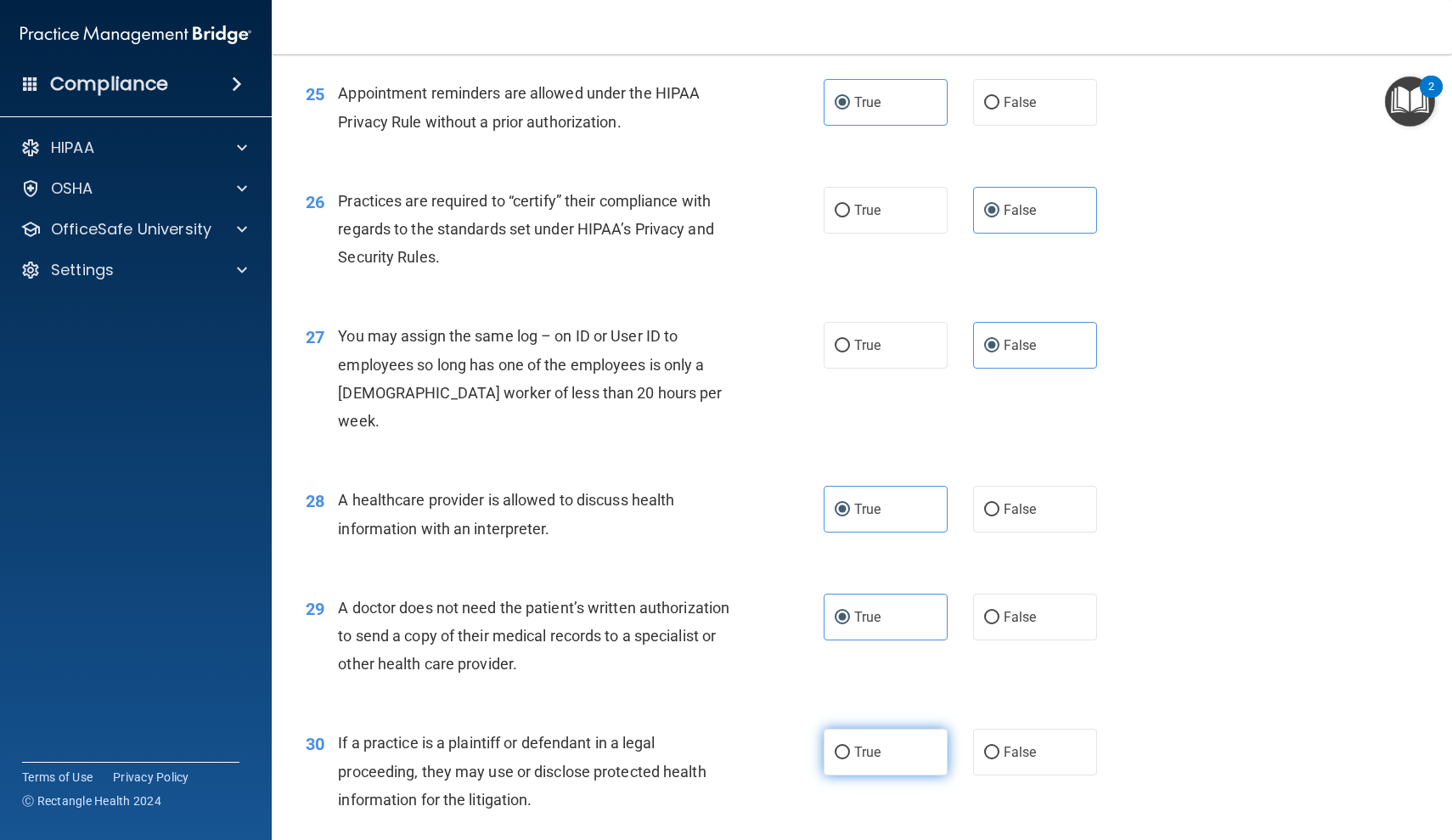
radio input "true"
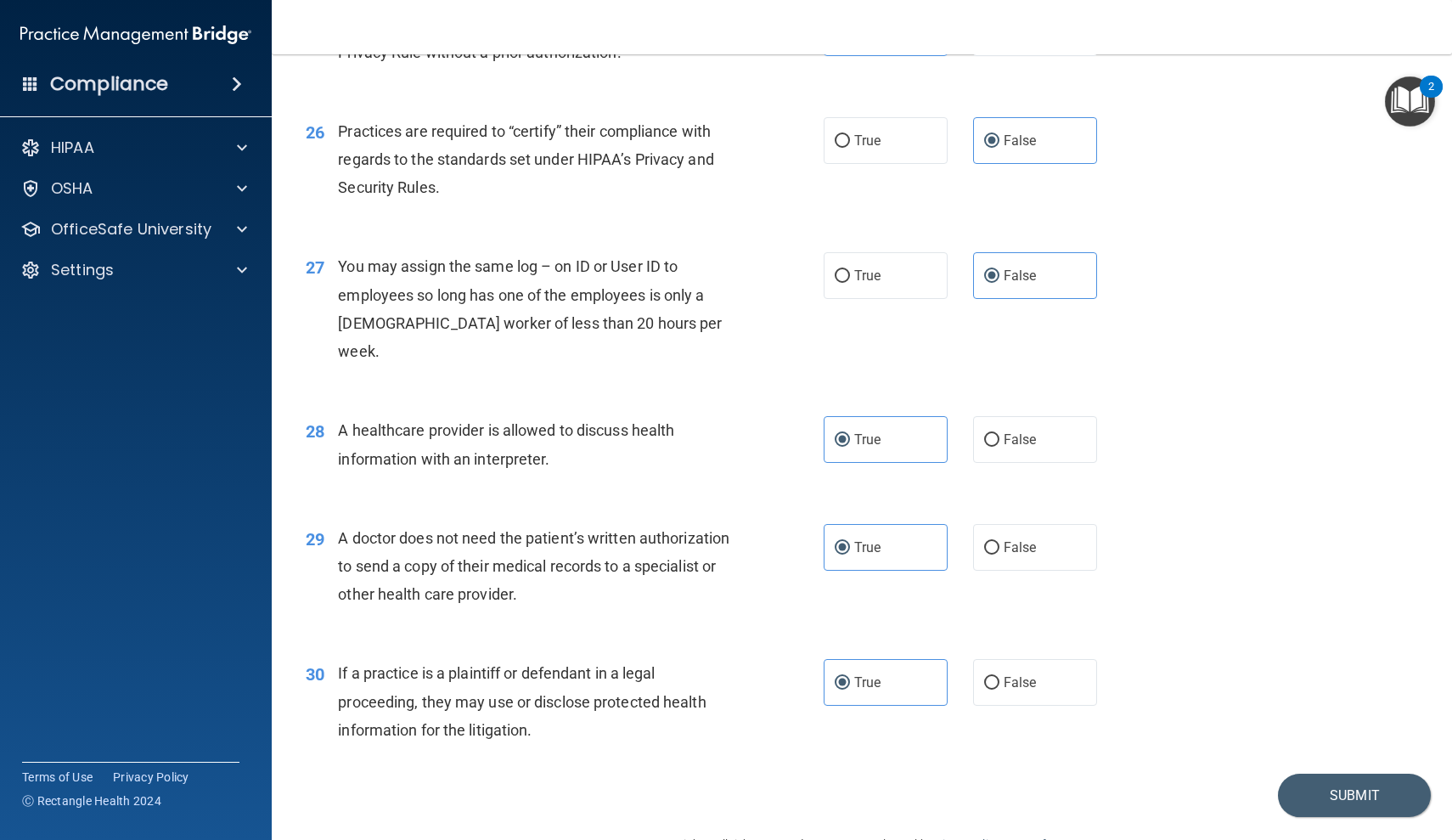
scroll to position [3406, 0]
click at [1366, 775] on button "Submit" at bounding box center [1355, 796] width 153 height 43
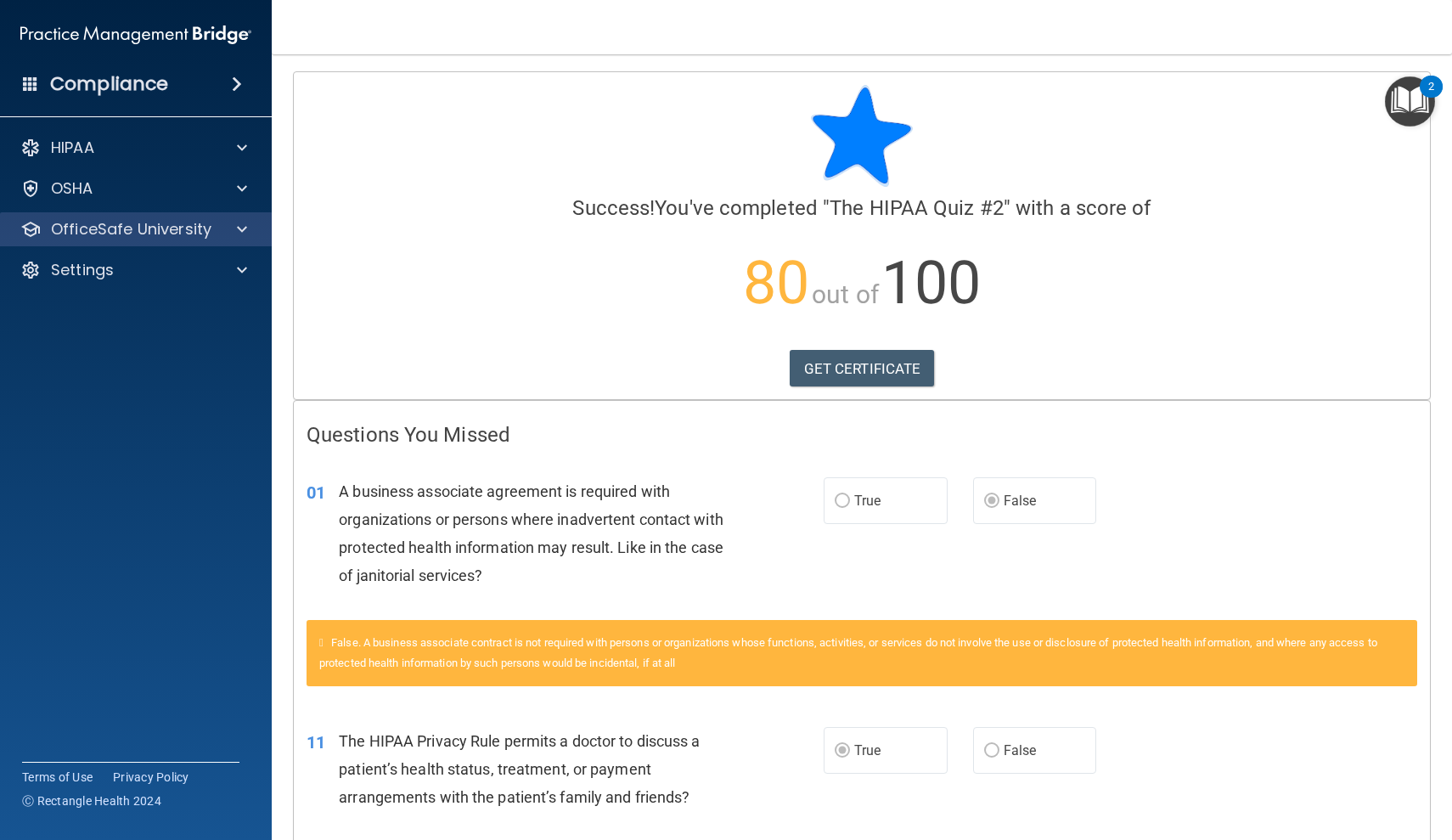
click at [156, 226] on p "OfficeSafe University" at bounding box center [132, 229] width 161 height 21
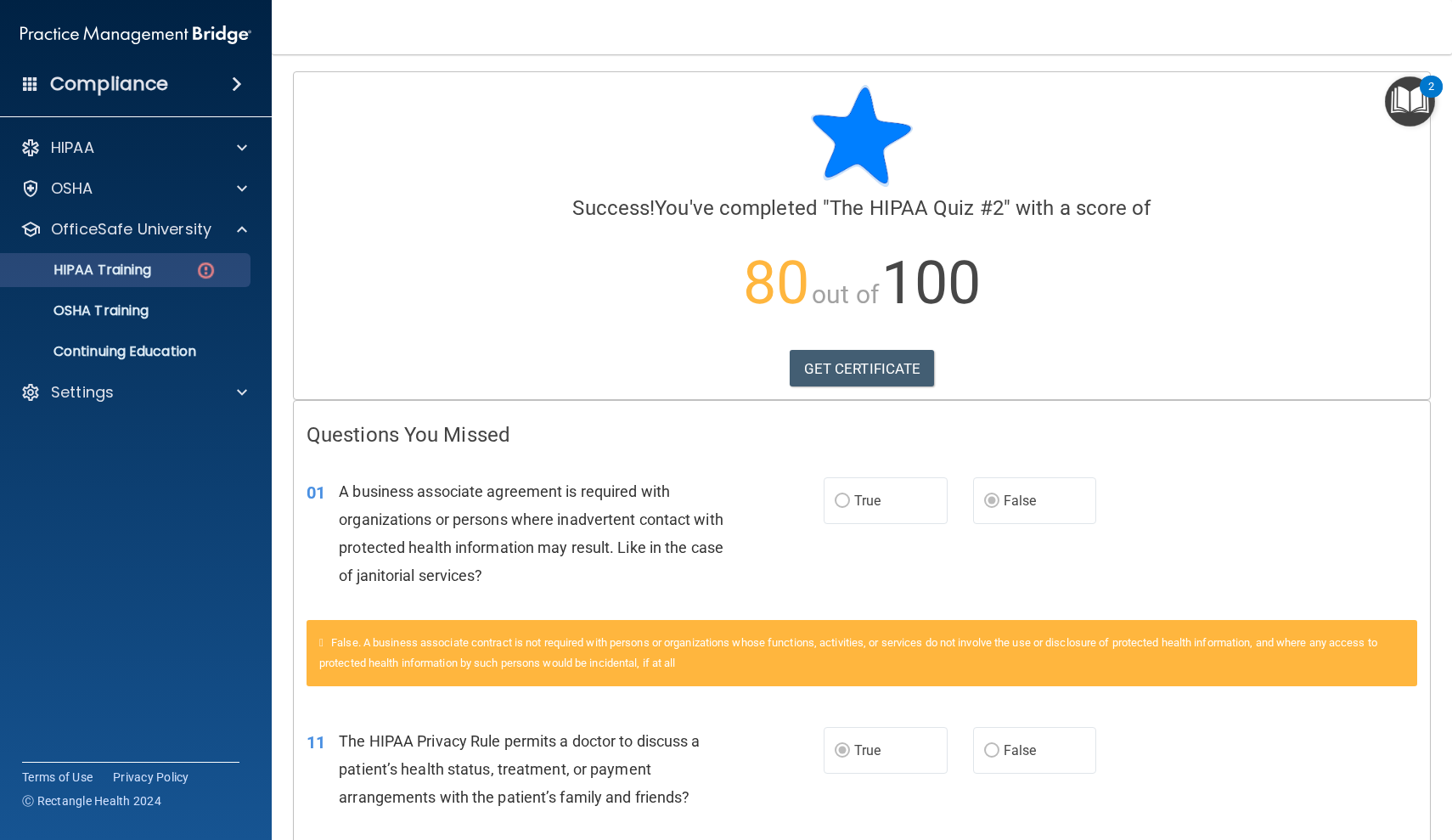
click at [160, 261] on link "HIPAA Training" at bounding box center [117, 270] width 267 height 34
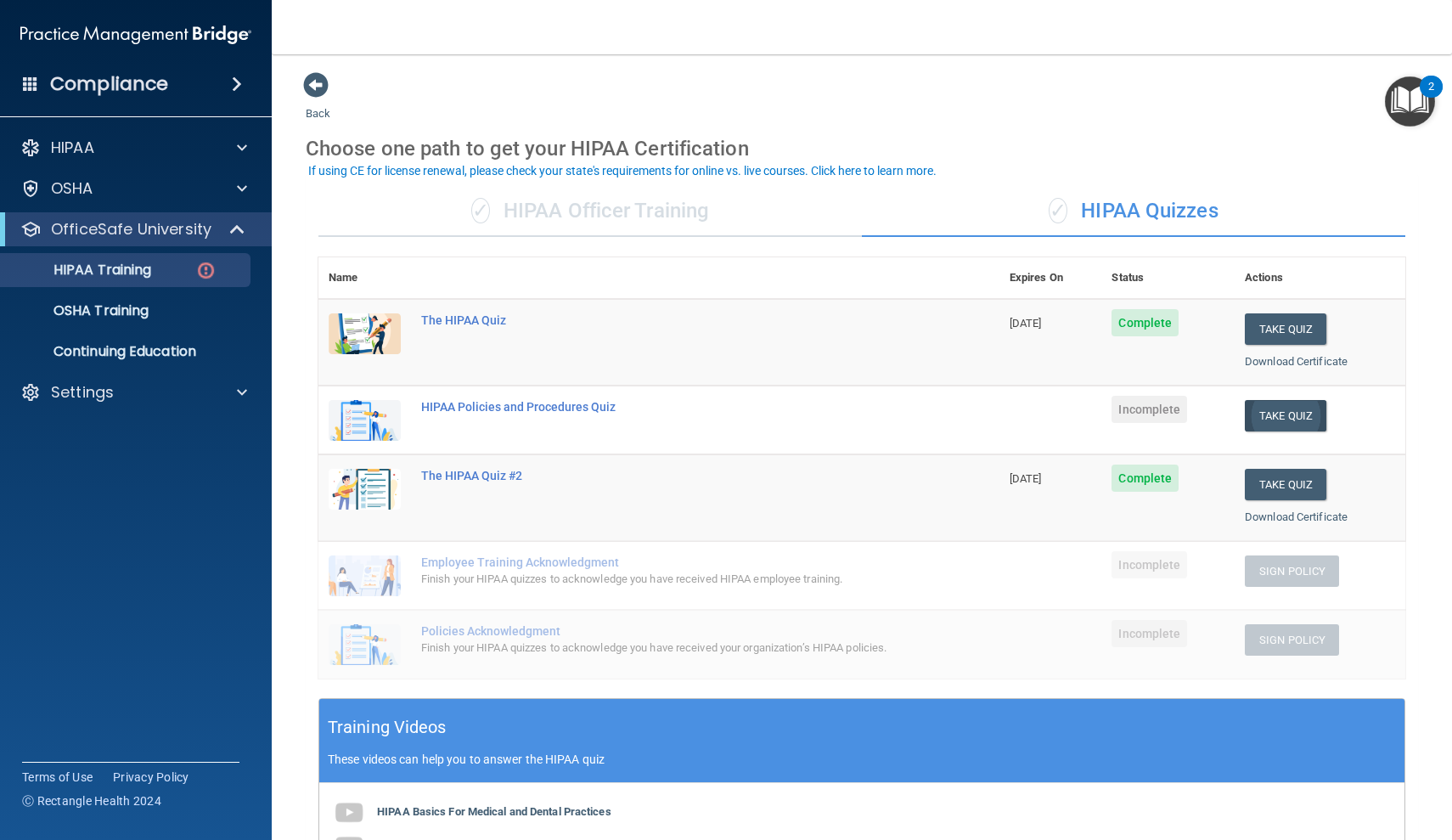
click at [1288, 405] on button "Take Quiz" at bounding box center [1285, 416] width 81 height 32
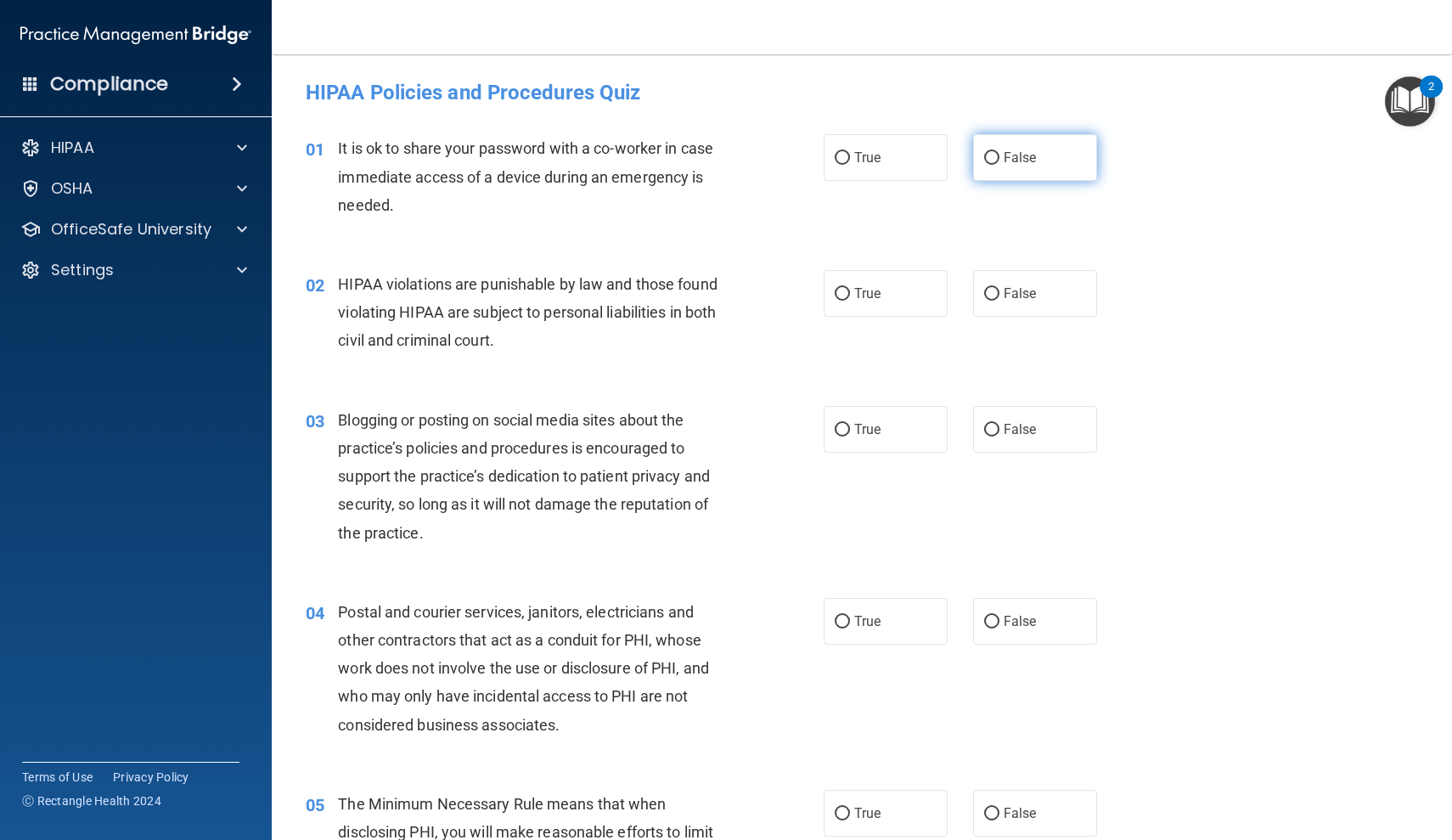
click at [1022, 159] on span "False" at bounding box center [1019, 157] width 33 height 16
click at [1000, 159] on input "False" at bounding box center [991, 159] width 15 height 13
radio input "true"
click at [915, 284] on label "True" at bounding box center [886, 293] width 124 height 47
click at [850, 288] on input "True" at bounding box center [842, 294] width 15 height 13
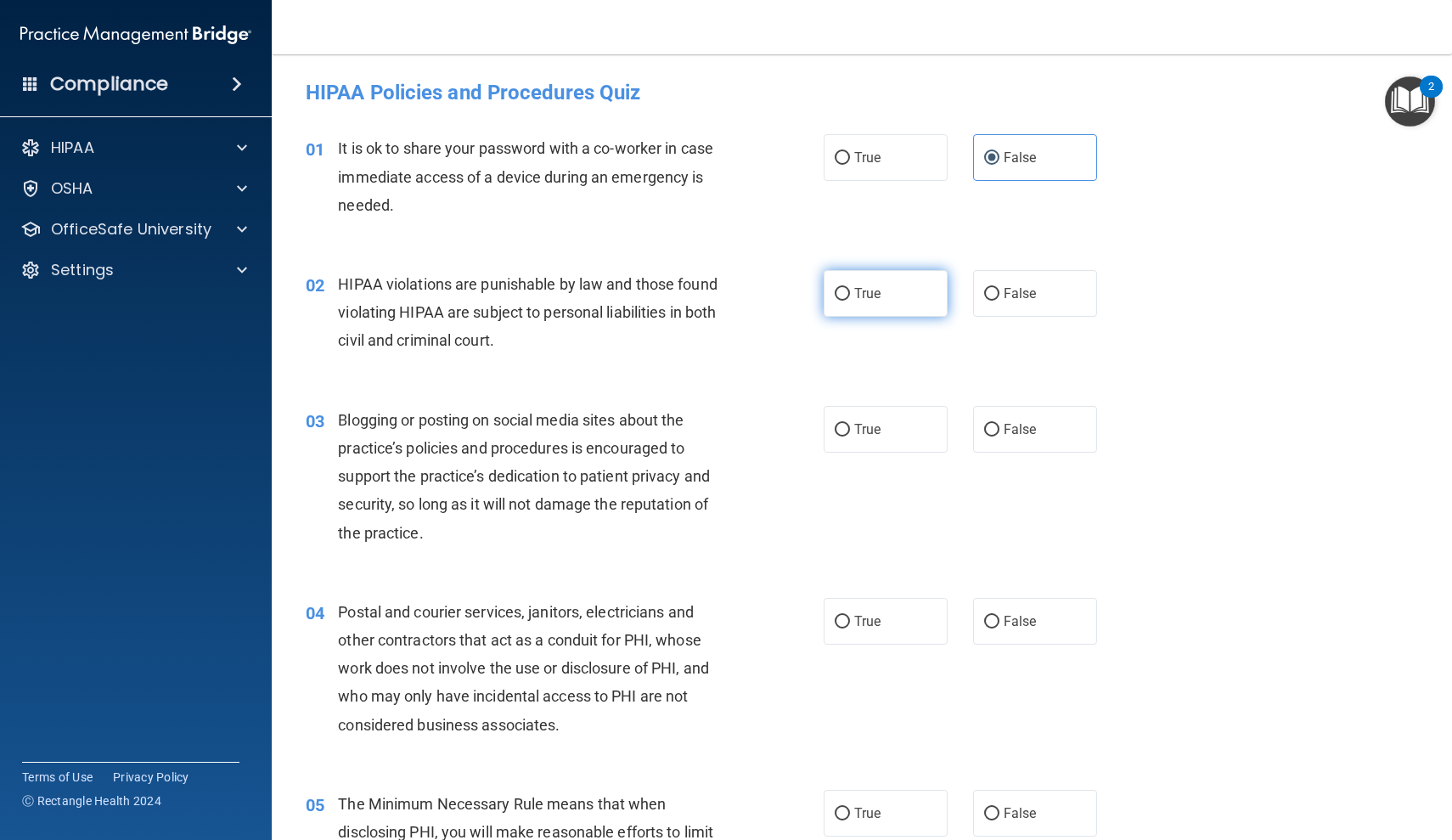
radio input "true"
click at [999, 423] on input "False" at bounding box center [991, 430] width 15 height 13
radio input "true"
click at [1001, 623] on label "False" at bounding box center [1034, 621] width 124 height 47
click at [1000, 623] on input "False" at bounding box center [991, 622] width 15 height 13
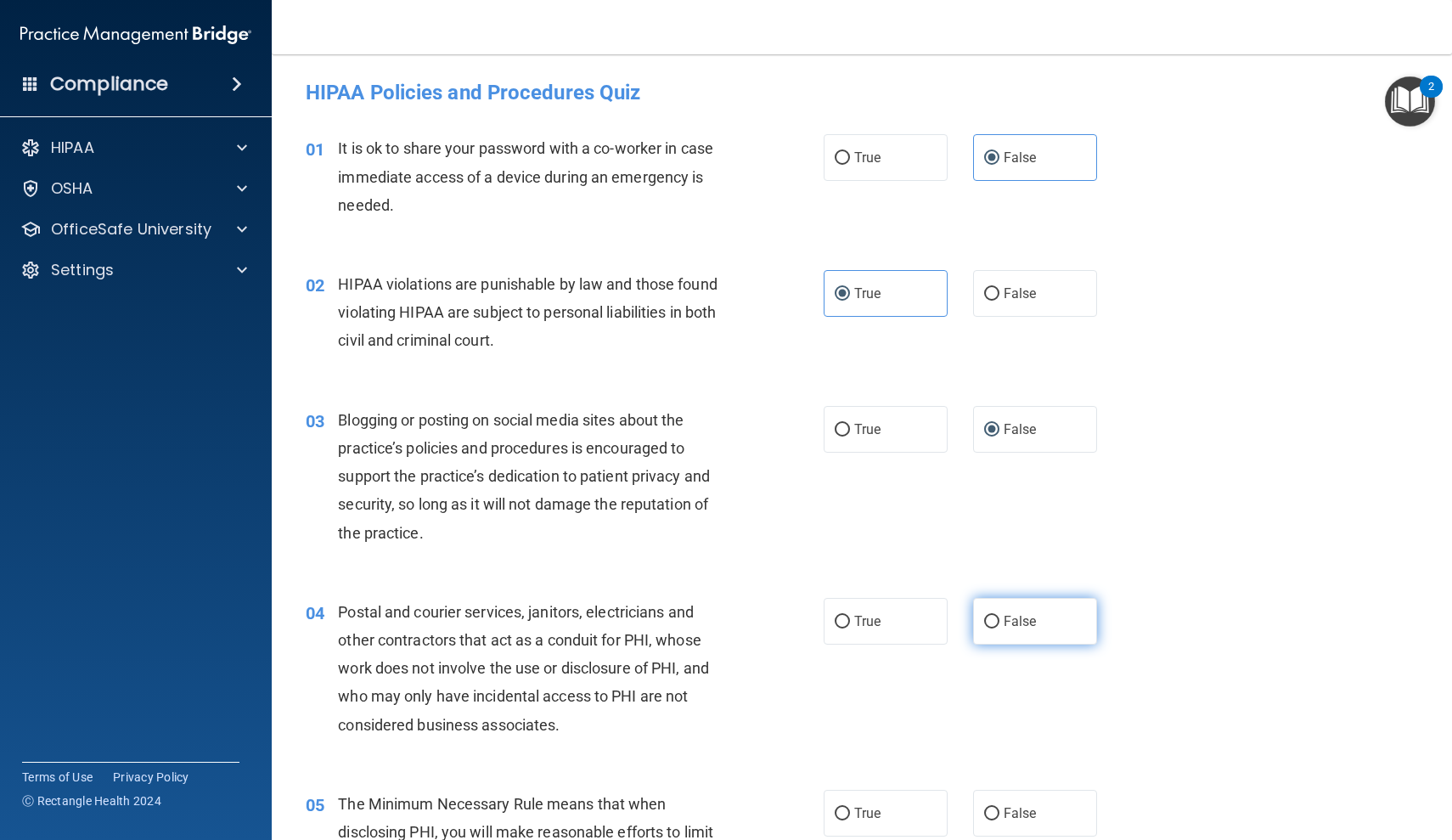
radio input "true"
click at [889, 797] on label "True" at bounding box center [886, 813] width 124 height 47
click at [850, 807] on input "True" at bounding box center [842, 814] width 15 height 13
radio input "true"
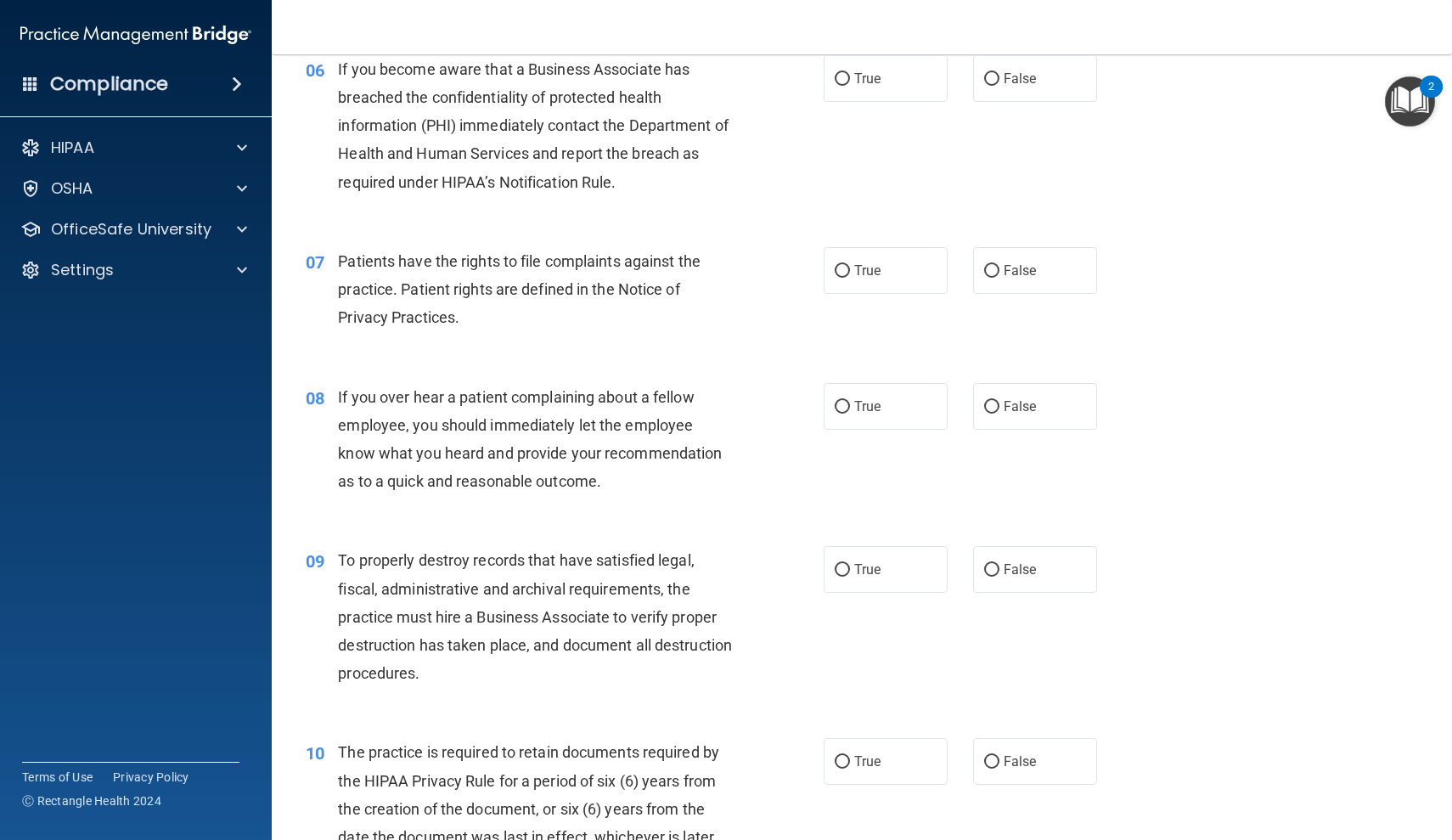
scroll to position [896, 0]
click at [1043, 93] on label "False" at bounding box center [1034, 81] width 124 height 47
click at [1000, 89] on input "False" at bounding box center [991, 82] width 15 height 13
radio input "true"
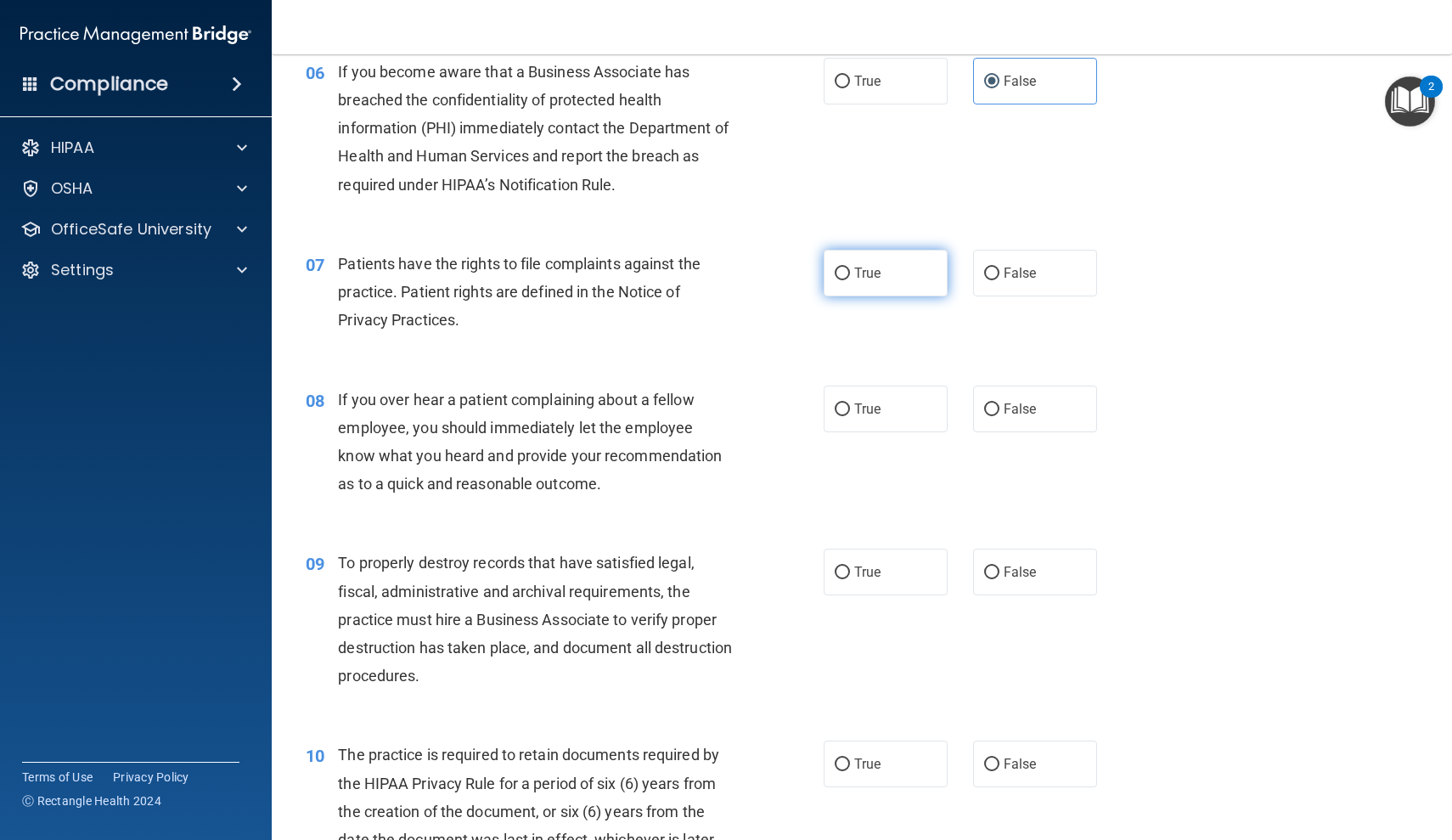
click at [904, 279] on label "True" at bounding box center [886, 273] width 124 height 47
click at [850, 279] on input "True" at bounding box center [842, 274] width 15 height 13
radio input "true"
click at [1018, 428] on div "08 If you over hear a patient complaining about a fellow employee, you should i…" at bounding box center [862, 446] width 1138 height 164
click at [1027, 406] on span "False" at bounding box center [1019, 408] width 33 height 16
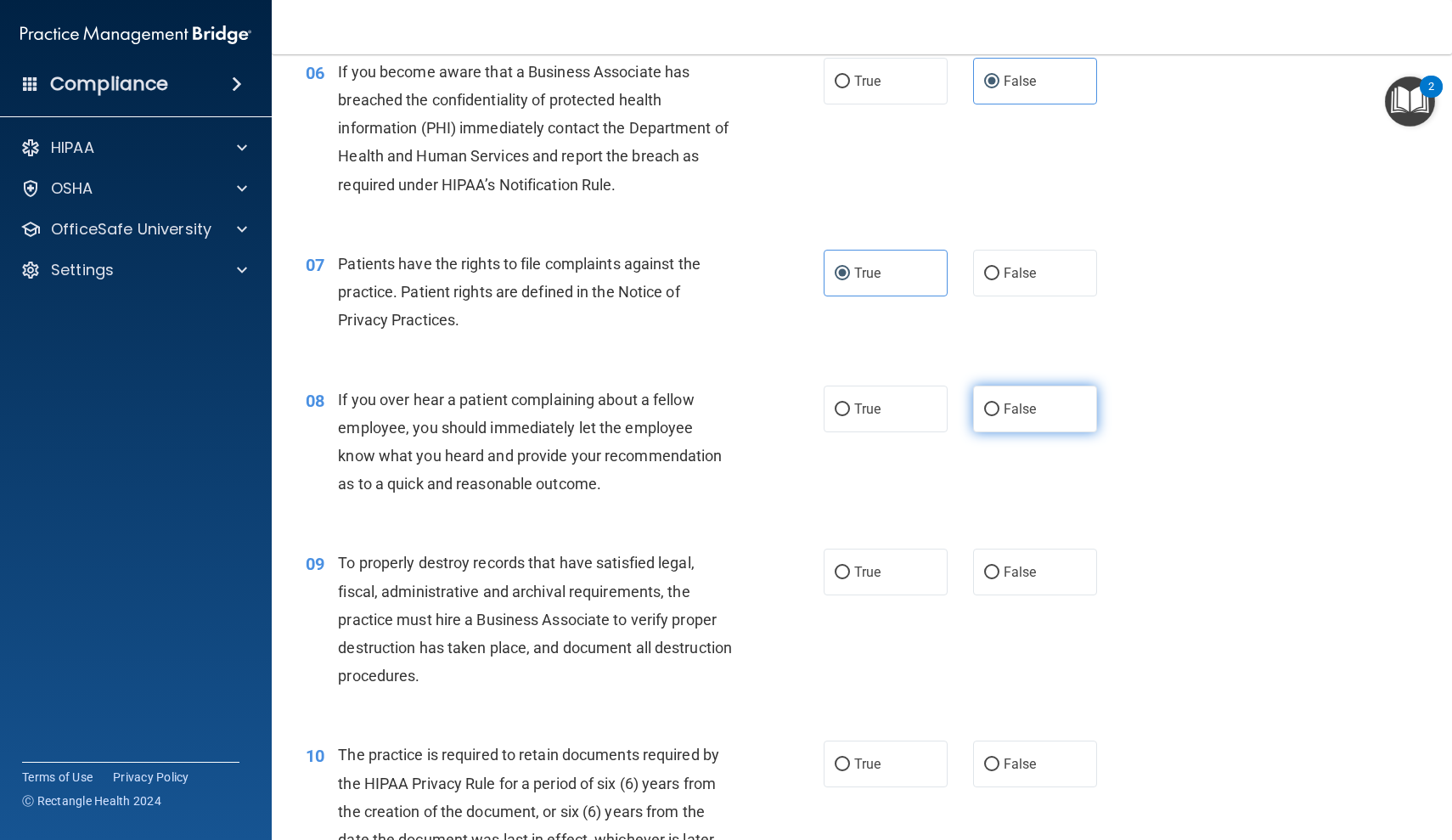
click at [1000, 406] on input "False" at bounding box center [991, 410] width 15 height 13
radio input "true"
click at [997, 566] on input "False" at bounding box center [991, 573] width 15 height 13
radio input "true"
click at [1008, 767] on label "False" at bounding box center [1034, 763] width 124 height 47
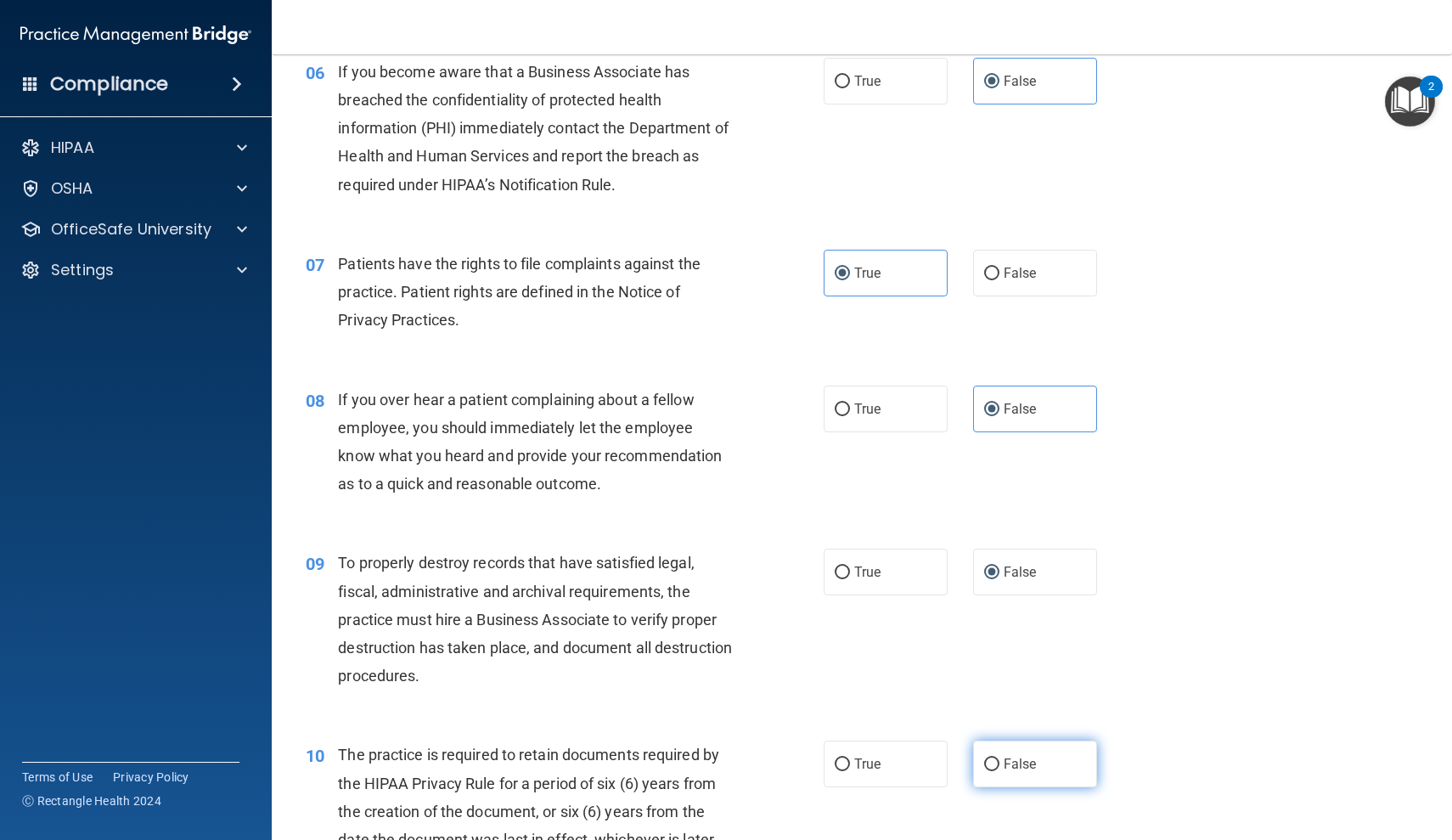
click at [1000, 767] on input "False" at bounding box center [991, 765] width 15 height 13
radio input "true"
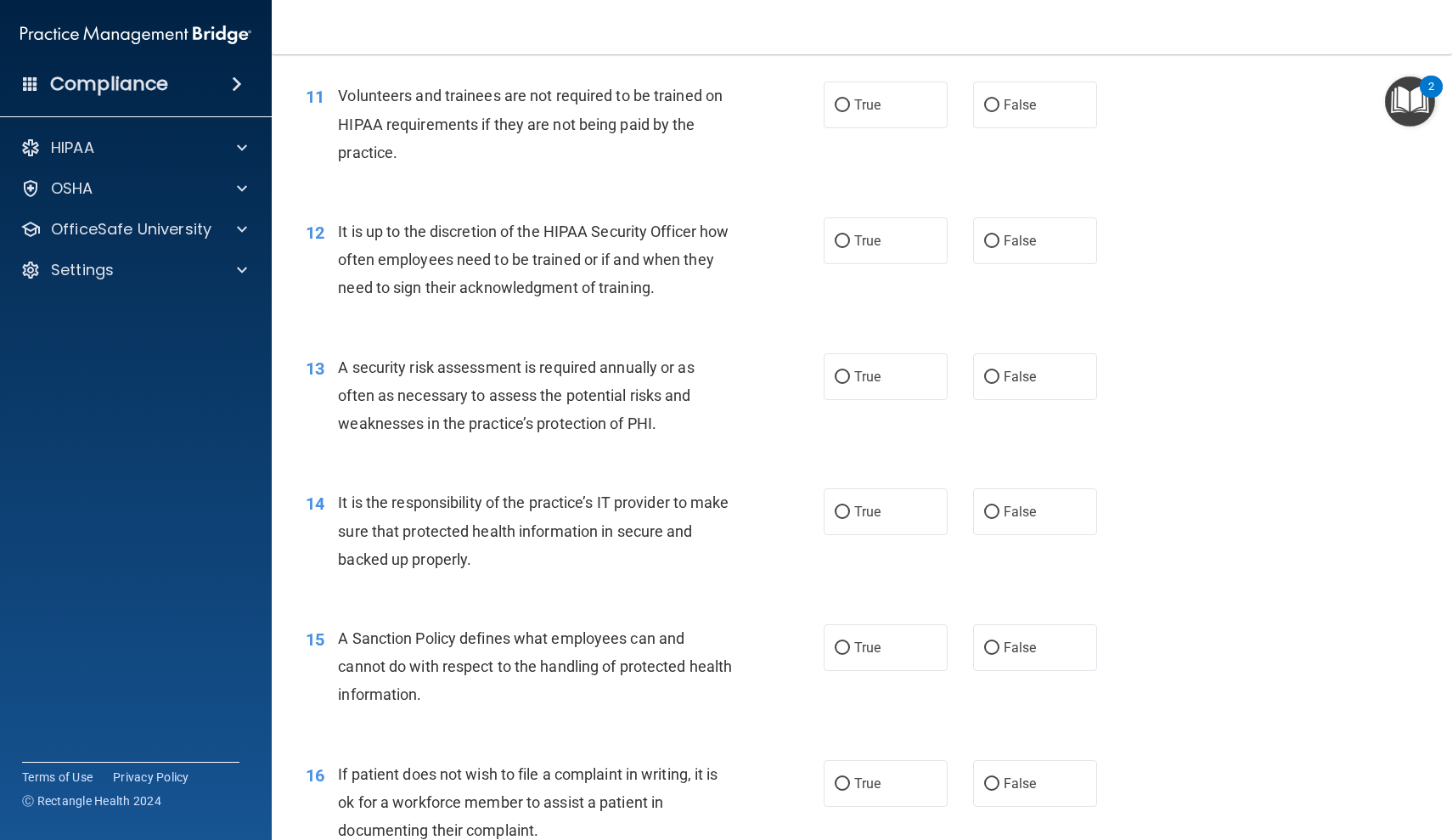
scroll to position [1728, 0]
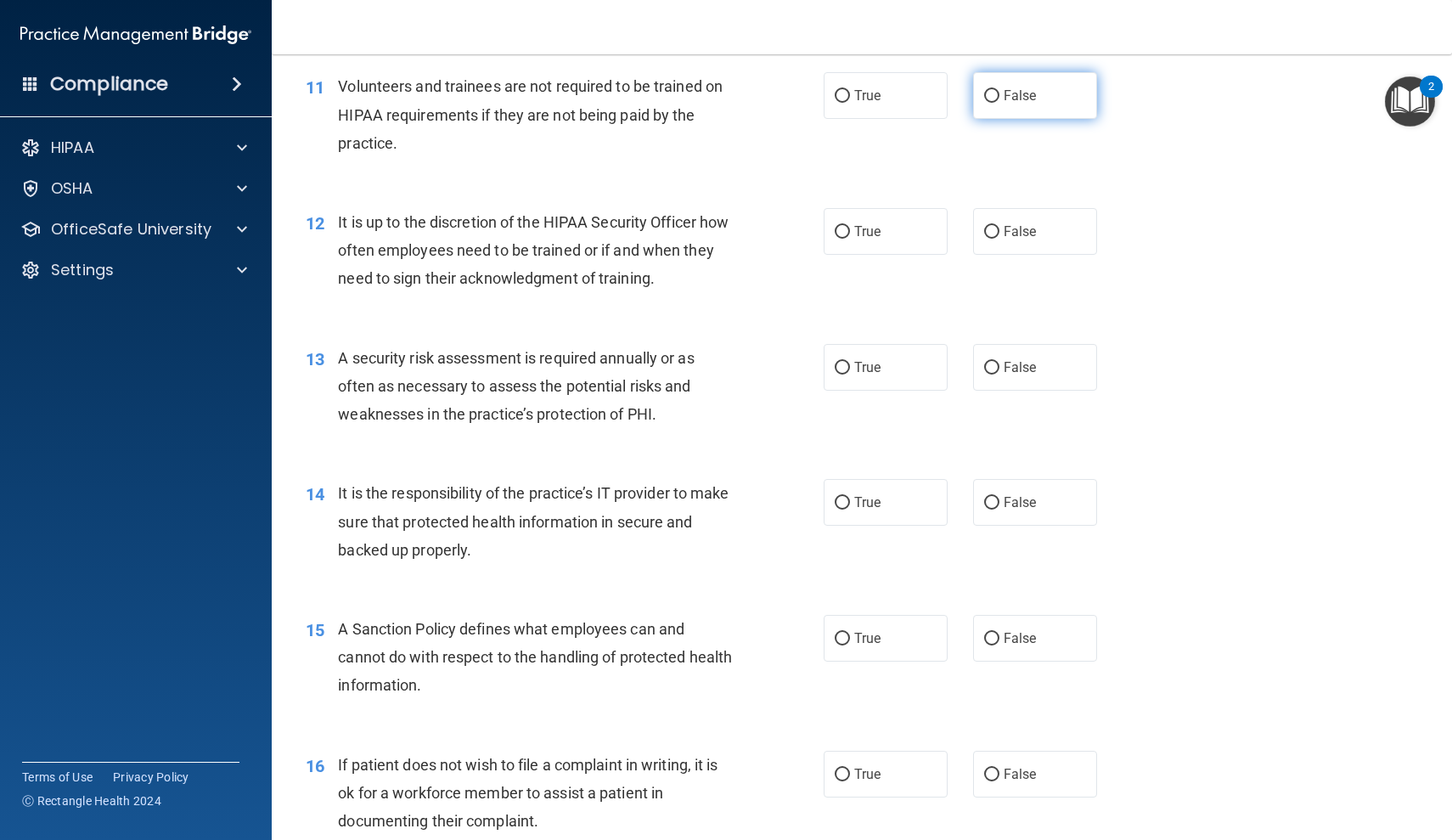
click at [1007, 105] on label "False" at bounding box center [1034, 95] width 124 height 47
click at [1000, 103] on input "False" at bounding box center [991, 96] width 15 height 13
radio input "true"
click at [1026, 240] on label "False" at bounding box center [1034, 232] width 124 height 47
click at [1000, 238] on input "False" at bounding box center [991, 233] width 15 height 13
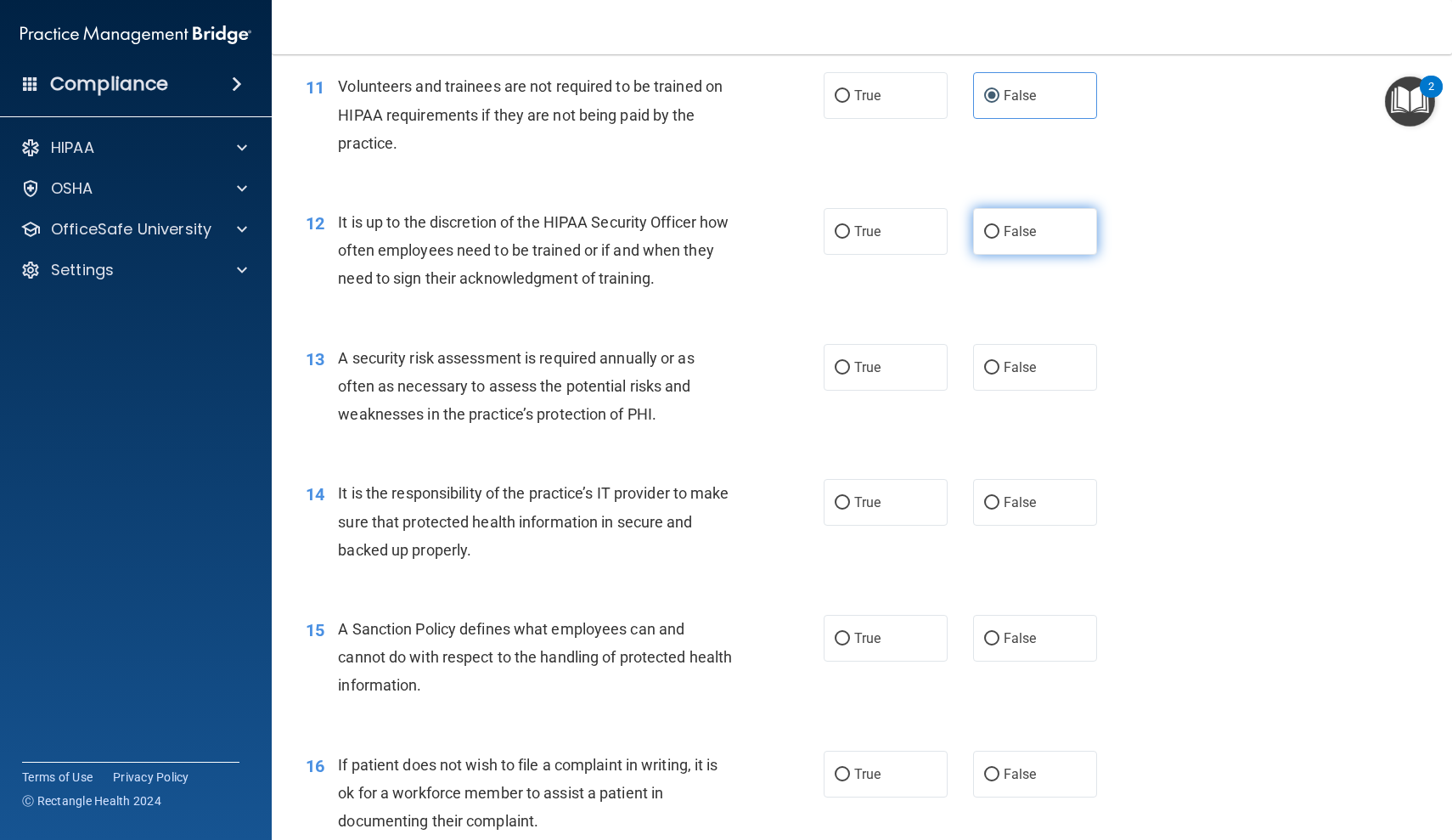
radio input "true"
click at [911, 354] on label "True" at bounding box center [886, 367] width 124 height 47
click at [850, 362] on input "True" at bounding box center [842, 368] width 15 height 13
radio input "true"
click at [998, 497] on input "False" at bounding box center [991, 504] width 15 height 13
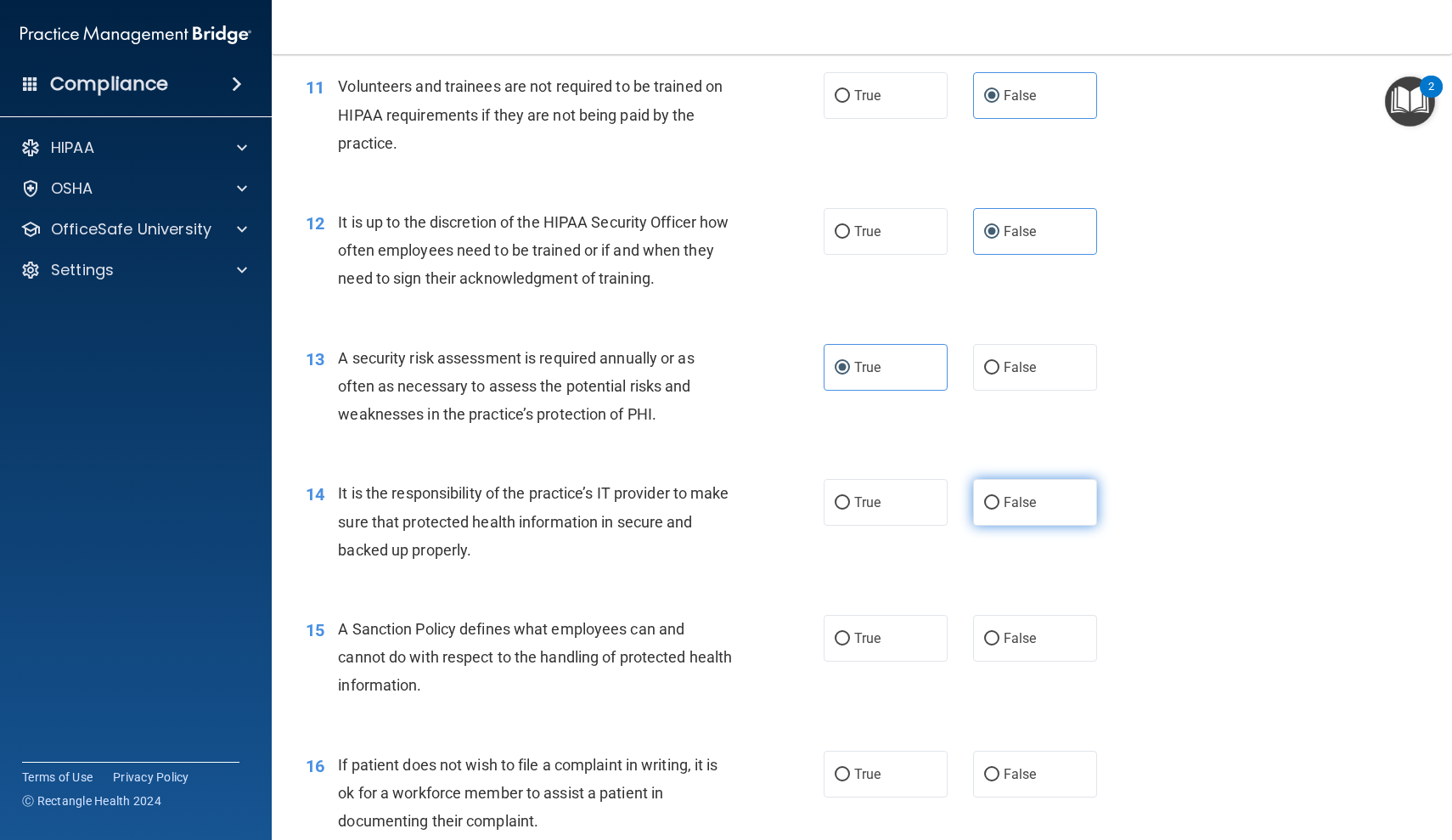
radio input "true"
click at [874, 618] on label "True" at bounding box center [886, 638] width 124 height 47
click at [850, 633] on input "True" at bounding box center [842, 639] width 15 height 13
radio input "true"
click at [891, 757] on label "True" at bounding box center [886, 774] width 124 height 47
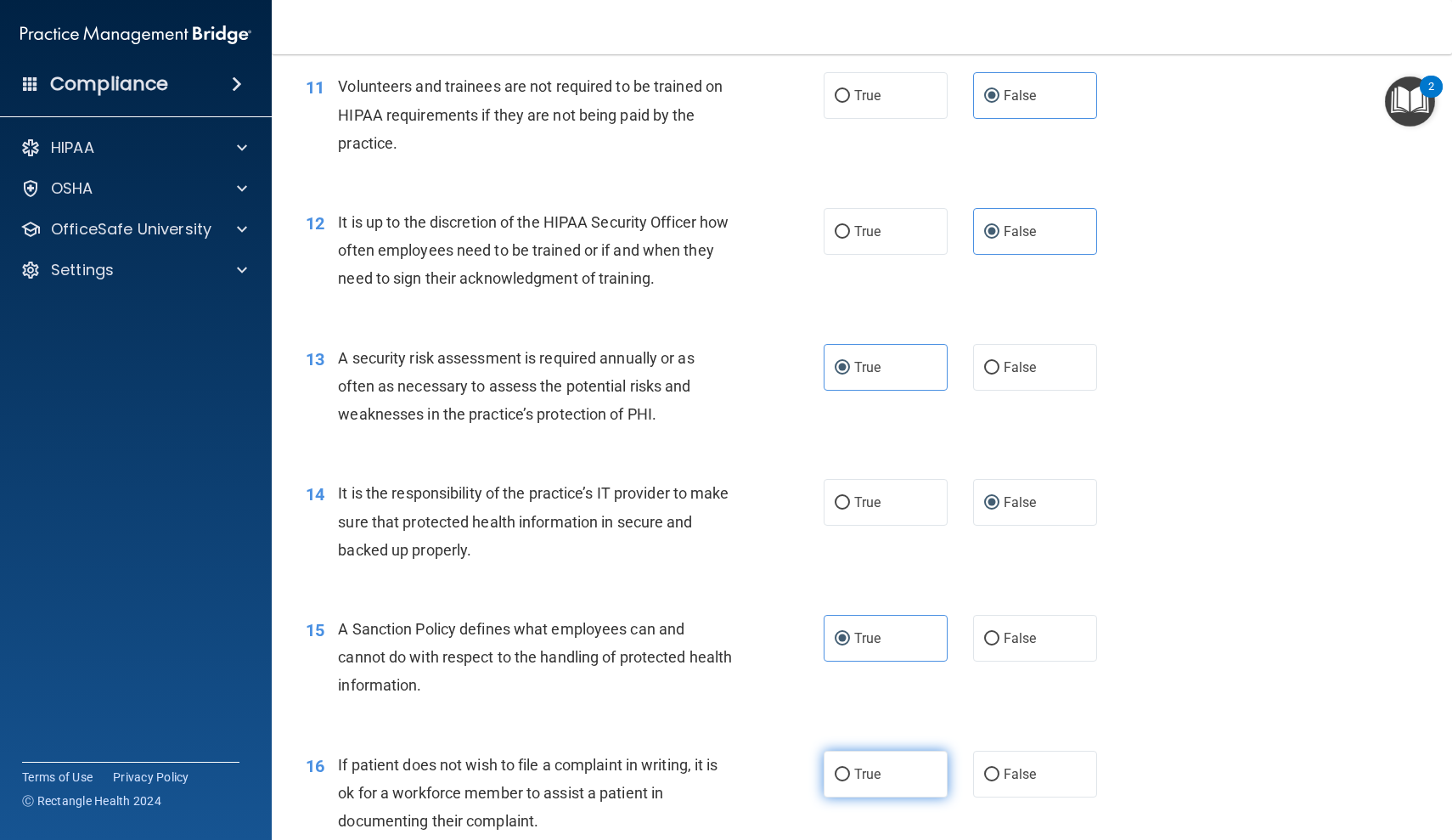
click at [850, 768] on input "True" at bounding box center [842, 775] width 15 height 13
radio input "true"
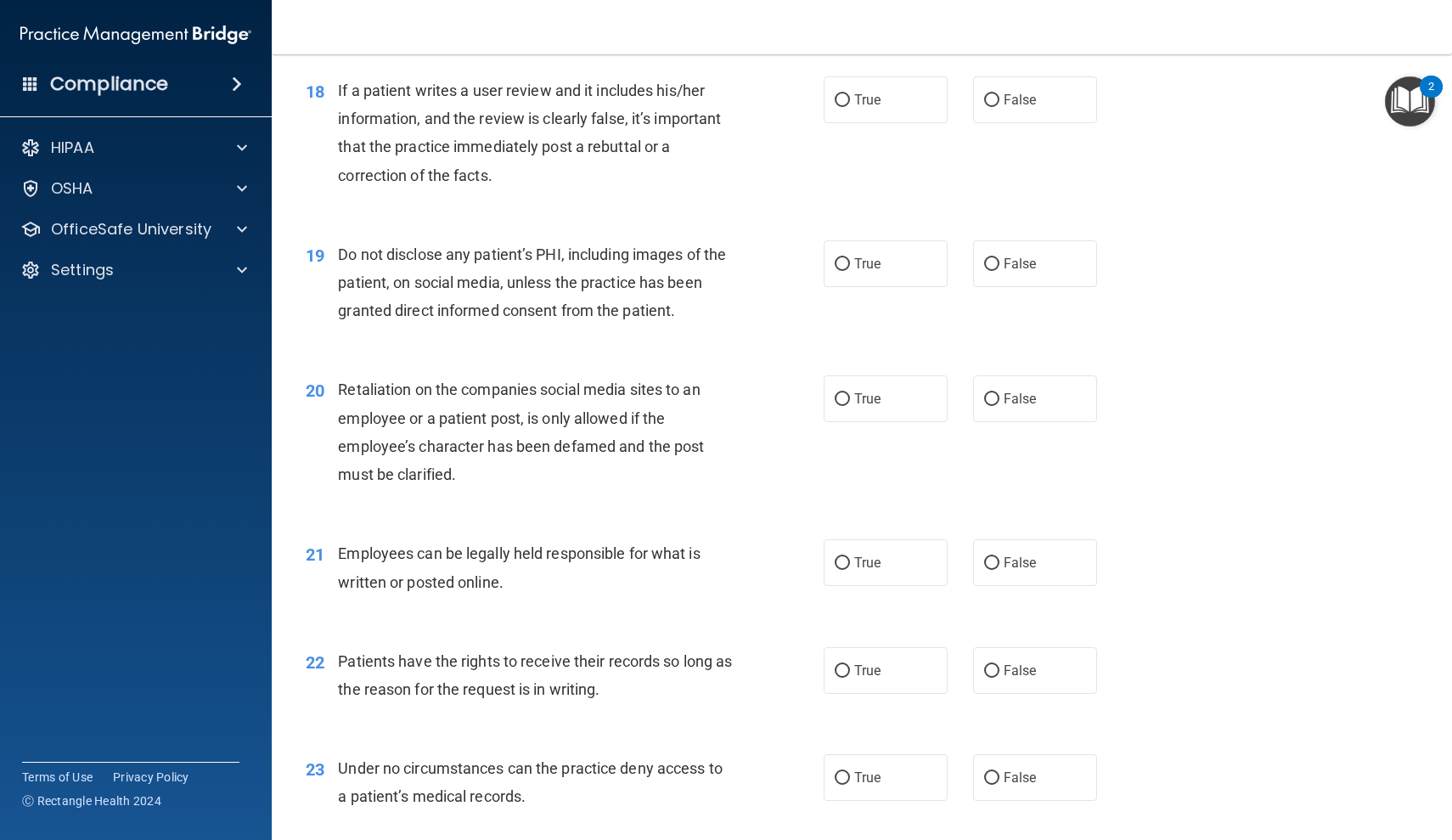
scroll to position [2679, 0]
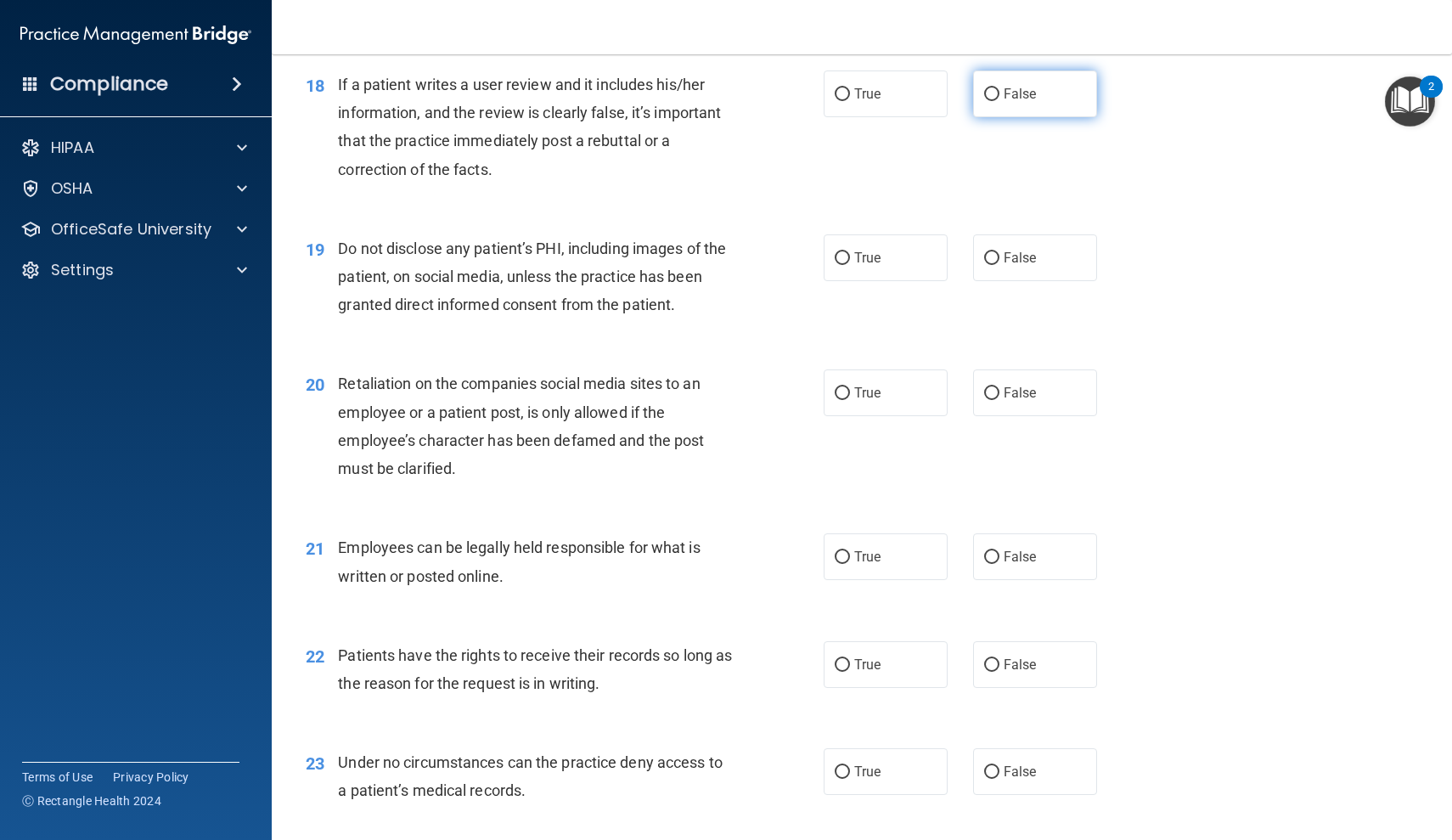
click at [1023, 91] on label "False" at bounding box center [1034, 93] width 124 height 47
click at [1000, 91] on input "False" at bounding box center [991, 95] width 15 height 13
radio input "true"
click at [914, 245] on label "True" at bounding box center [886, 258] width 124 height 47
click at [850, 252] on input "True" at bounding box center [842, 259] width 15 height 13
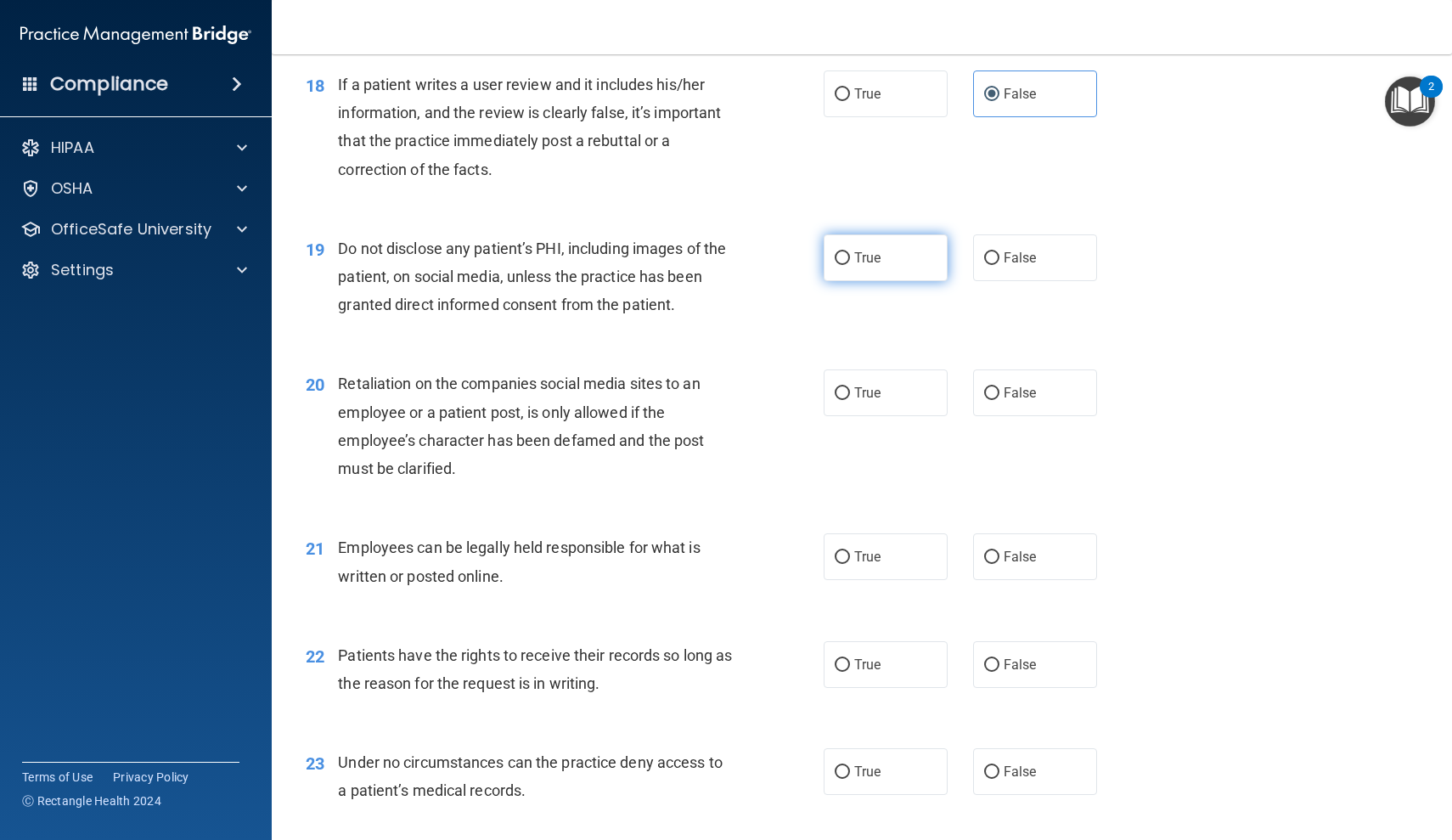
radio input "true"
click at [1018, 390] on label "False" at bounding box center [1034, 392] width 124 height 47
click at [1000, 390] on input "False" at bounding box center [991, 393] width 15 height 13
radio input "true"
click at [1025, 548] on span "False" at bounding box center [1019, 556] width 33 height 16
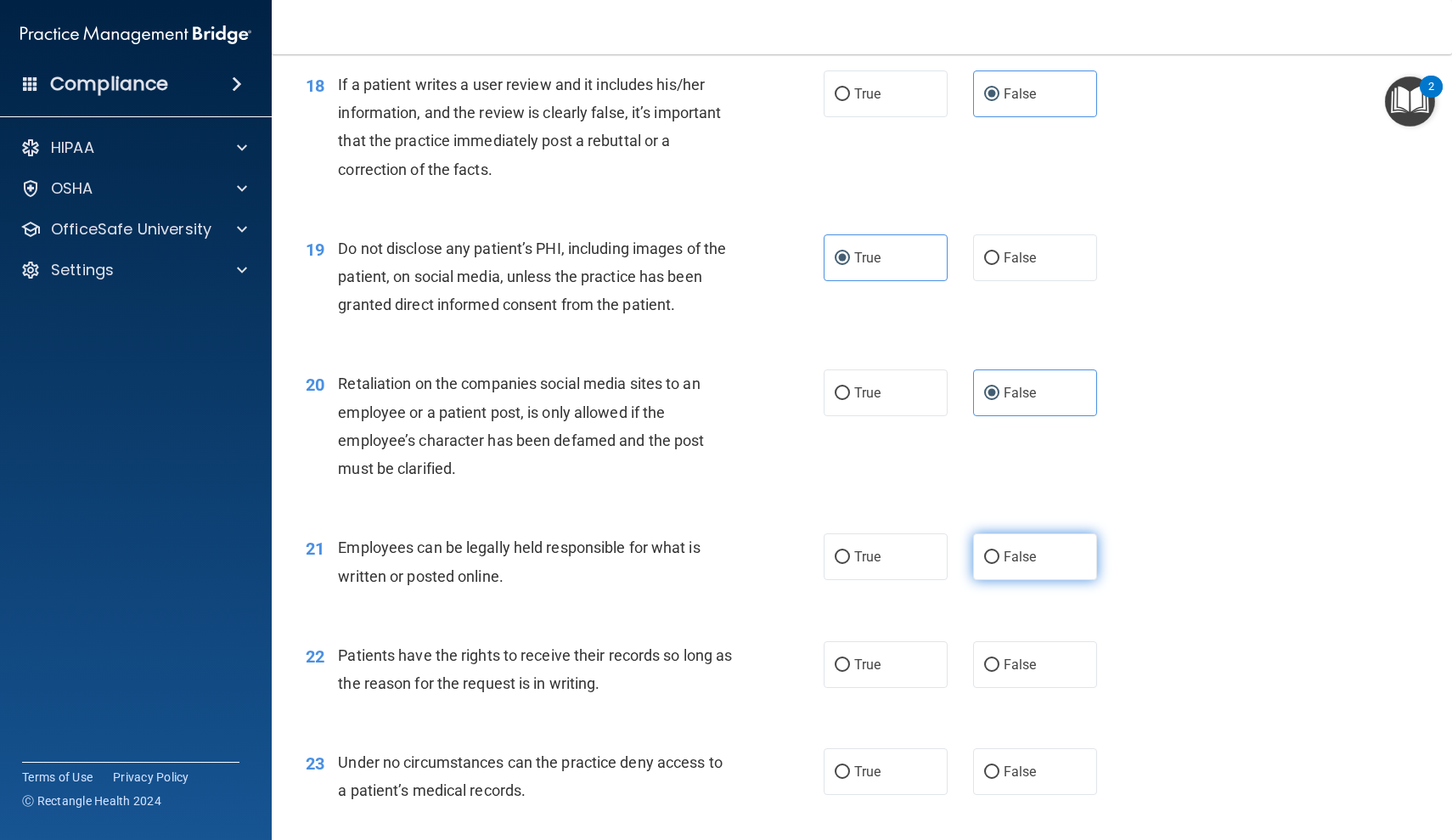
click at [1000, 551] on input "False" at bounding box center [991, 558] width 15 height 13
radio input "true"
click at [890, 654] on label "True" at bounding box center [886, 664] width 124 height 47
click at [850, 659] on input "True" at bounding box center [842, 665] width 15 height 13
radio input "true"
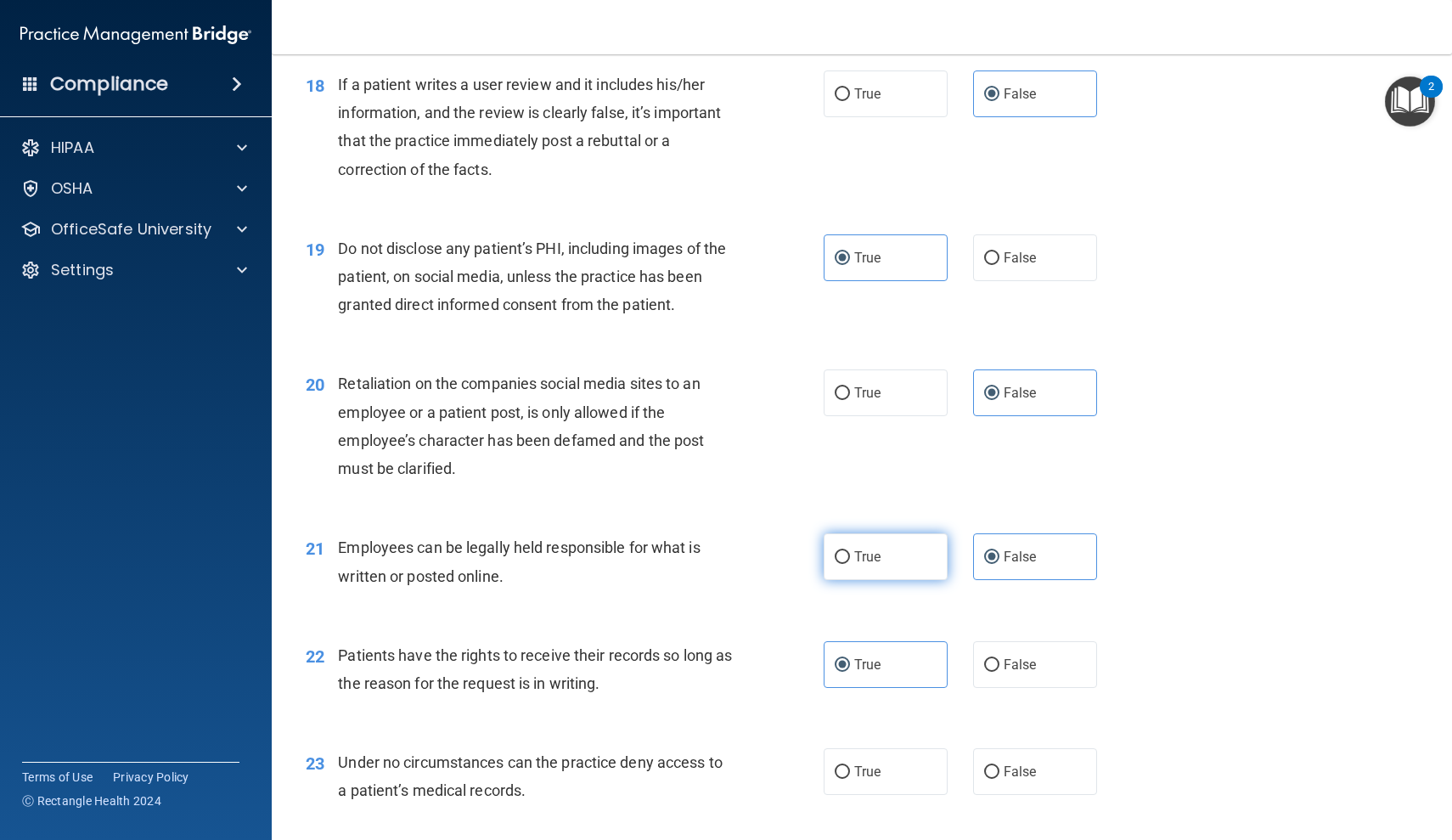
click at [937, 541] on label "True" at bounding box center [886, 557] width 124 height 47
click at [850, 551] on input "True" at bounding box center [842, 558] width 15 height 13
radio input "true"
radio input "false"
click at [991, 641] on label "False" at bounding box center [1034, 664] width 124 height 47
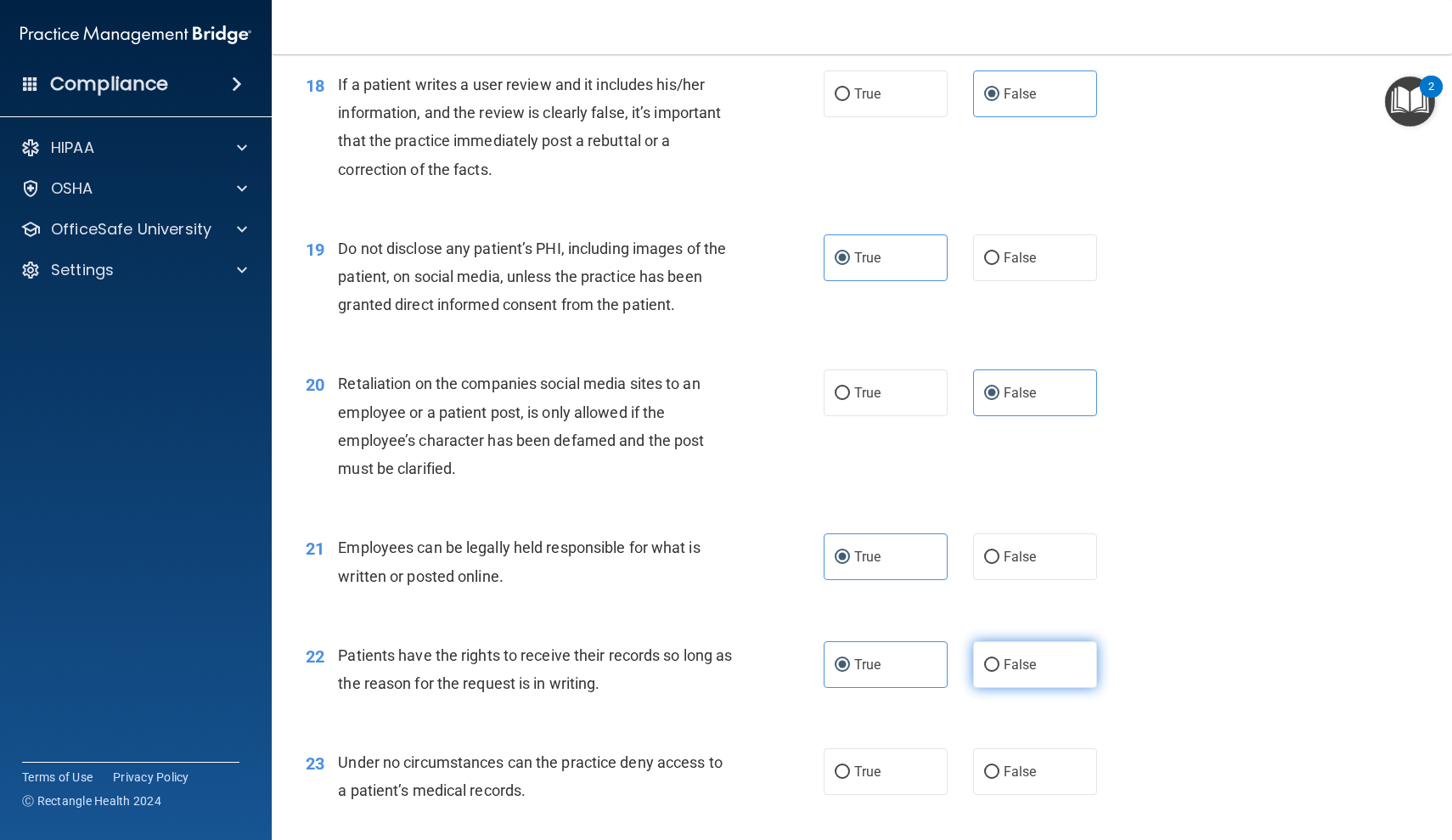
click at [991, 659] on input "False" at bounding box center [991, 665] width 15 height 13
radio input "true"
radio input "false"
click at [984, 766] on input "False" at bounding box center [991, 773] width 15 height 13
radio input "true"
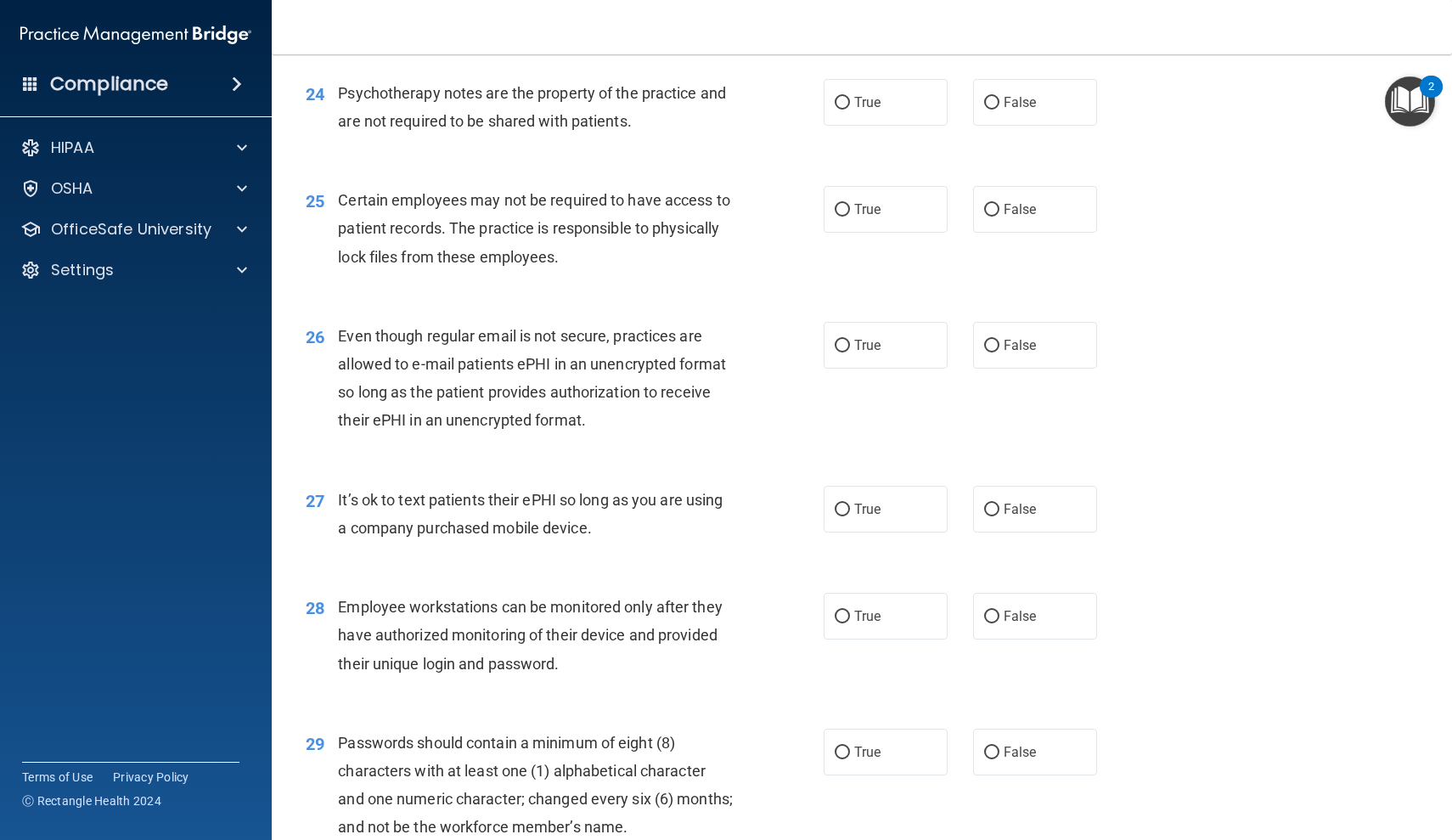
scroll to position [3461, 0]
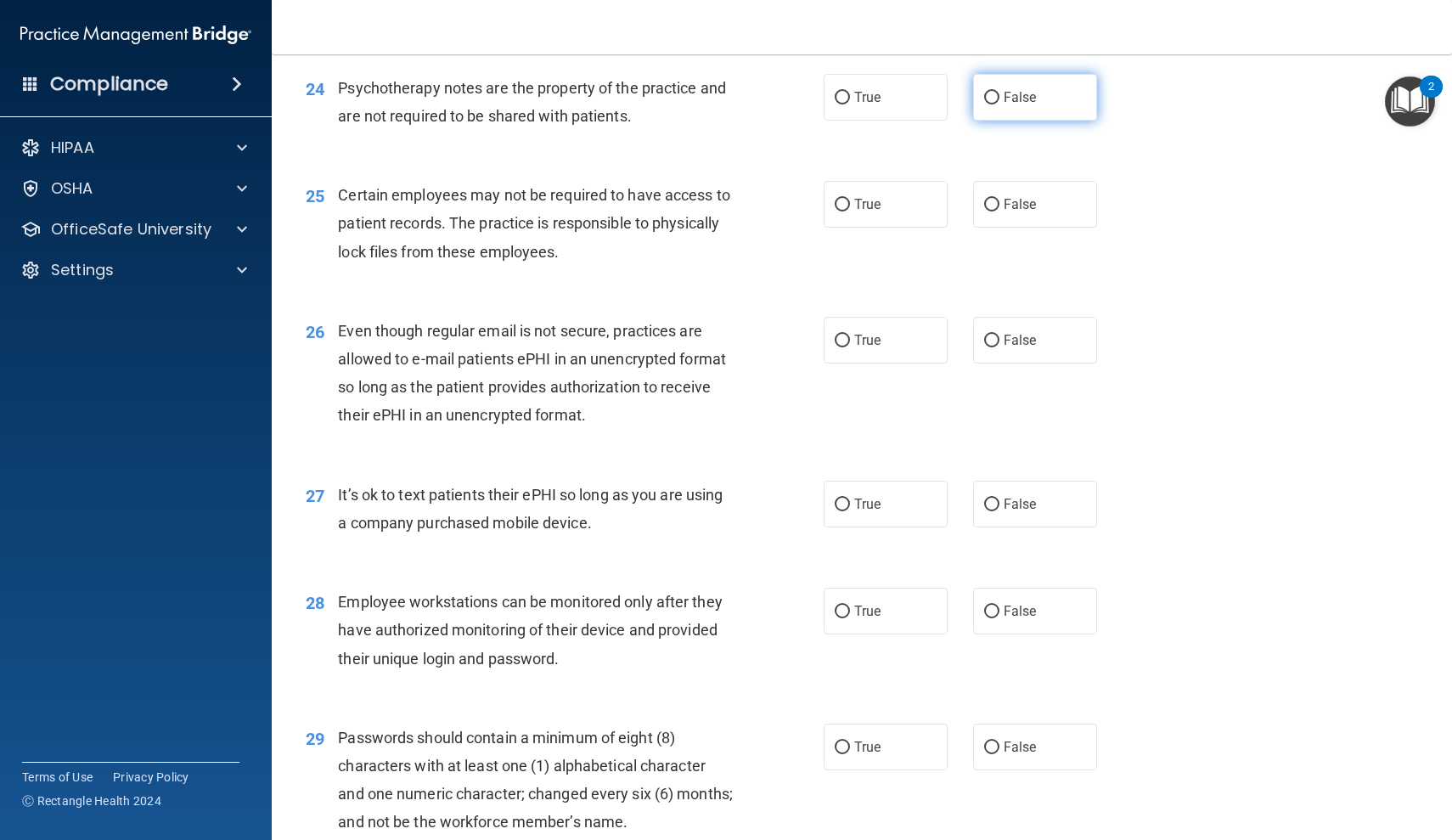
click at [1021, 74] on label "False" at bounding box center [1034, 97] width 124 height 47
click at [1000, 92] on input "False" at bounding box center [991, 98] width 15 height 13
radio input "true"
click at [899, 184] on label "True" at bounding box center [886, 205] width 124 height 47
click at [850, 199] on input "True" at bounding box center [842, 206] width 15 height 13
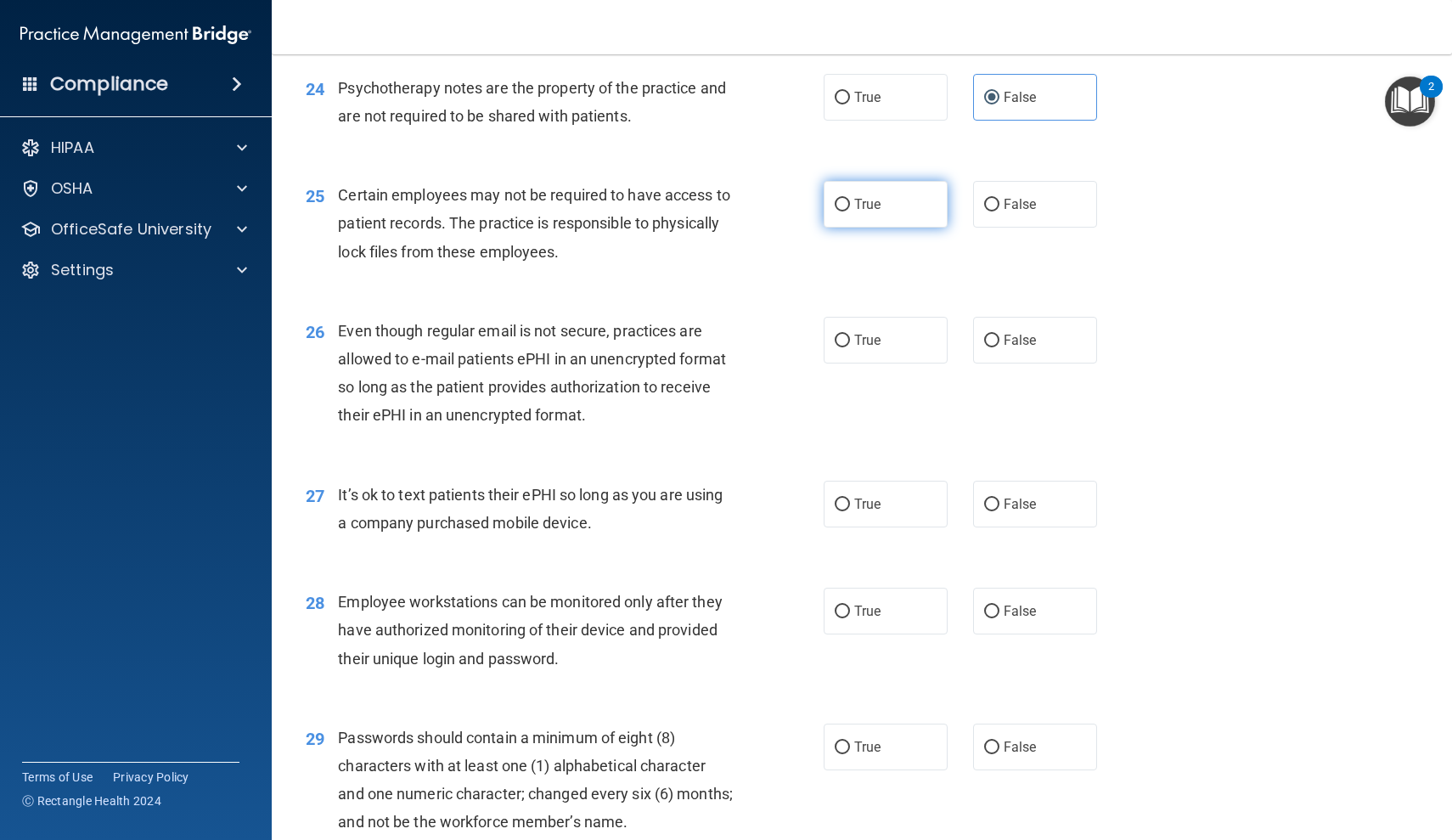
radio input "true"
click at [888, 323] on label "True" at bounding box center [886, 340] width 124 height 47
click at [850, 335] on input "True" at bounding box center [842, 341] width 15 height 13
radio input "true"
click at [1004, 496] on span "False" at bounding box center [1019, 504] width 33 height 16
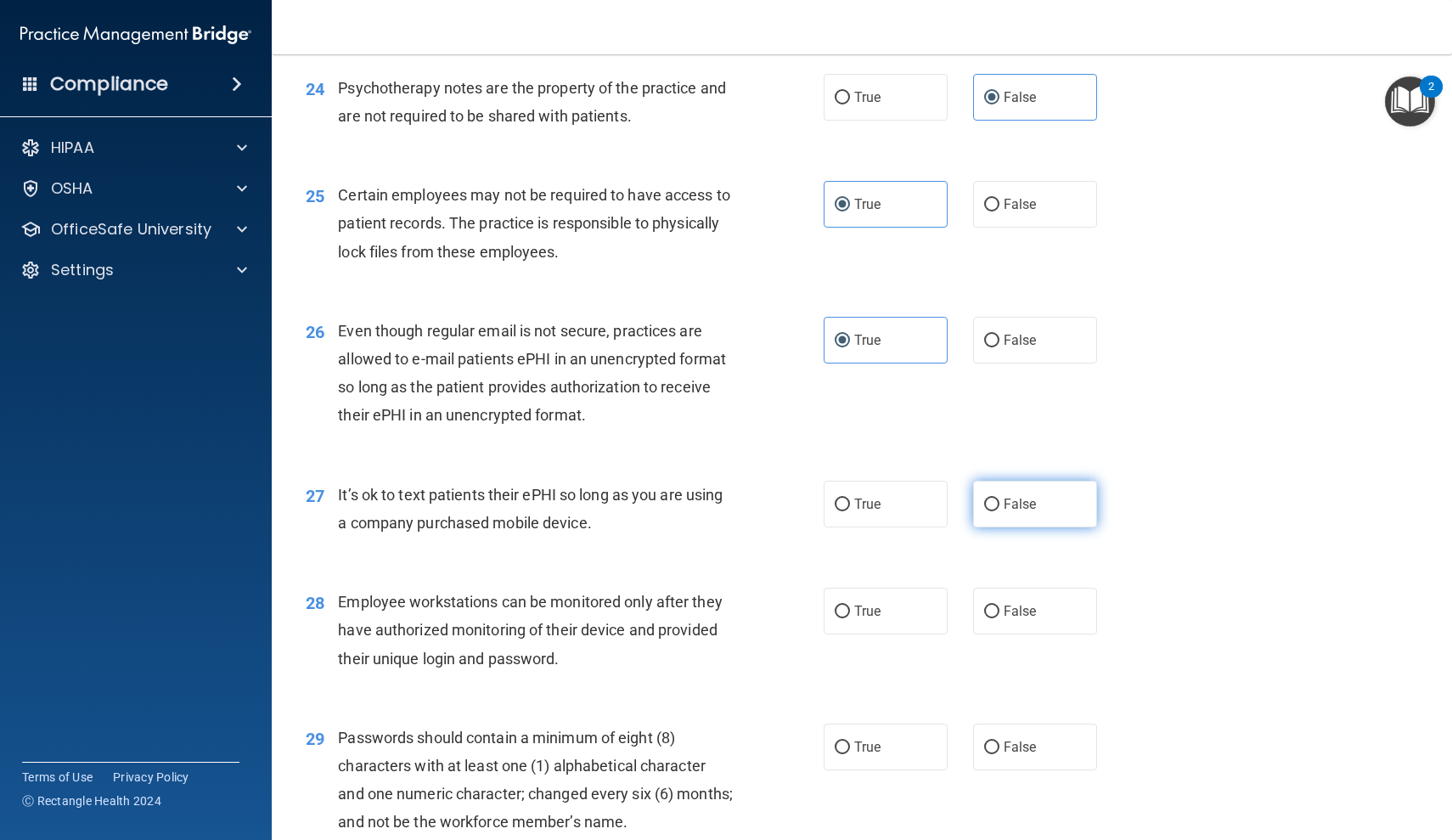
click at [1000, 498] on input "False" at bounding box center [991, 505] width 15 height 13
radio input "true"
click at [995, 605] on input "False" at bounding box center [991, 612] width 15 height 13
radio input "true"
click at [923, 735] on label "True" at bounding box center [886, 747] width 124 height 47
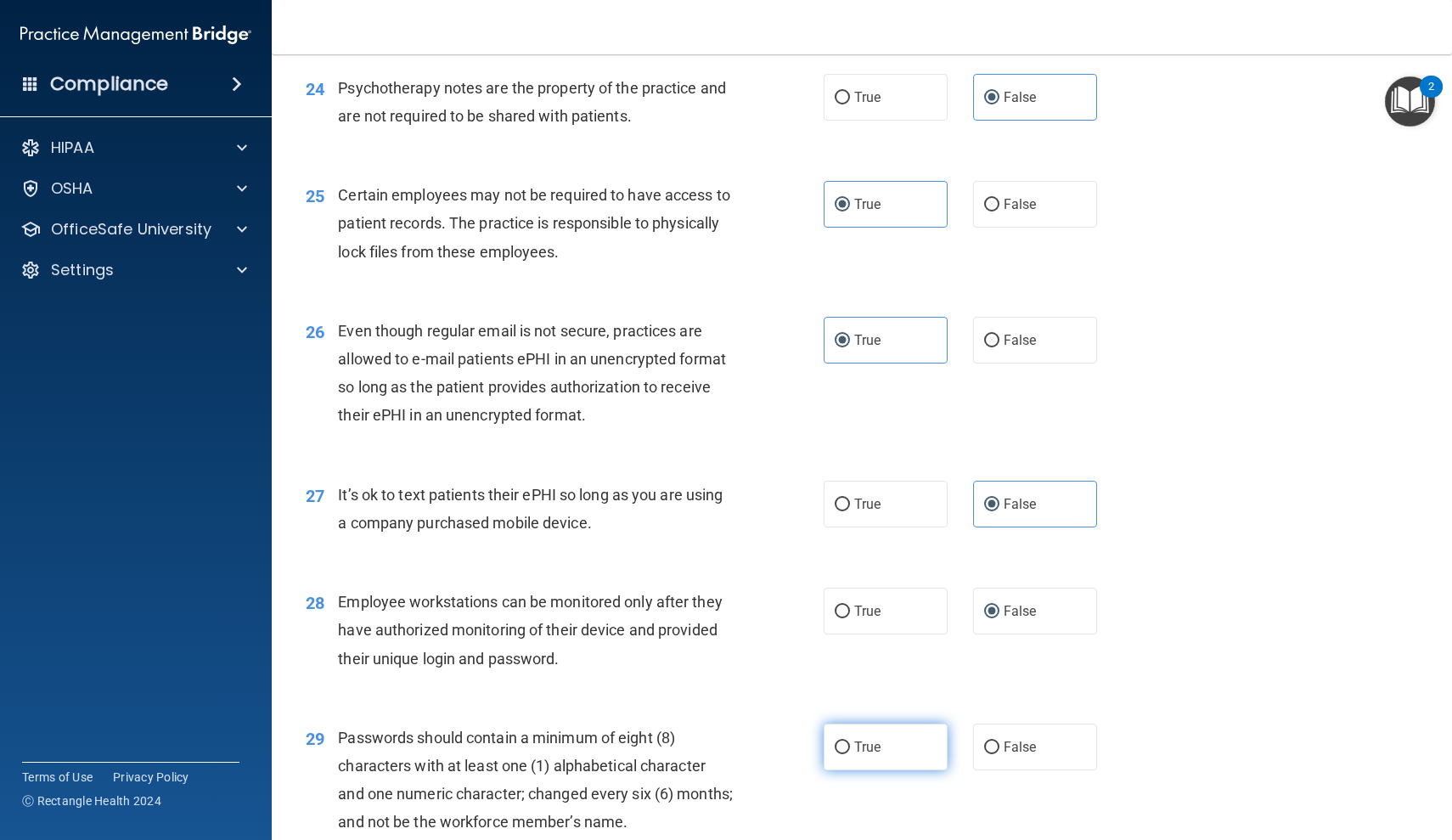
click at [850, 741] on input "True" at bounding box center [842, 747] width 15 height 13
radio input "true"
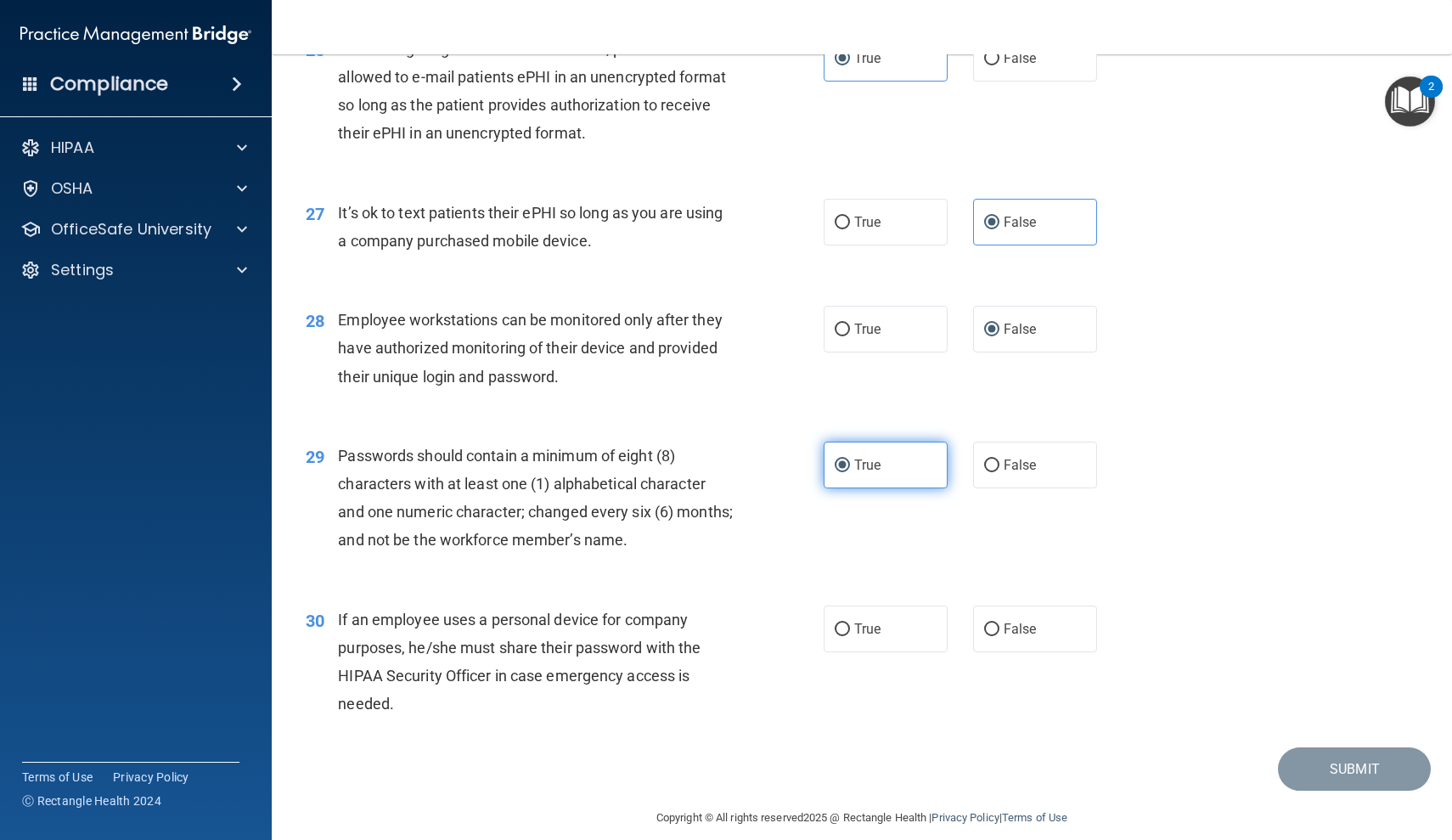
scroll to position [3742, 0]
click at [848, 624] on input "True" at bounding box center [842, 631] width 15 height 13
radio input "true"
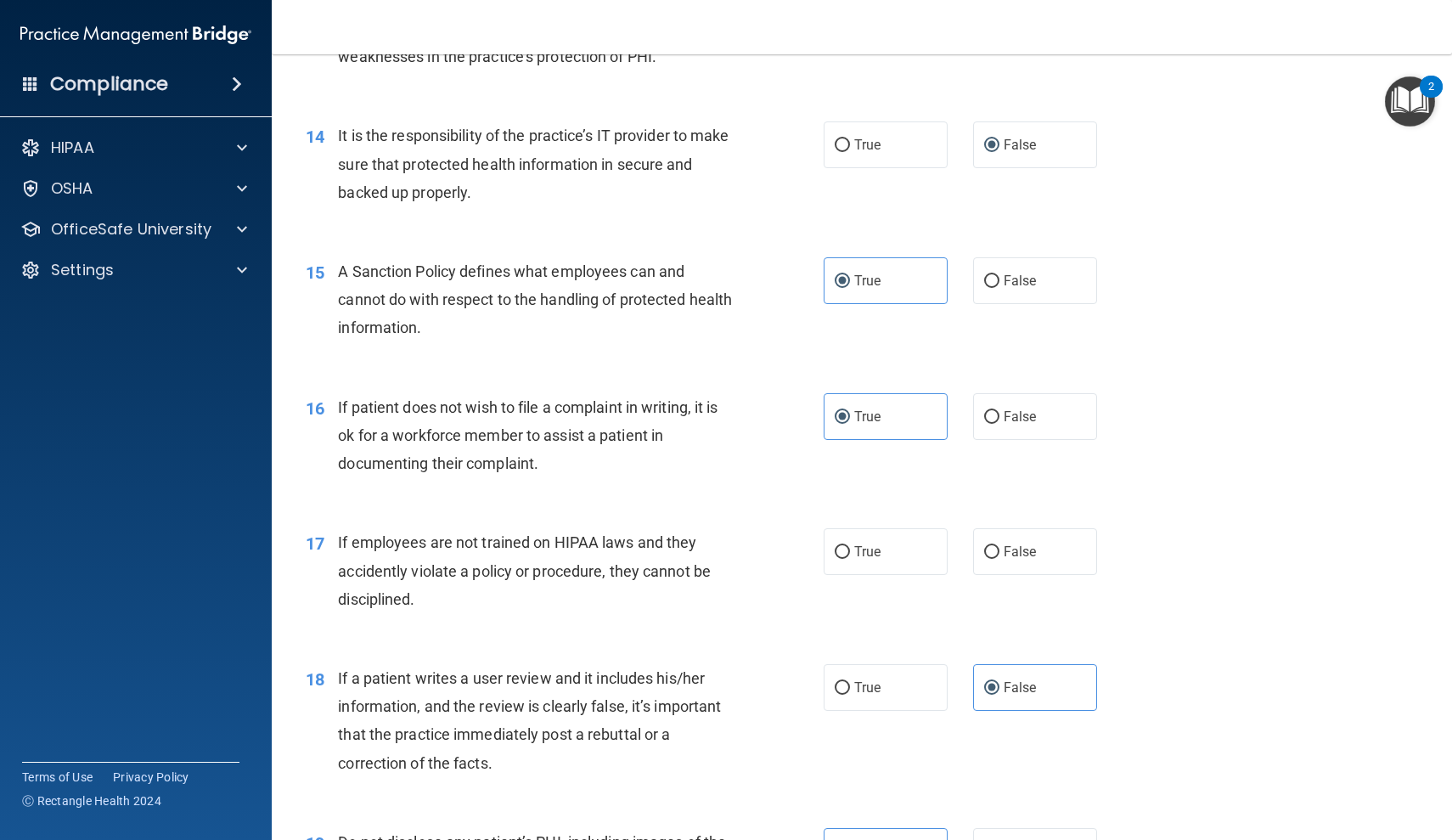
scroll to position [2084, 0]
click at [899, 537] on label "True" at bounding box center [886, 553] width 124 height 47
click at [850, 548] on input "True" at bounding box center [842, 554] width 15 height 13
radio input "true"
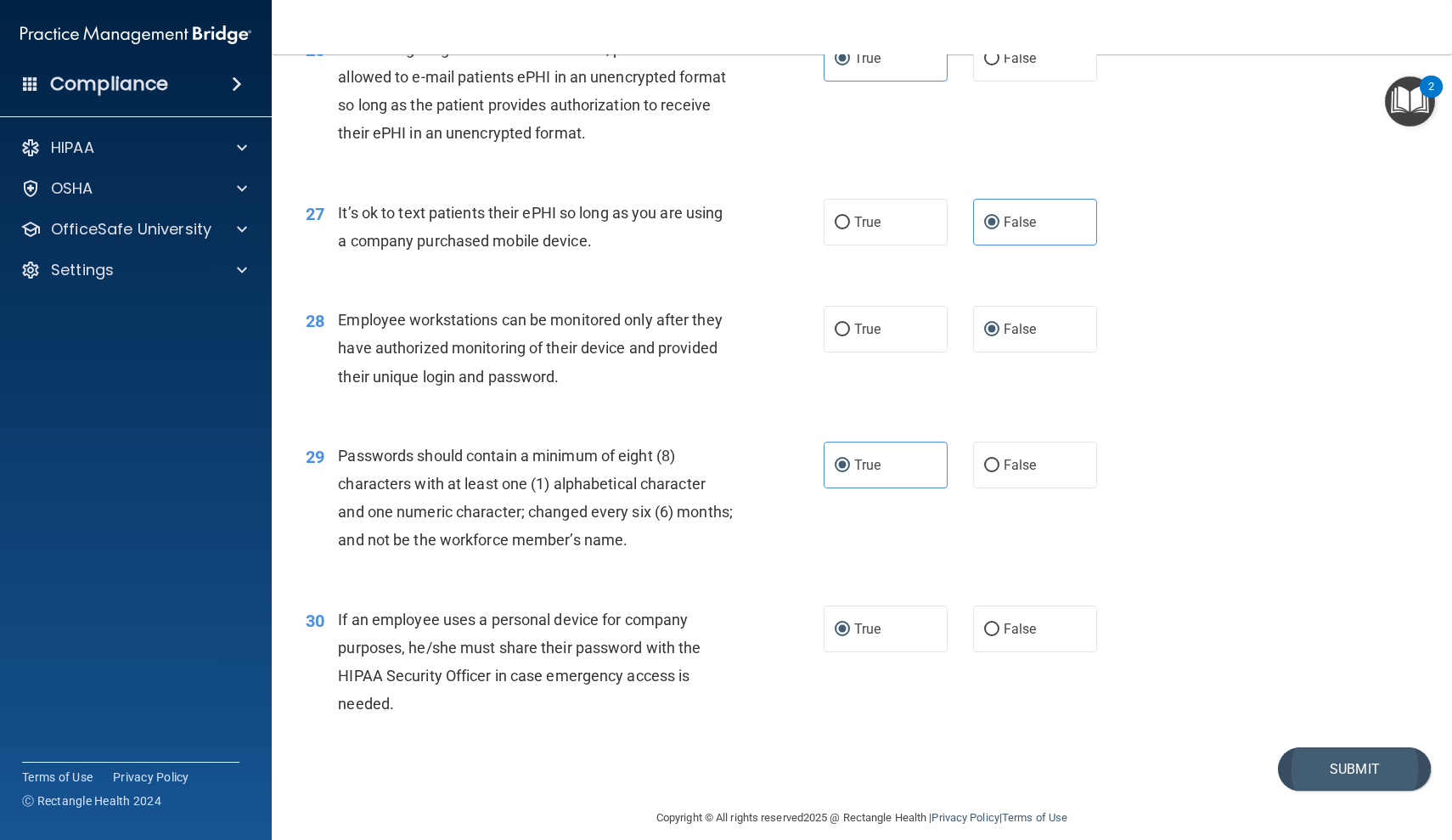
scroll to position [3742, 0]
click at [1363, 748] on button "Submit" at bounding box center [1355, 770] width 153 height 43
